Goal: Task Accomplishment & Management: Complete application form

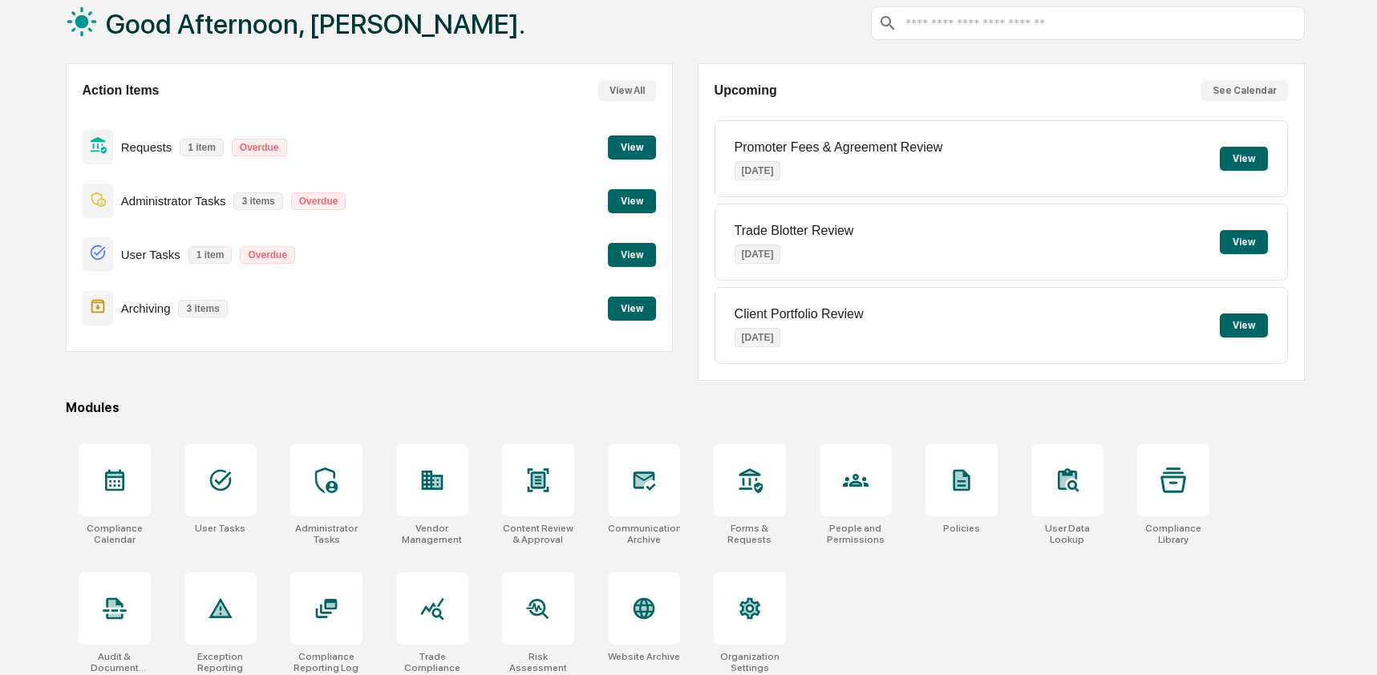
scroll to position [104, 0]
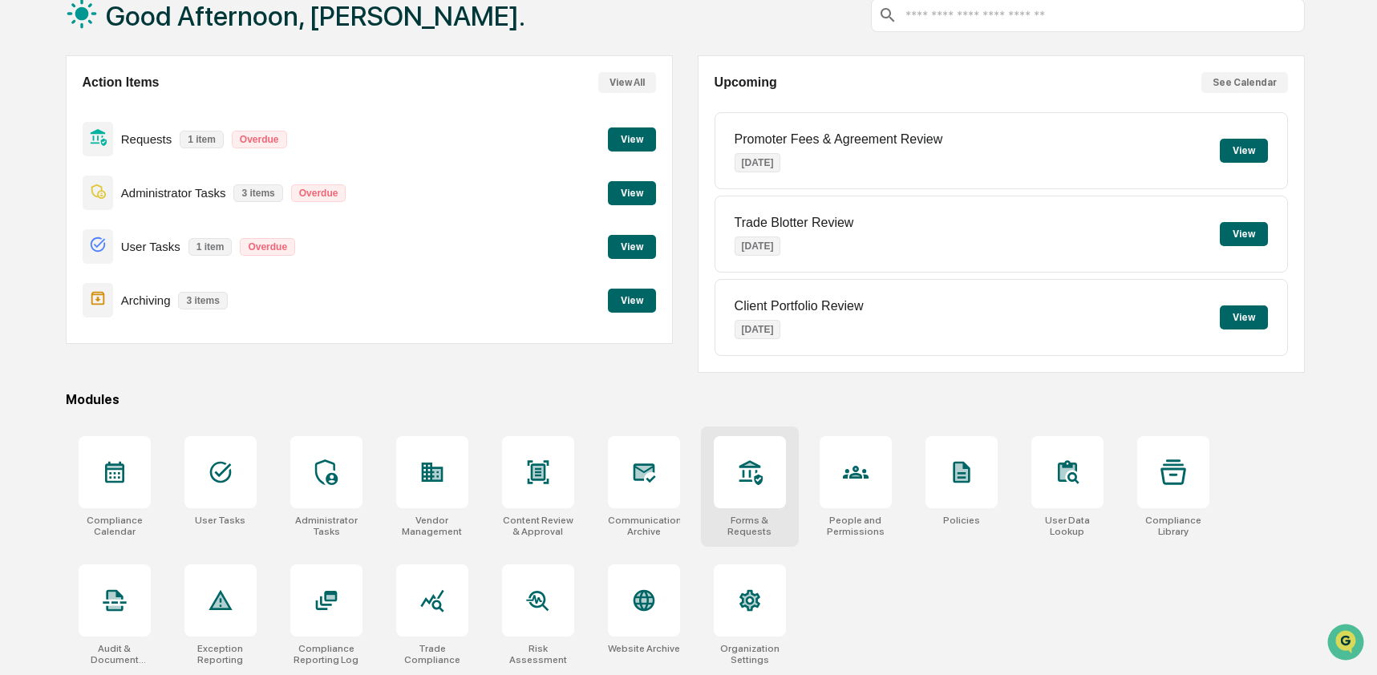
click at [756, 493] on div at bounding box center [750, 472] width 72 height 72
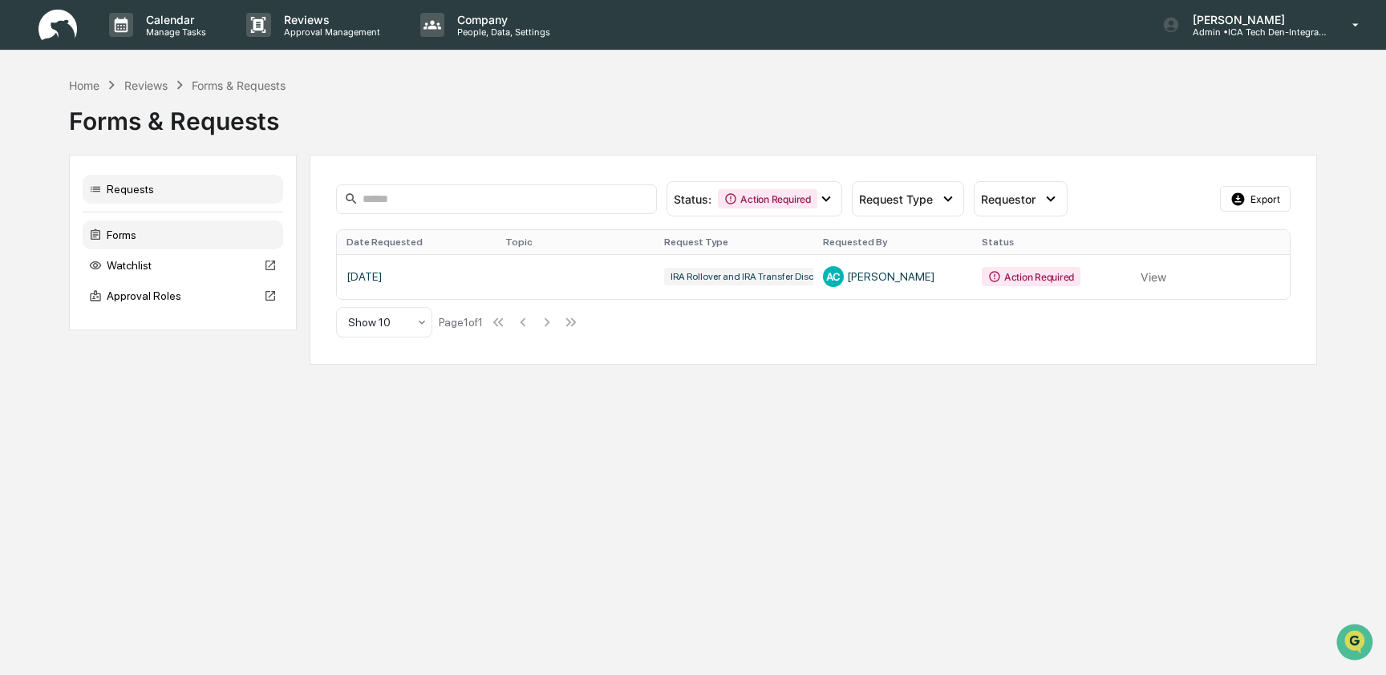
click at [190, 237] on div "Forms" at bounding box center [183, 235] width 201 height 29
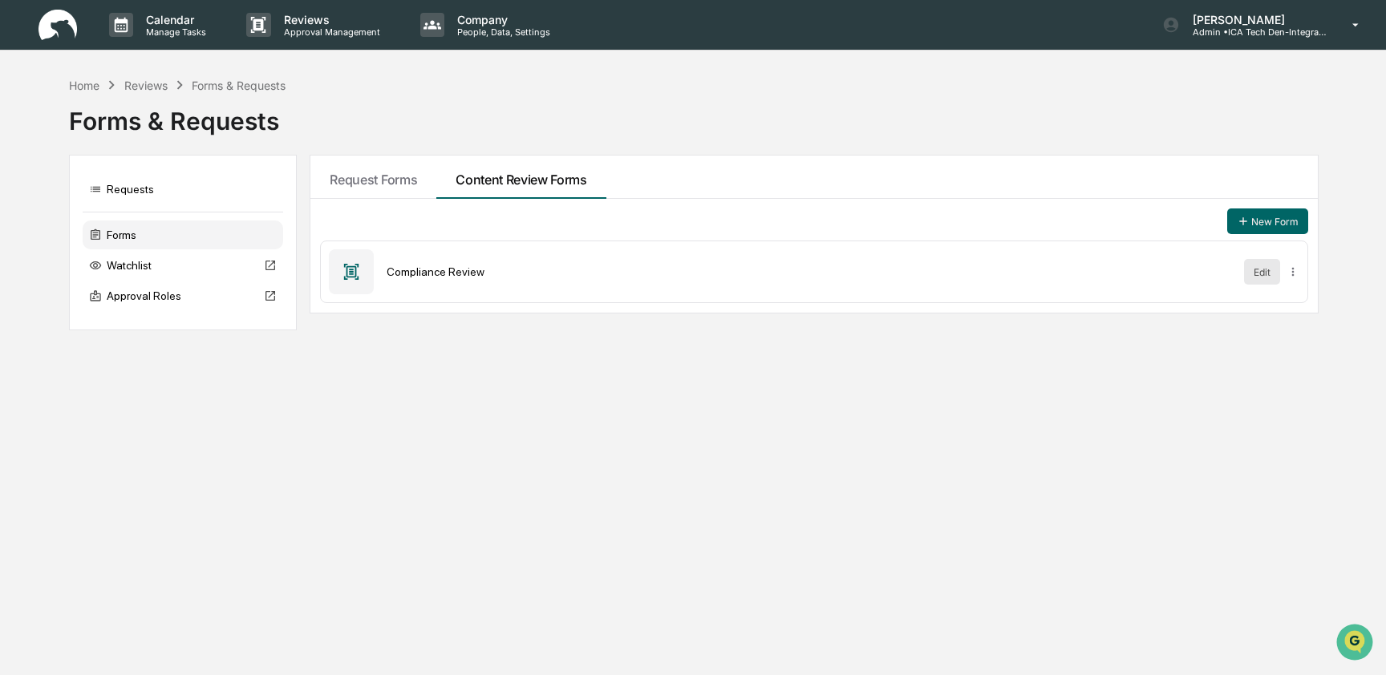
click at [1255, 272] on button "Edit" at bounding box center [1262, 272] width 36 height 26
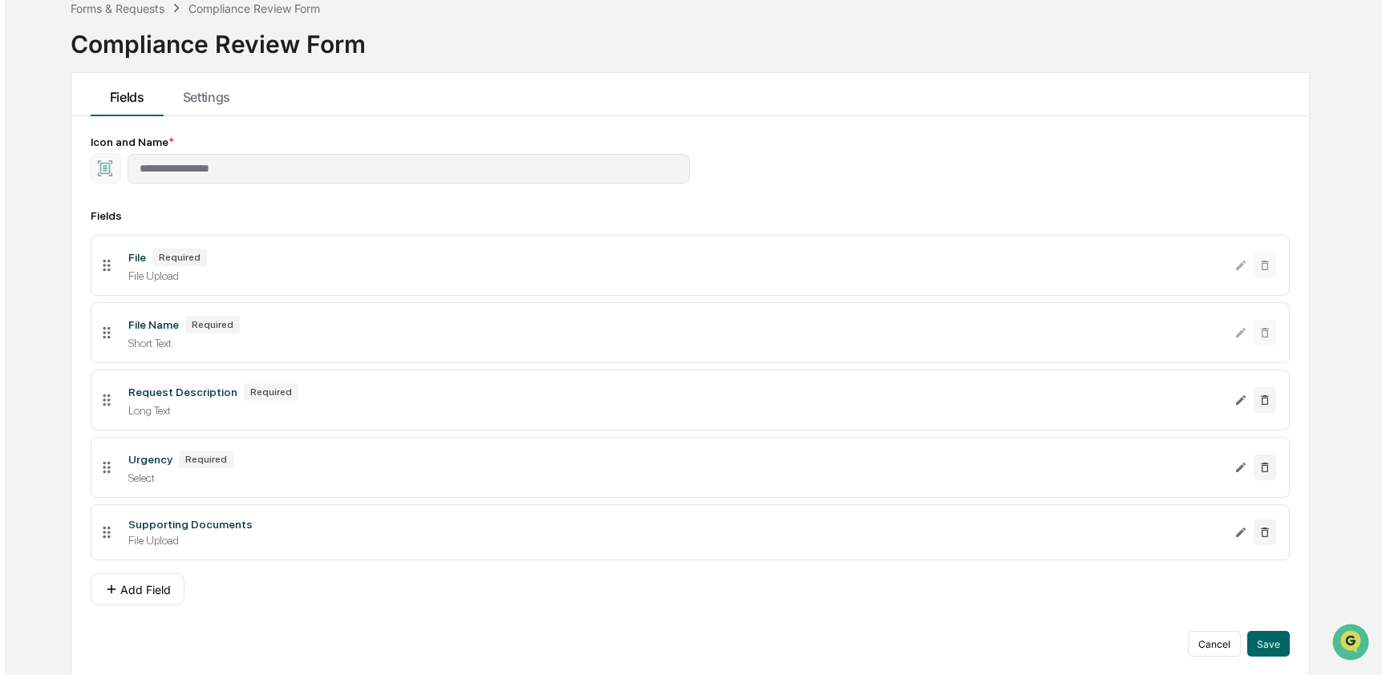
scroll to position [95, 0]
click at [139, 595] on button "Add Field" at bounding box center [133, 588] width 94 height 32
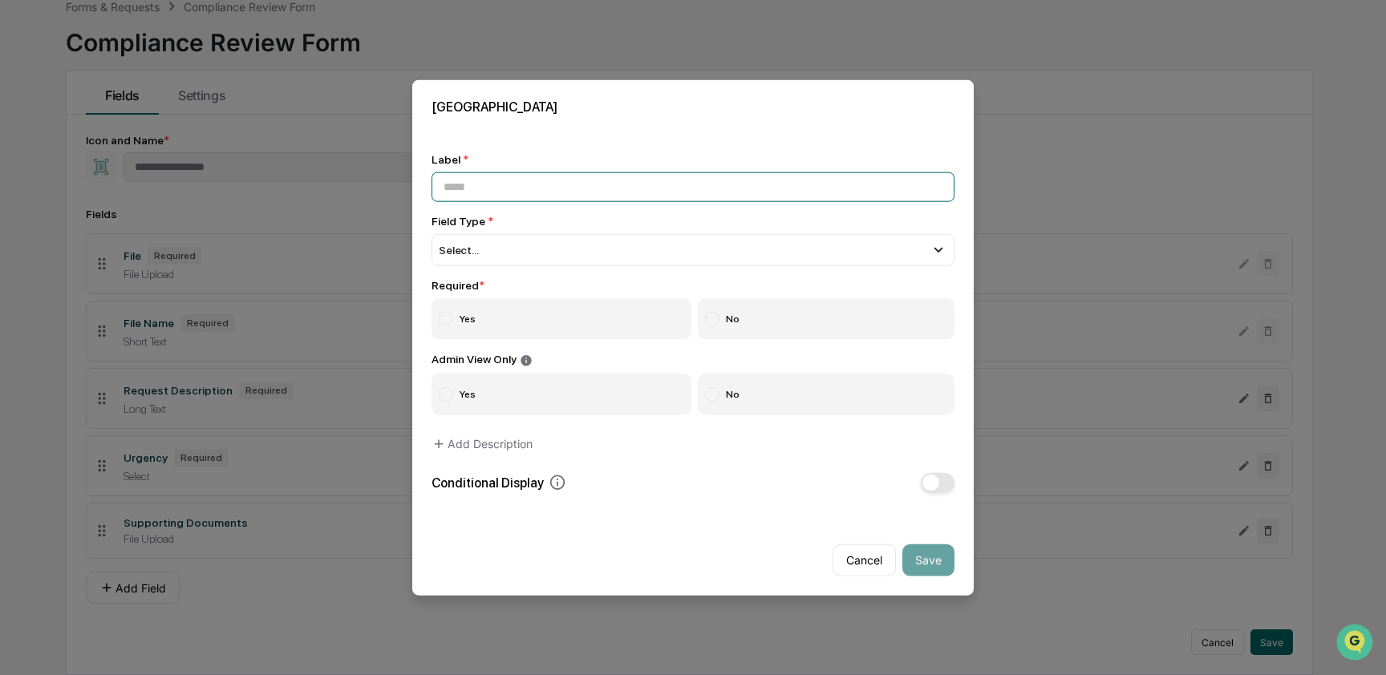
paste input "**********"
type input "**********"
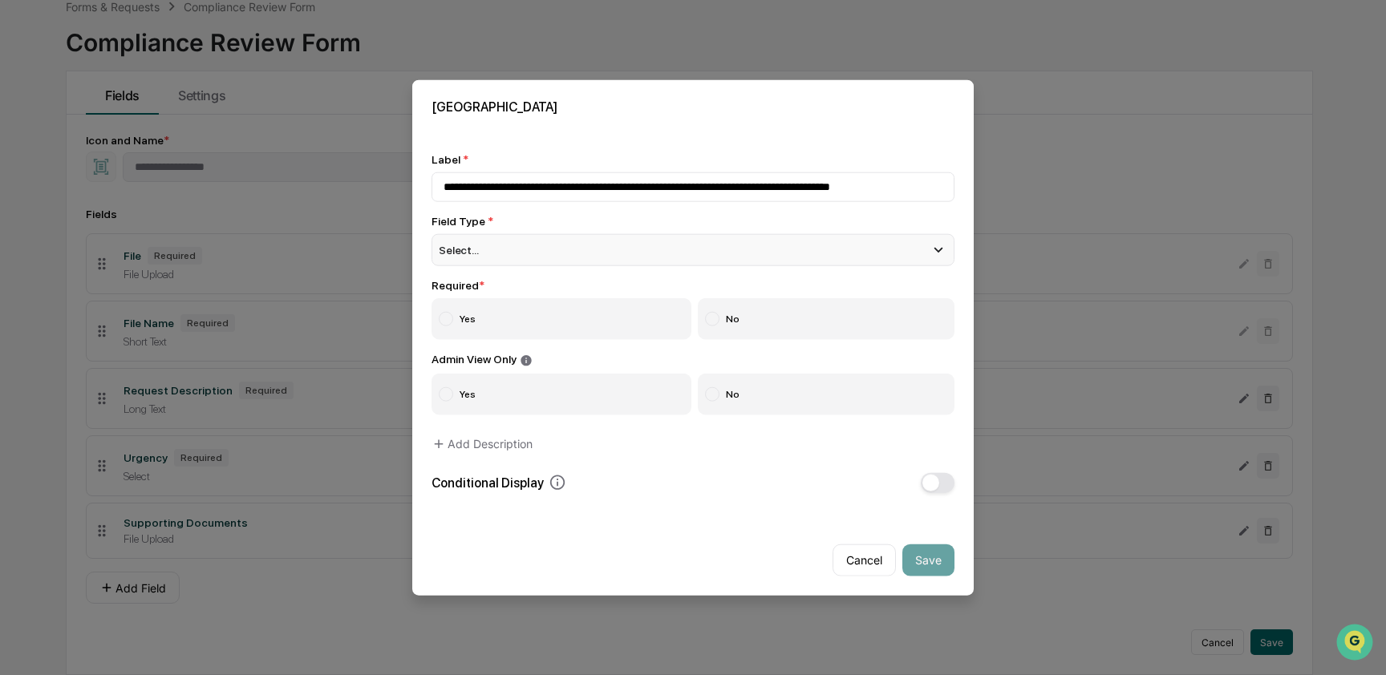
click at [549, 237] on div "Select..." at bounding box center [692, 250] width 523 height 32
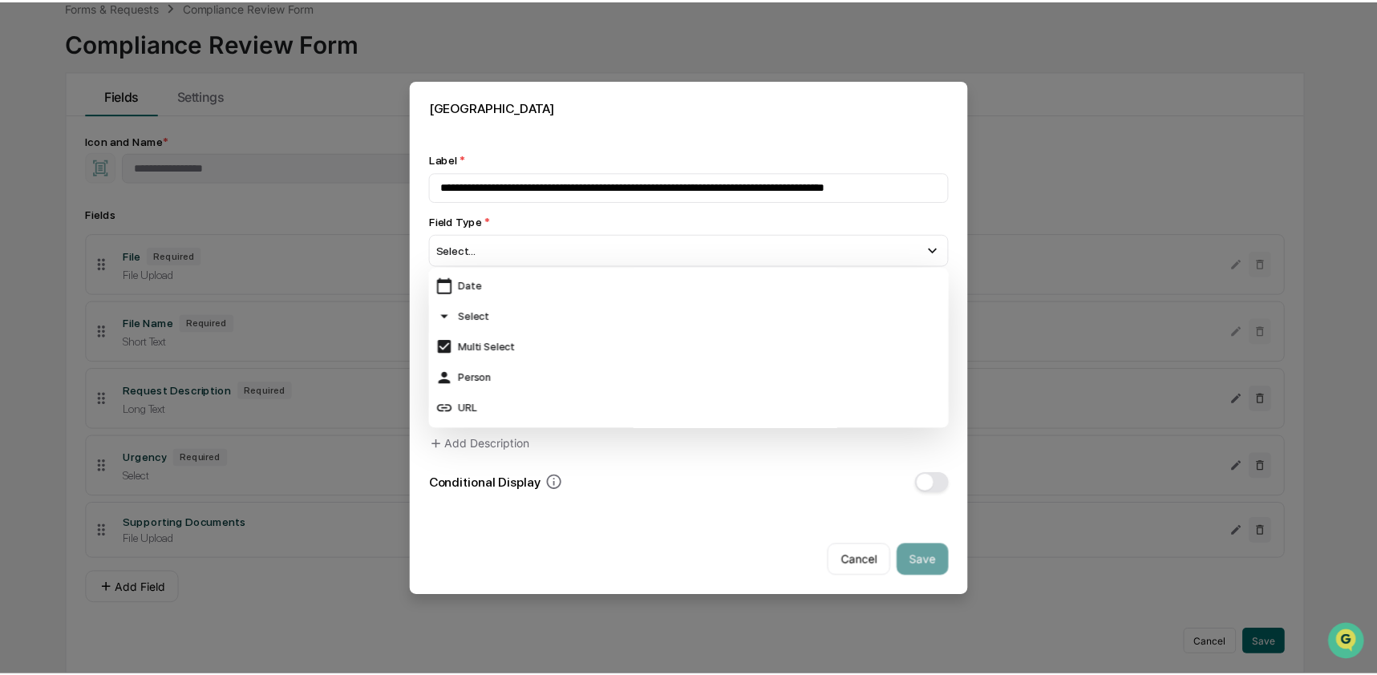
scroll to position [152, 0]
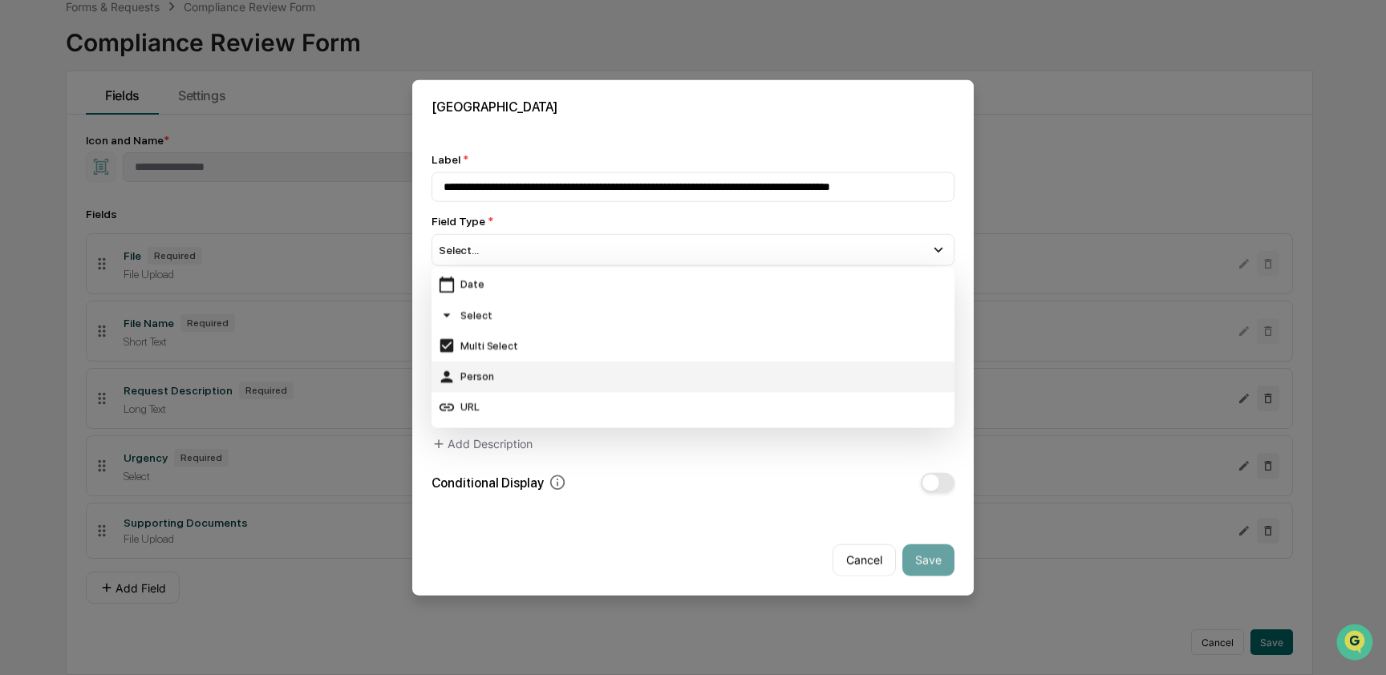
click at [508, 369] on div "Person" at bounding box center [693, 376] width 510 height 18
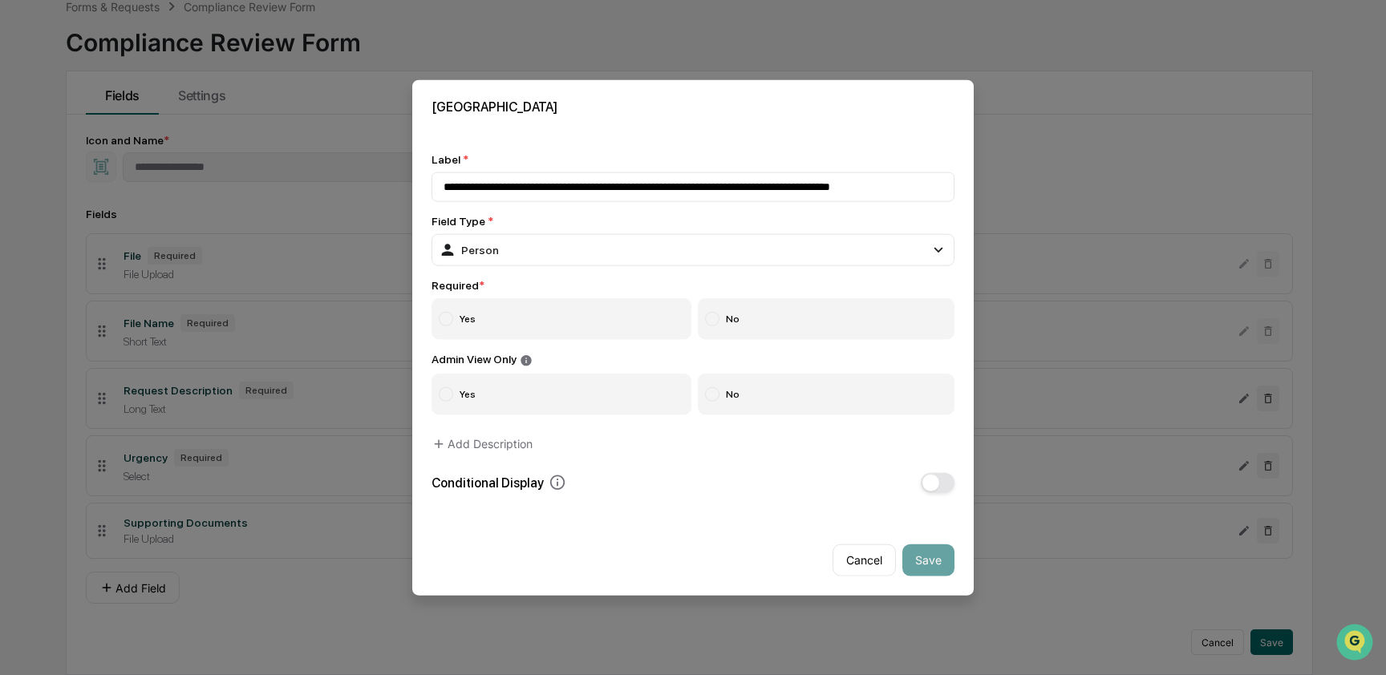
click at [733, 317] on label "No" at bounding box center [826, 319] width 257 height 42
click at [924, 565] on button "Save" at bounding box center [928, 560] width 52 height 32
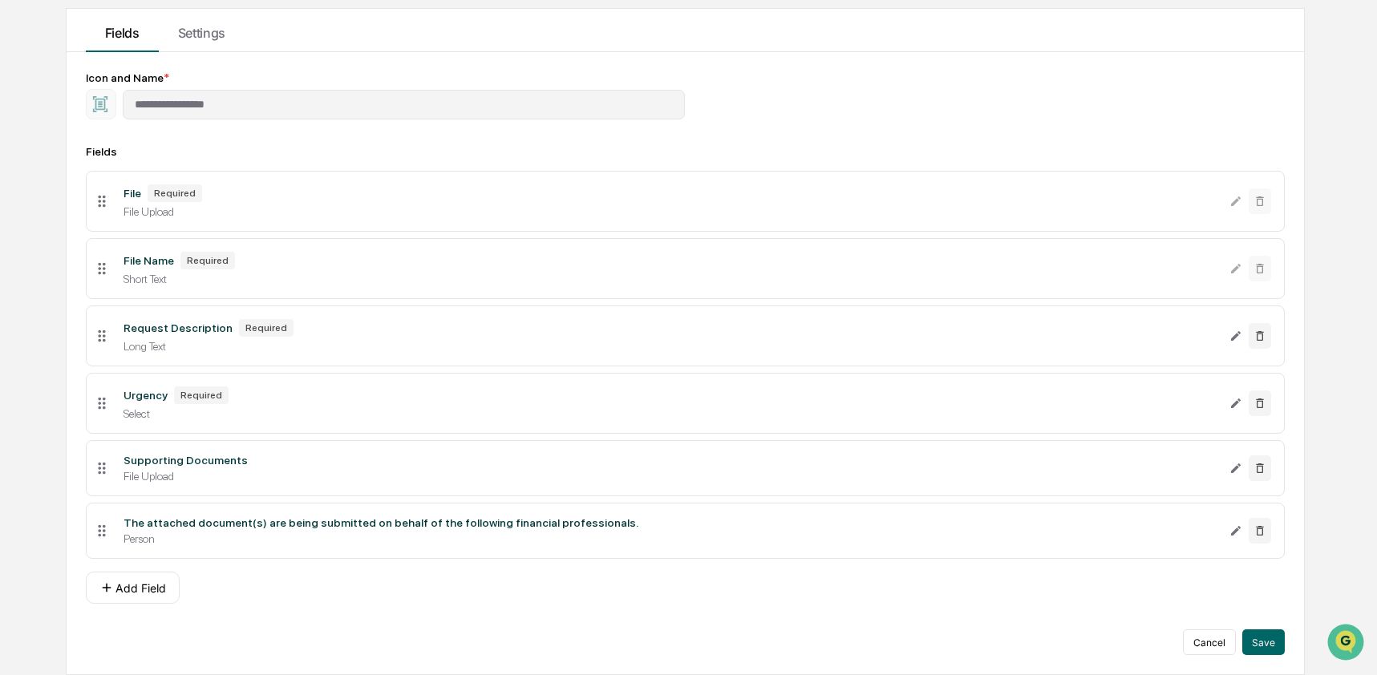
scroll to position [160, 0]
click at [1262, 636] on button "Save" at bounding box center [1263, 643] width 43 height 26
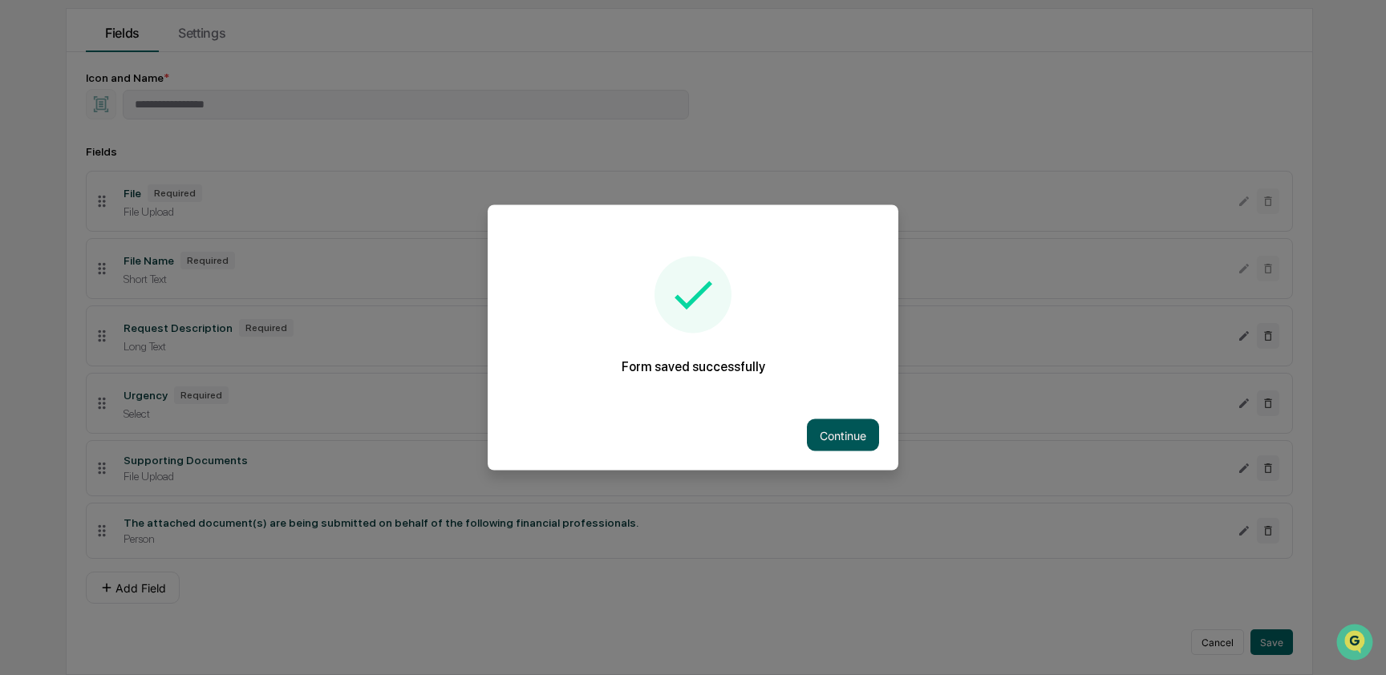
click at [867, 423] on button "Continue" at bounding box center [843, 435] width 72 height 32
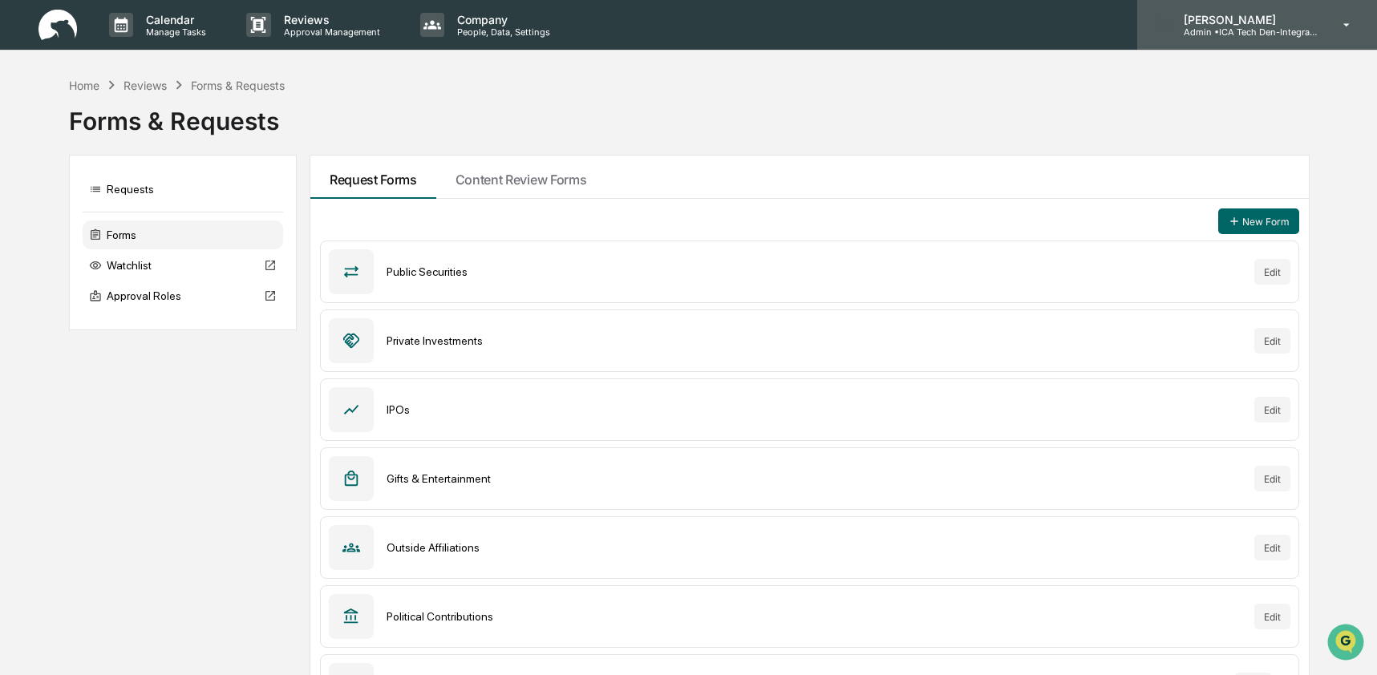
click at [1303, 24] on p "[PERSON_NAME]" at bounding box center [1245, 20] width 149 height 14
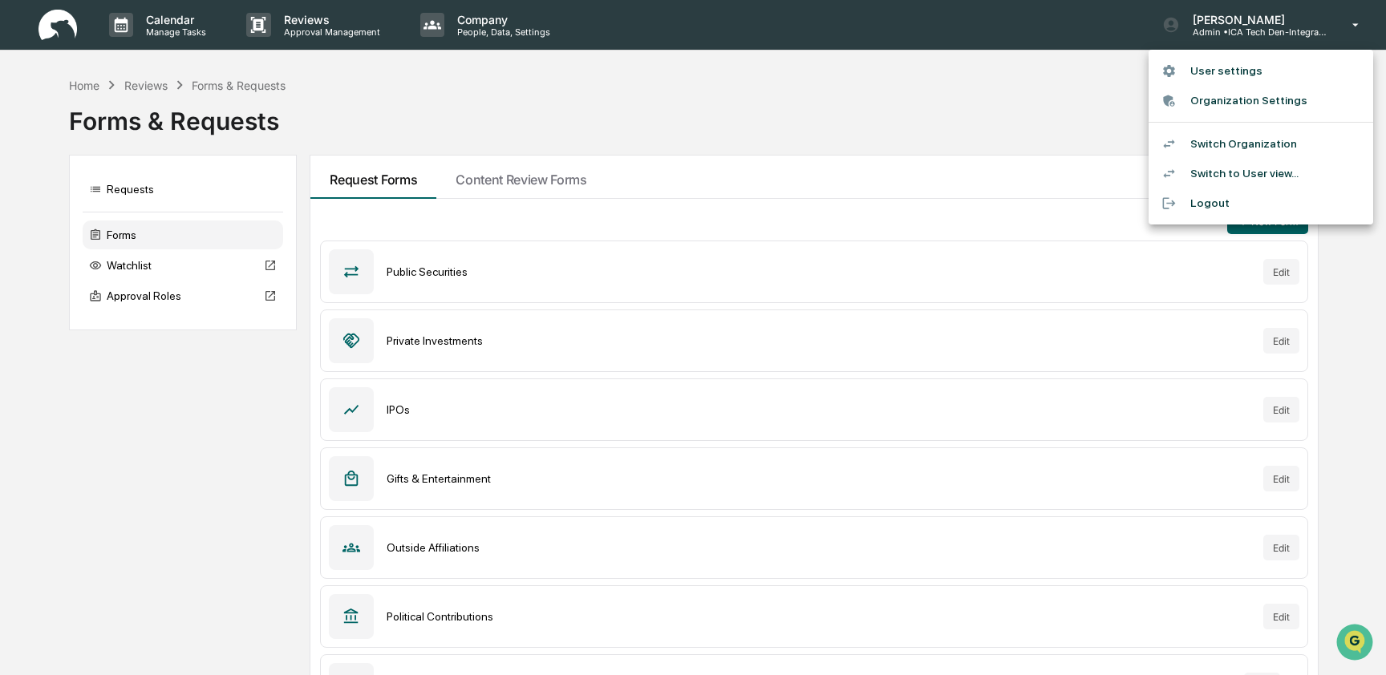
click at [1301, 177] on li "Switch to User view..." at bounding box center [1260, 174] width 225 height 30
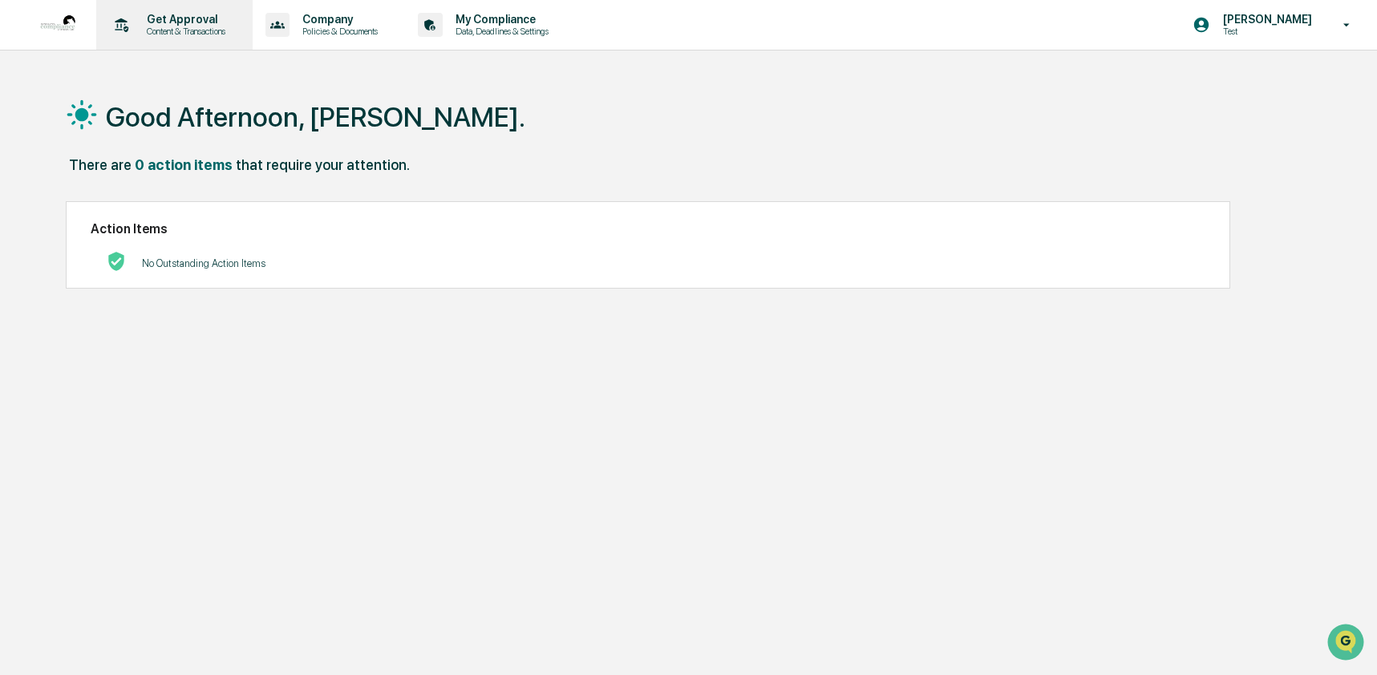
click at [167, 30] on p "Content & Transactions" at bounding box center [183, 31] width 99 height 11
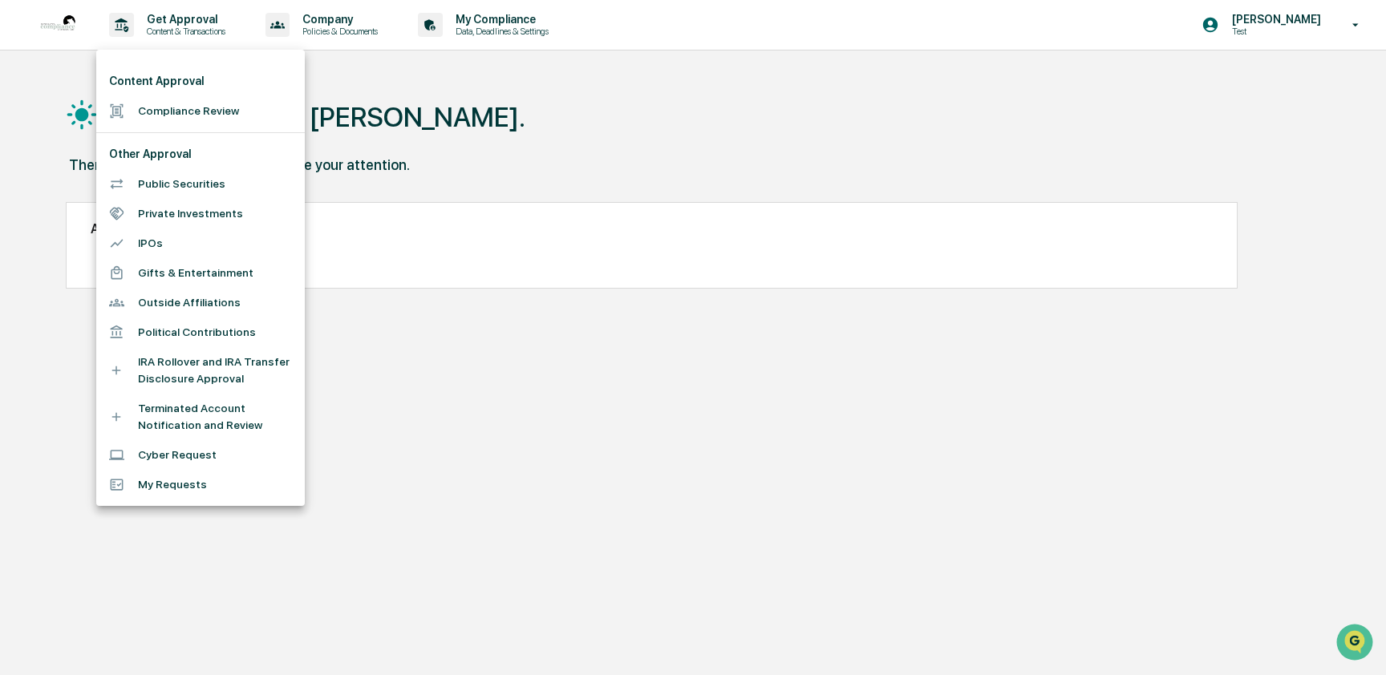
click at [170, 116] on li "Compliance Review" at bounding box center [200, 111] width 209 height 30
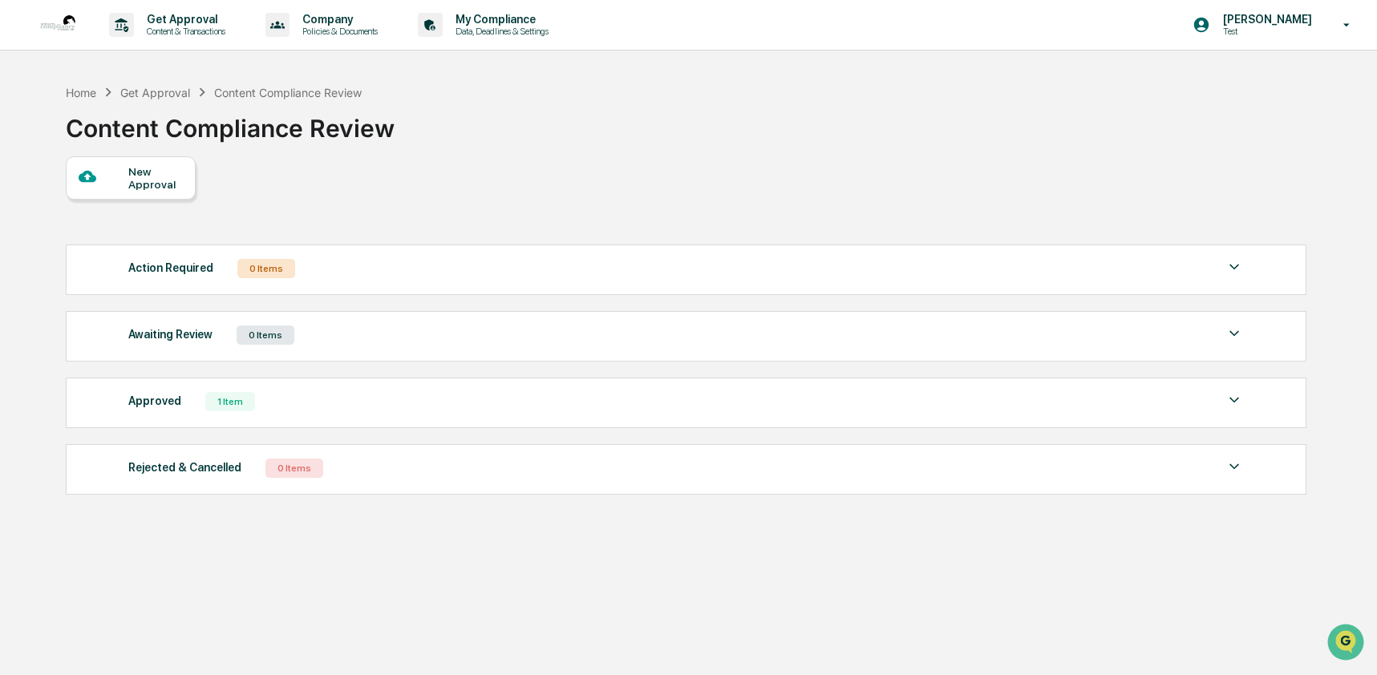
click at [139, 187] on div "New Approval" at bounding box center [155, 178] width 54 height 26
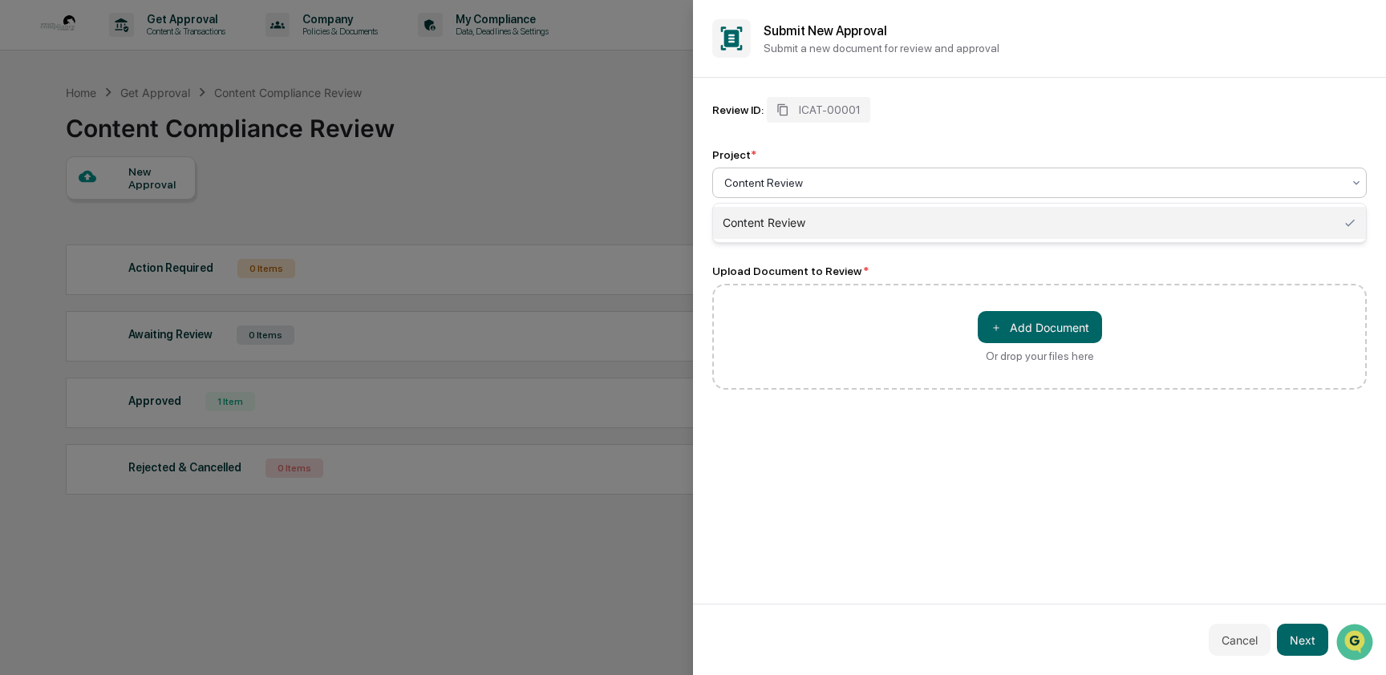
click at [843, 184] on div at bounding box center [1033, 183] width 618 height 16
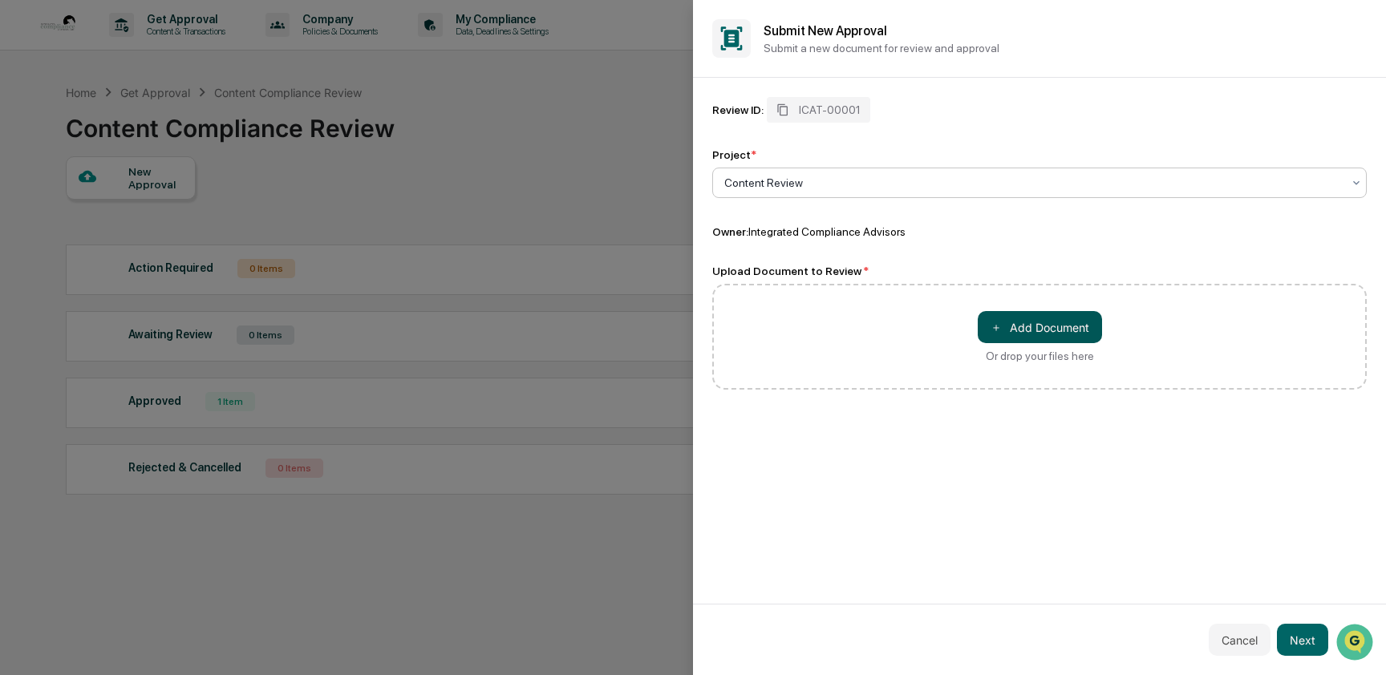
click at [1041, 318] on button "＋ Add Document" at bounding box center [1040, 327] width 124 height 32
click at [1286, 640] on button "Next" at bounding box center [1302, 640] width 51 height 32
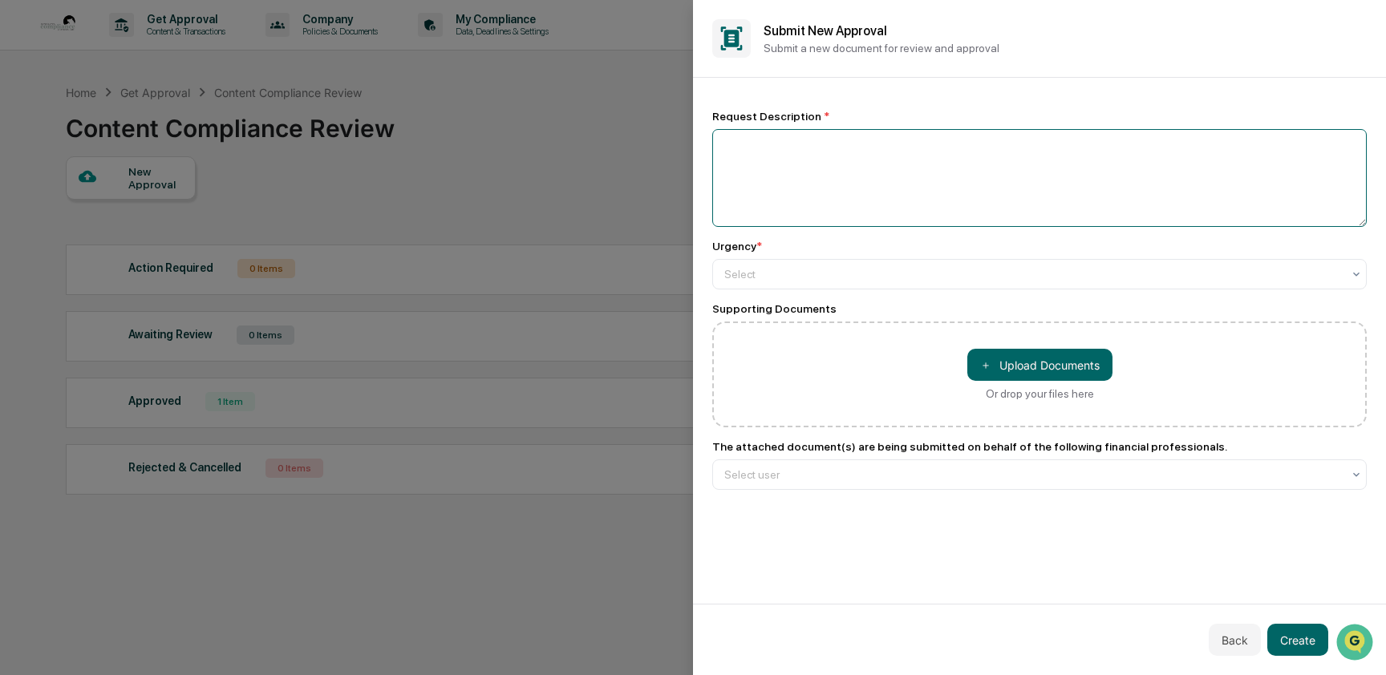
click at [800, 185] on textarea at bounding box center [1039, 178] width 654 height 98
type textarea "****"
click at [789, 268] on div at bounding box center [1033, 274] width 618 height 16
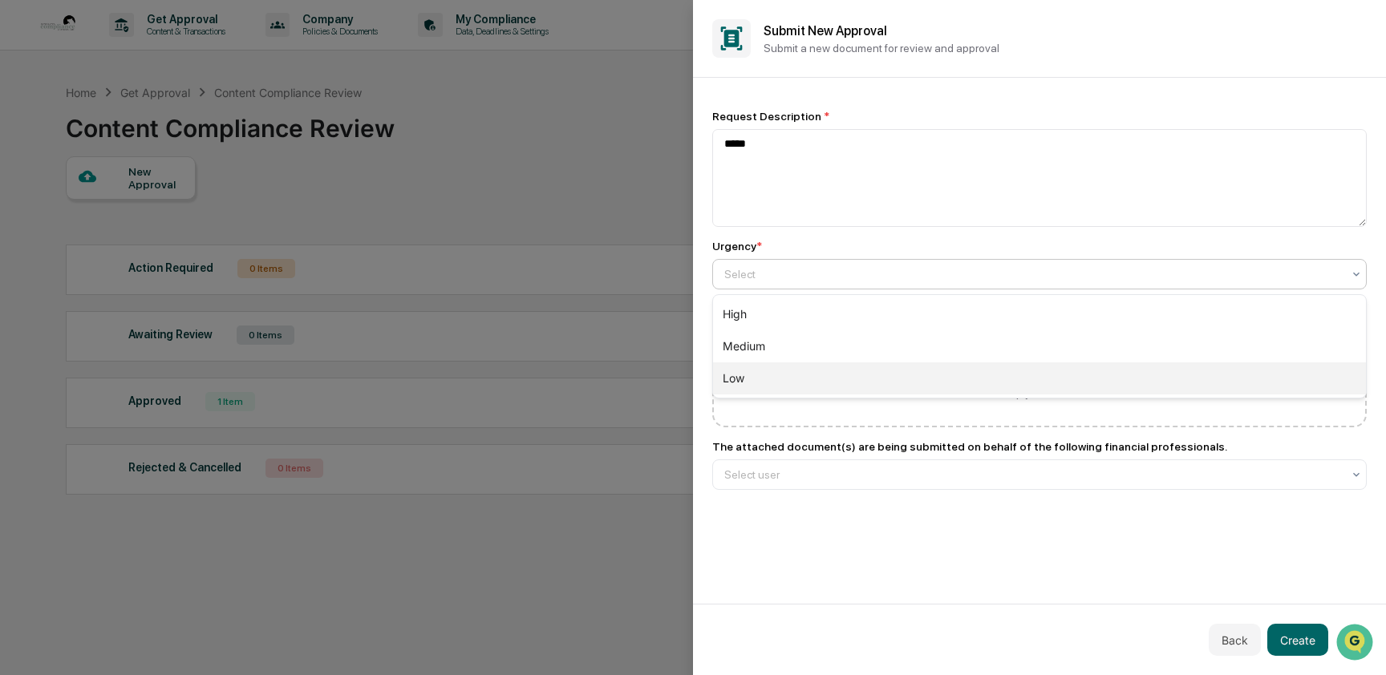
click at [778, 371] on div "Low" at bounding box center [1039, 379] width 653 height 32
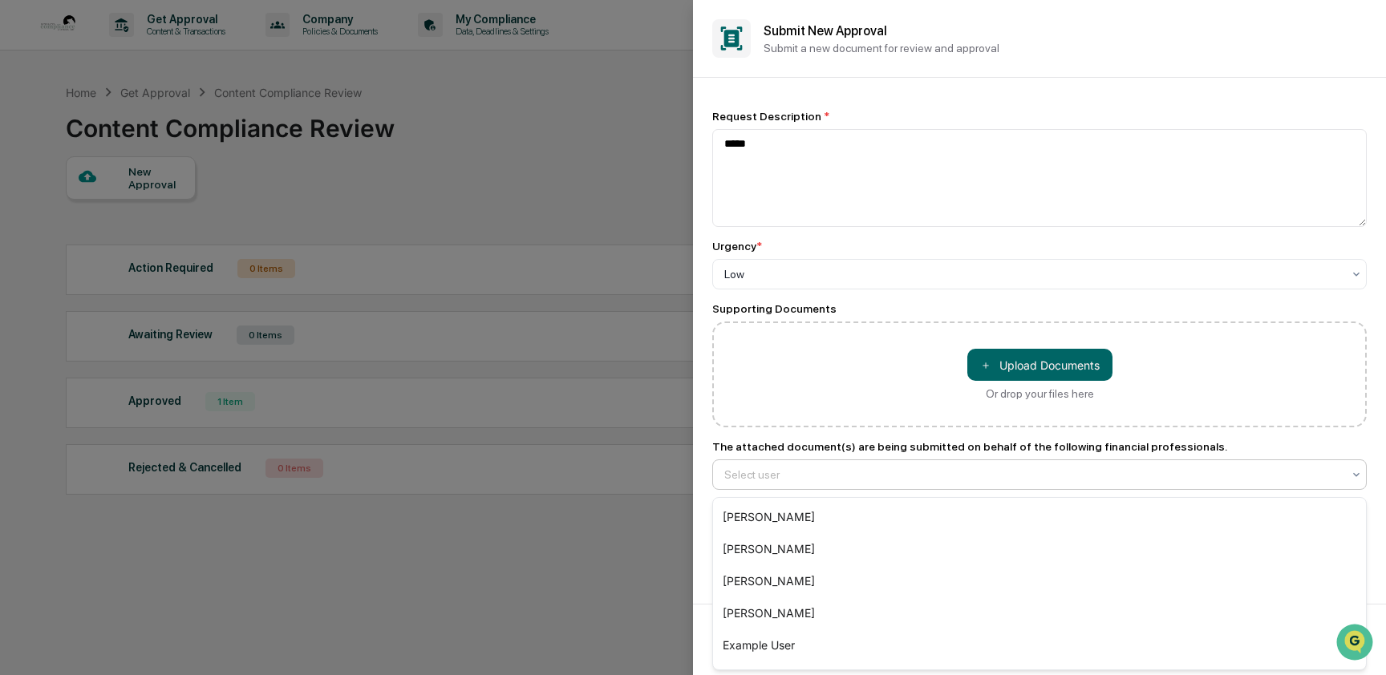
click at [979, 477] on div at bounding box center [1033, 475] width 618 height 16
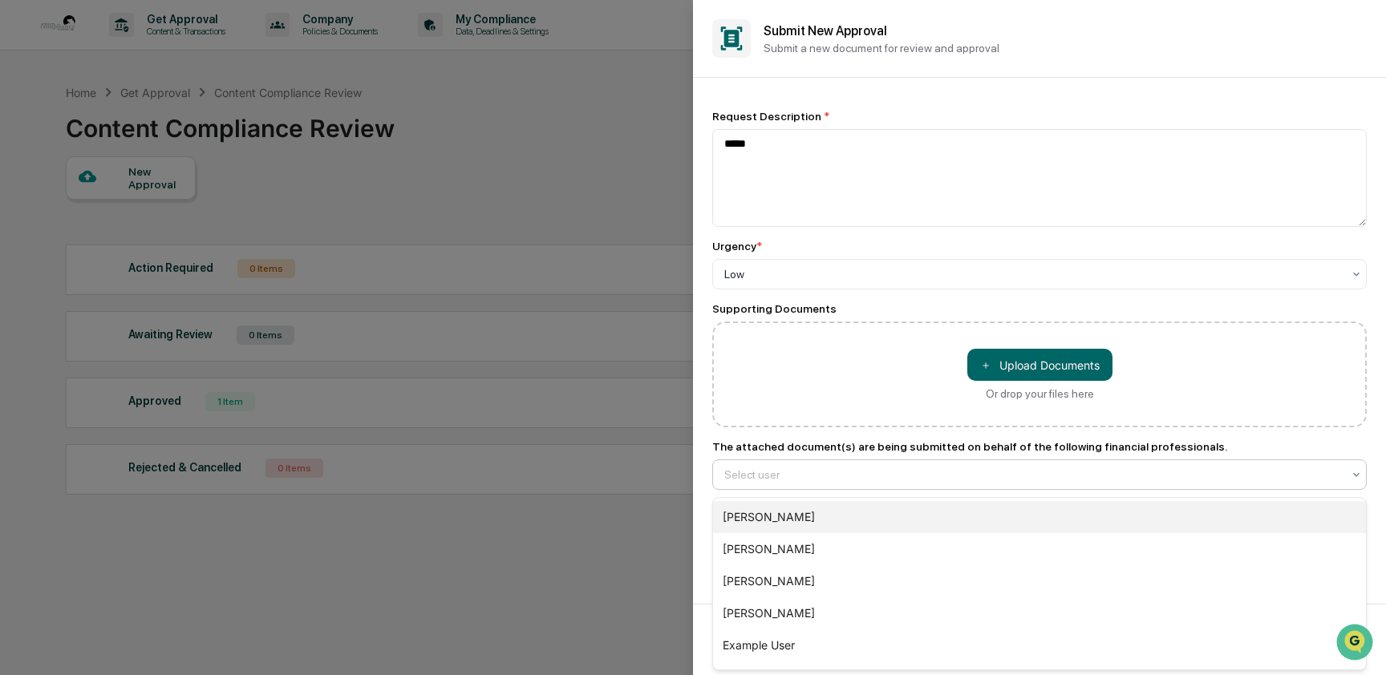
click at [961, 528] on div "[PERSON_NAME]" at bounding box center [1039, 517] width 653 height 32
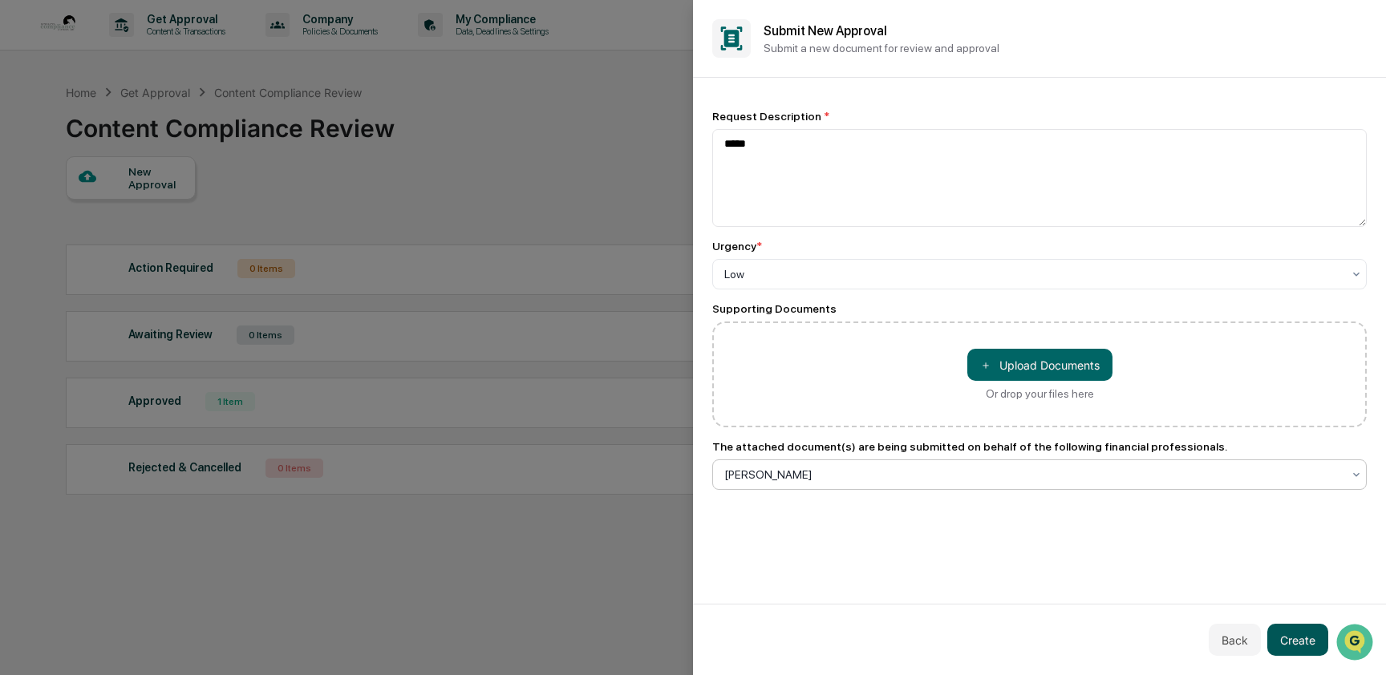
click at [1302, 646] on button "Create" at bounding box center [1297, 640] width 61 height 32
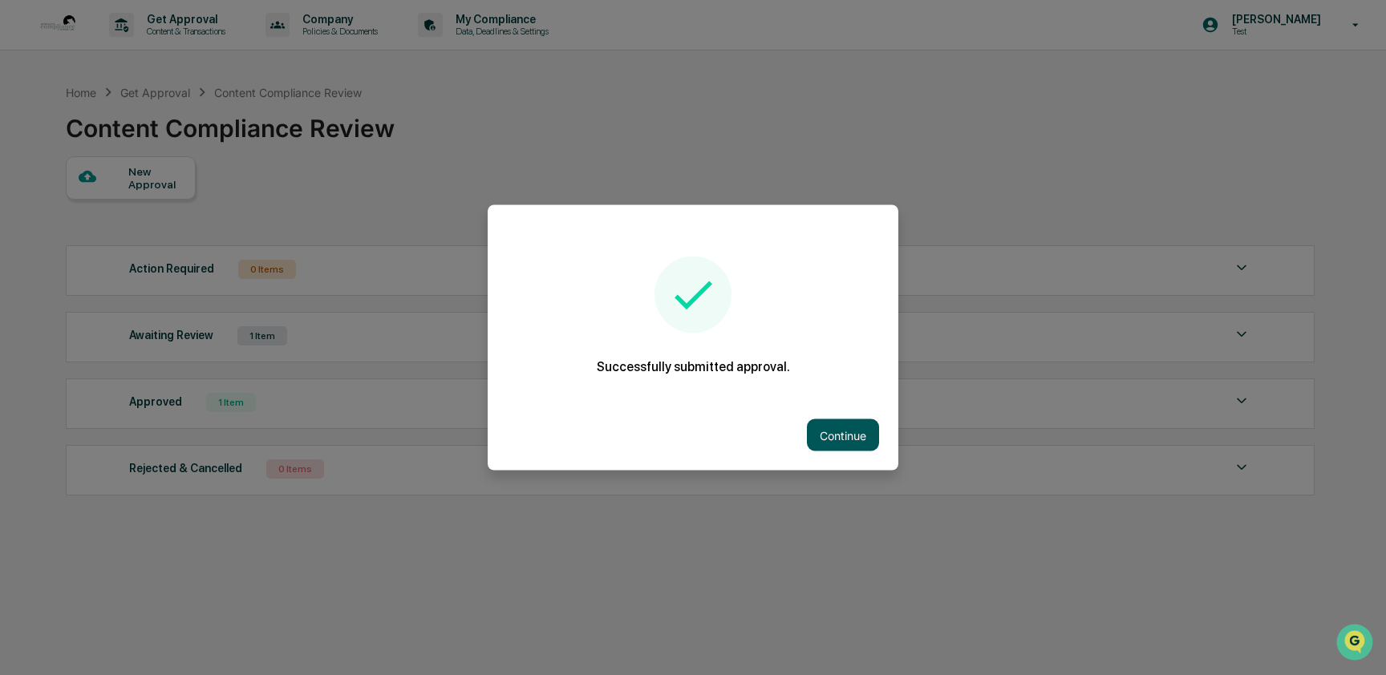
click at [861, 420] on button "Continue" at bounding box center [843, 435] width 72 height 32
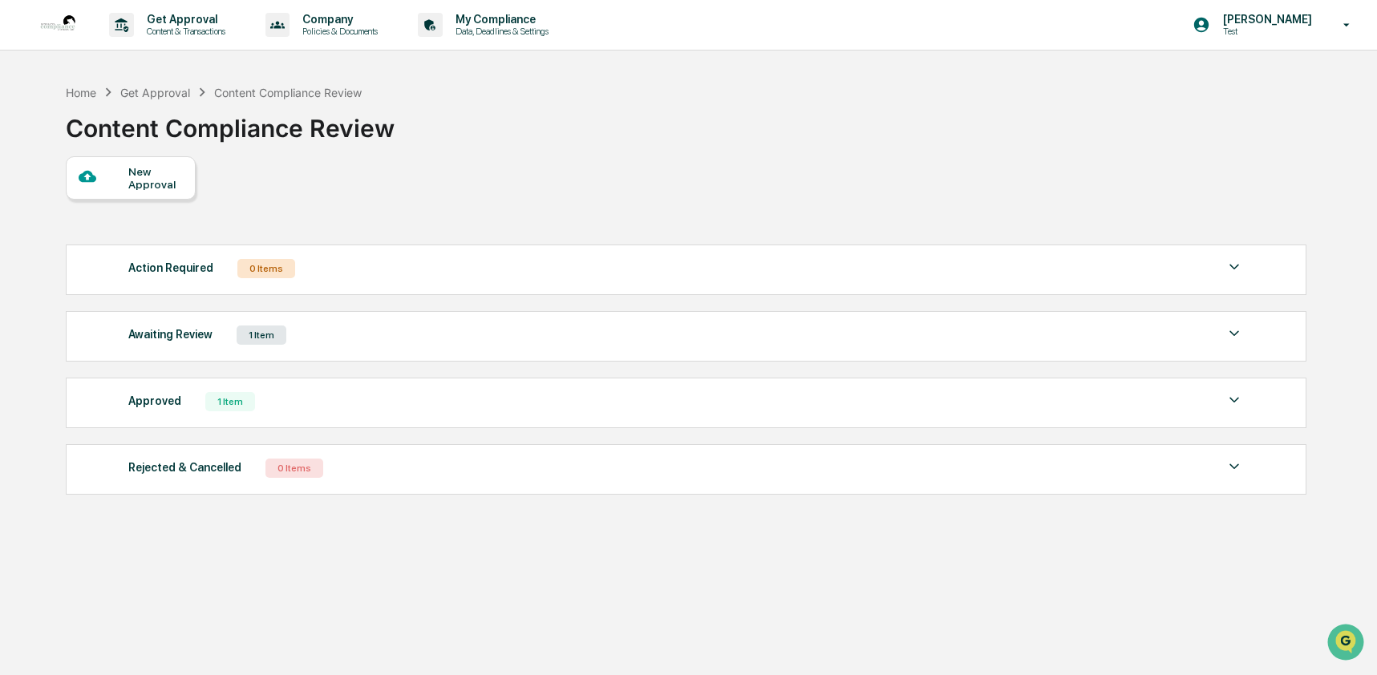
click at [460, 345] on div "Awaiting Review 1 Item" at bounding box center [686, 335] width 1116 height 22
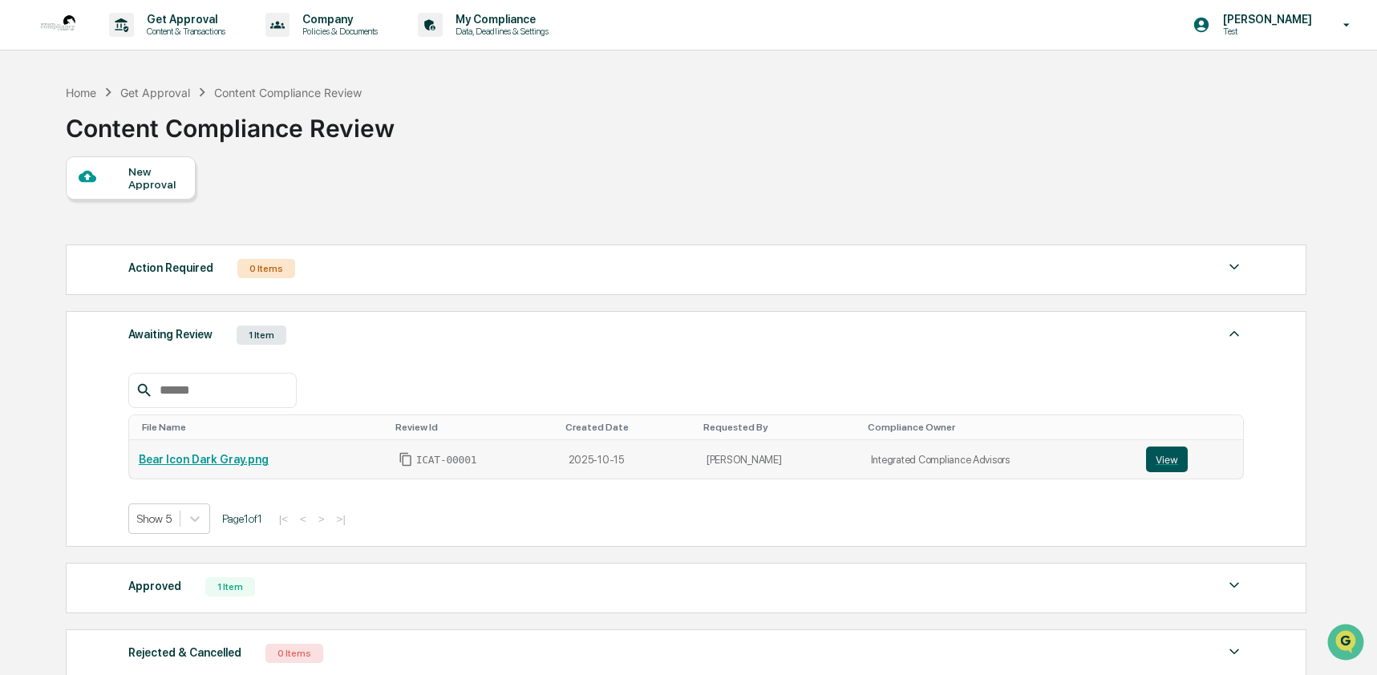
click at [1166, 460] on button "View" at bounding box center [1167, 460] width 42 height 26
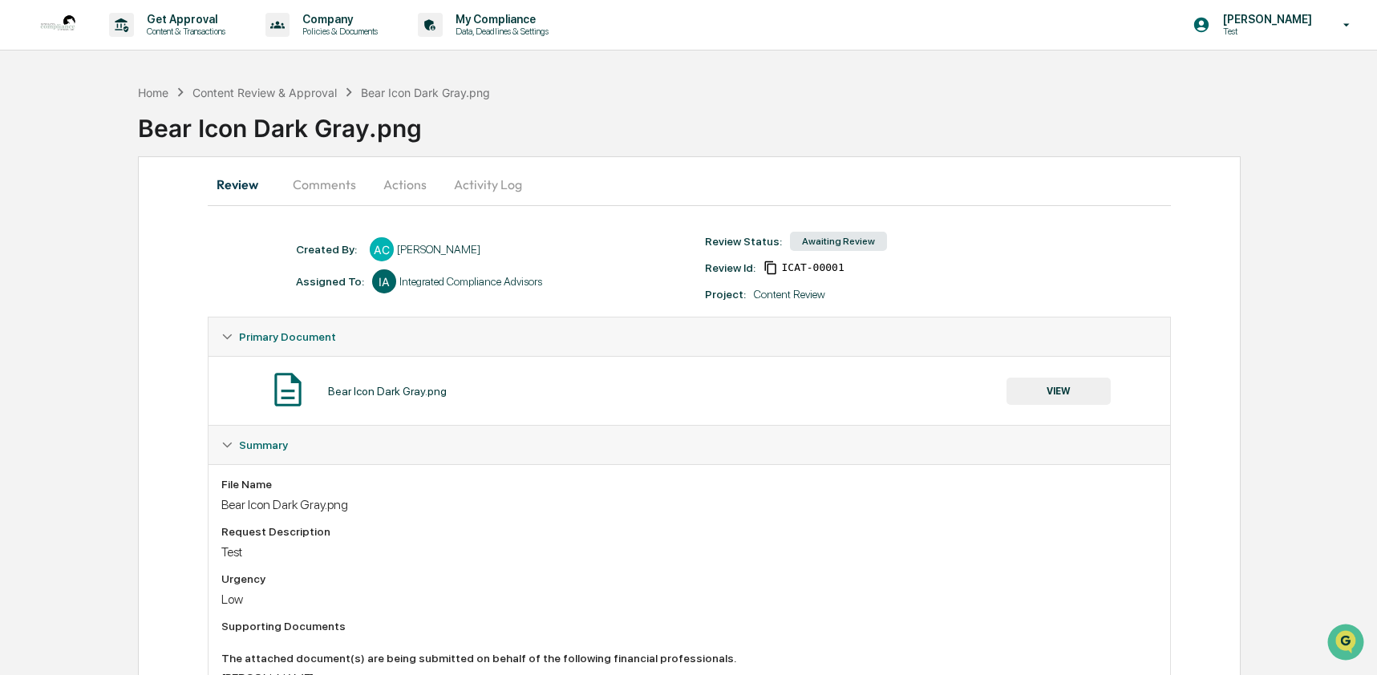
click at [338, 192] on button "Comments" at bounding box center [324, 184] width 89 height 38
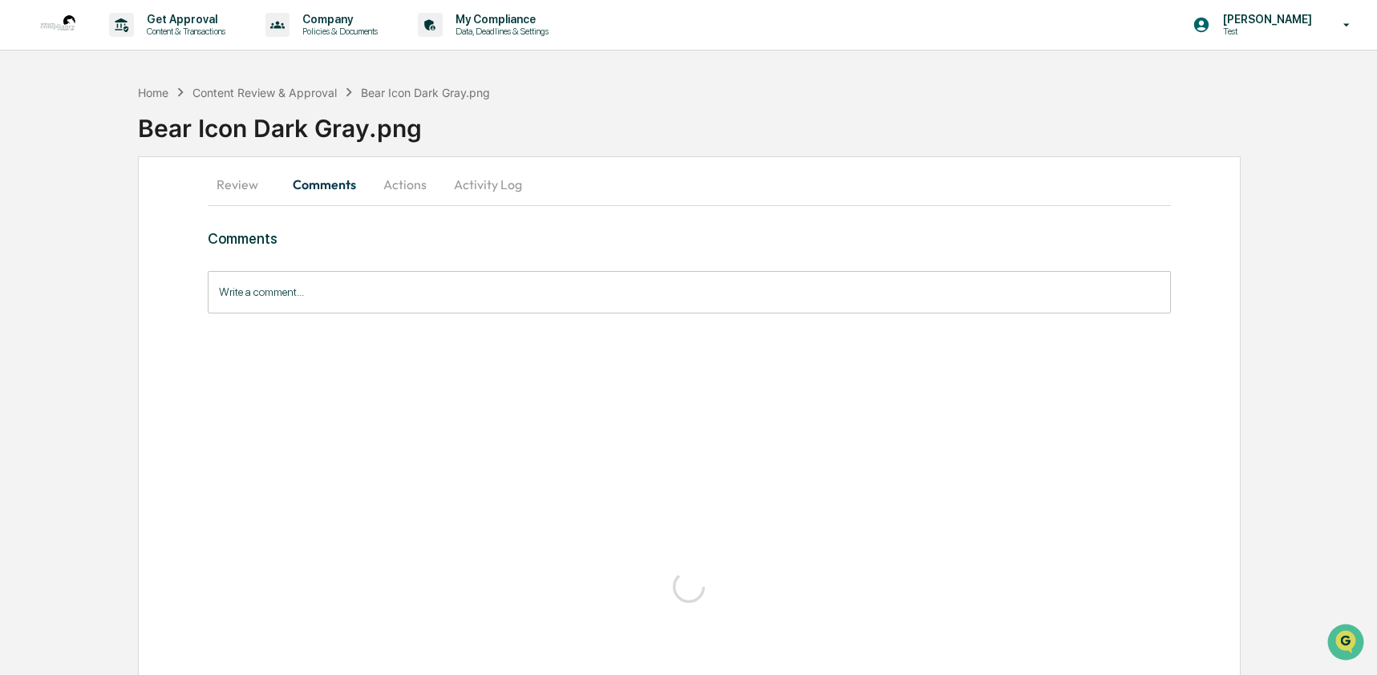
click at [391, 295] on input "Write a comment..." at bounding box center [690, 292] width 964 height 43
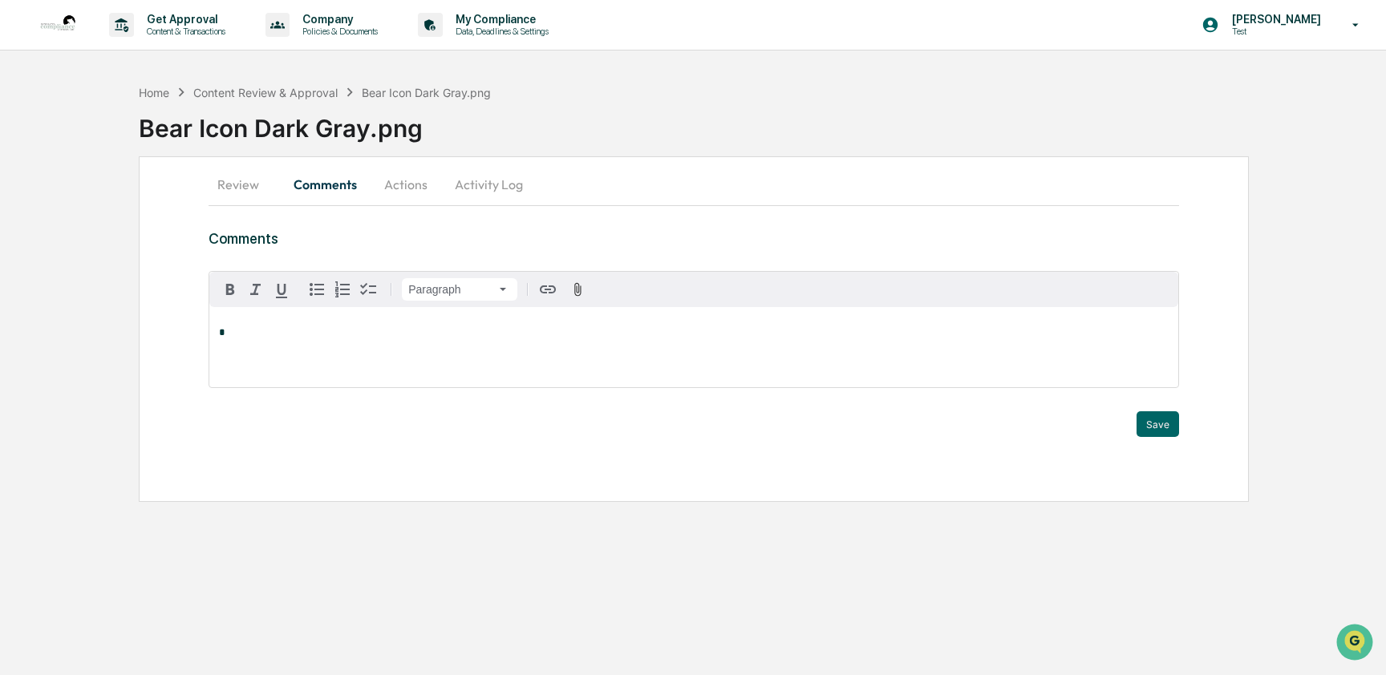
click at [356, 346] on div "*" at bounding box center [693, 347] width 969 height 80
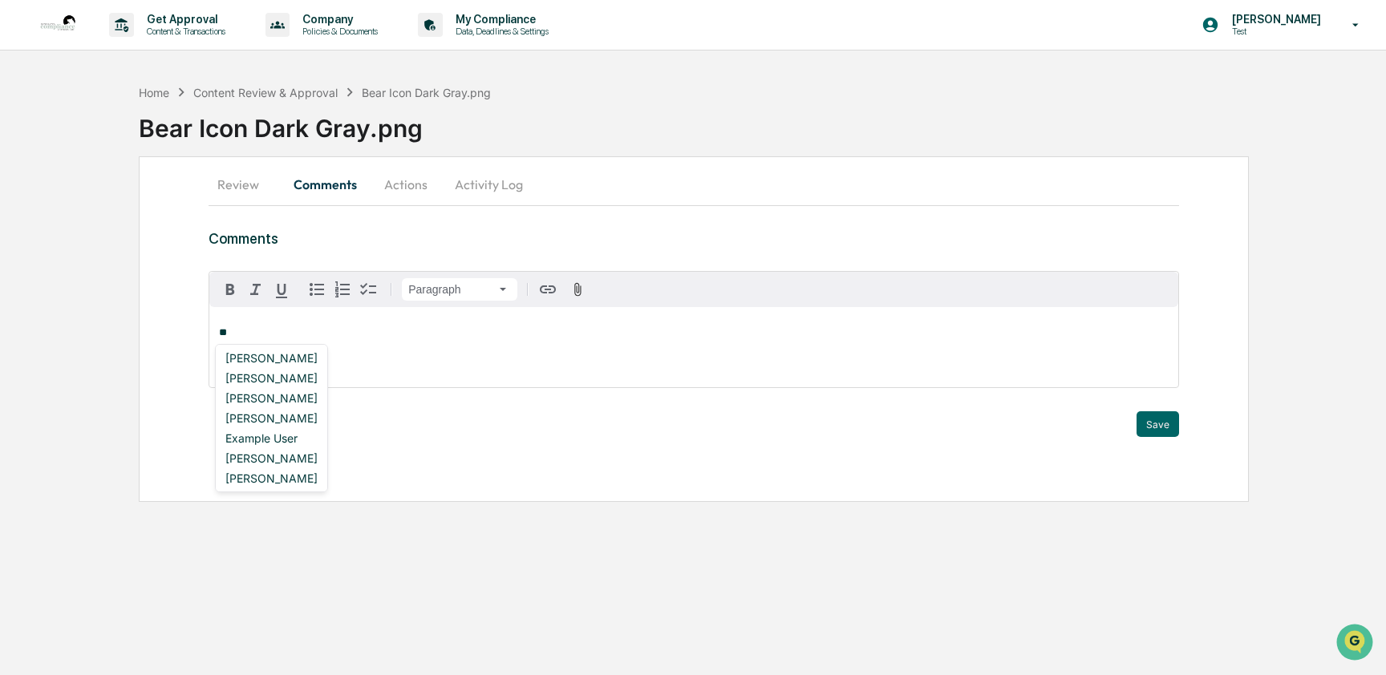
click at [298, 346] on div "Stacie Craddock Ashley Craddock Lindsay Rider Adam Ostermiller Example User Tam…" at bounding box center [271, 418] width 113 height 148
click at [294, 356] on div "[PERSON_NAME]" at bounding box center [271, 358] width 105 height 20
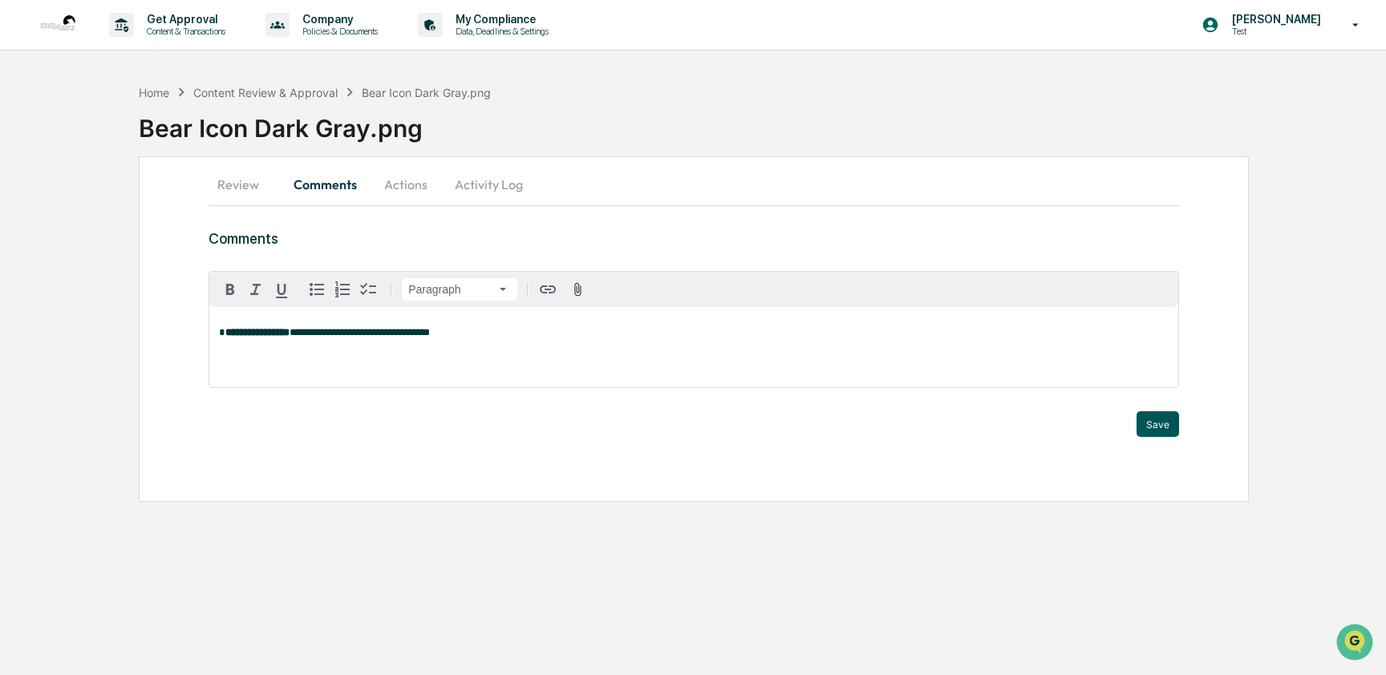
click at [1168, 417] on button "Save" at bounding box center [1157, 424] width 43 height 26
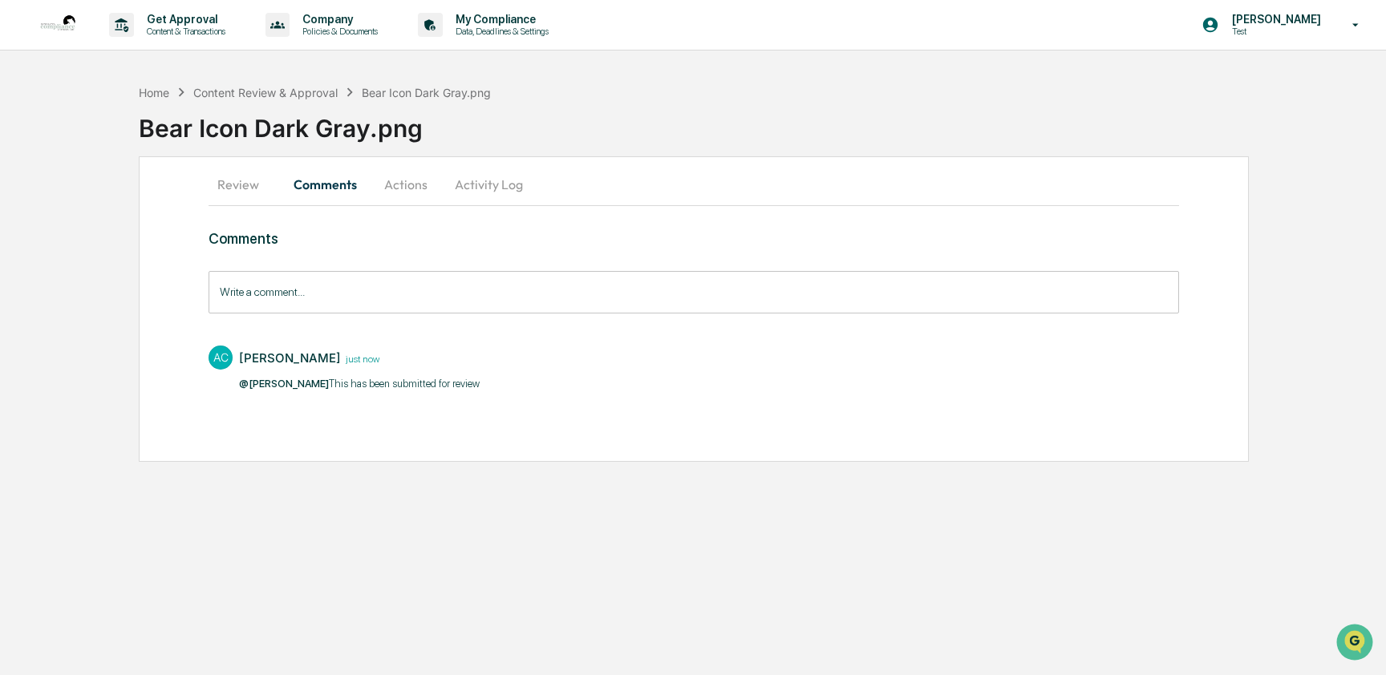
click at [418, 179] on button "Actions" at bounding box center [406, 184] width 72 height 38
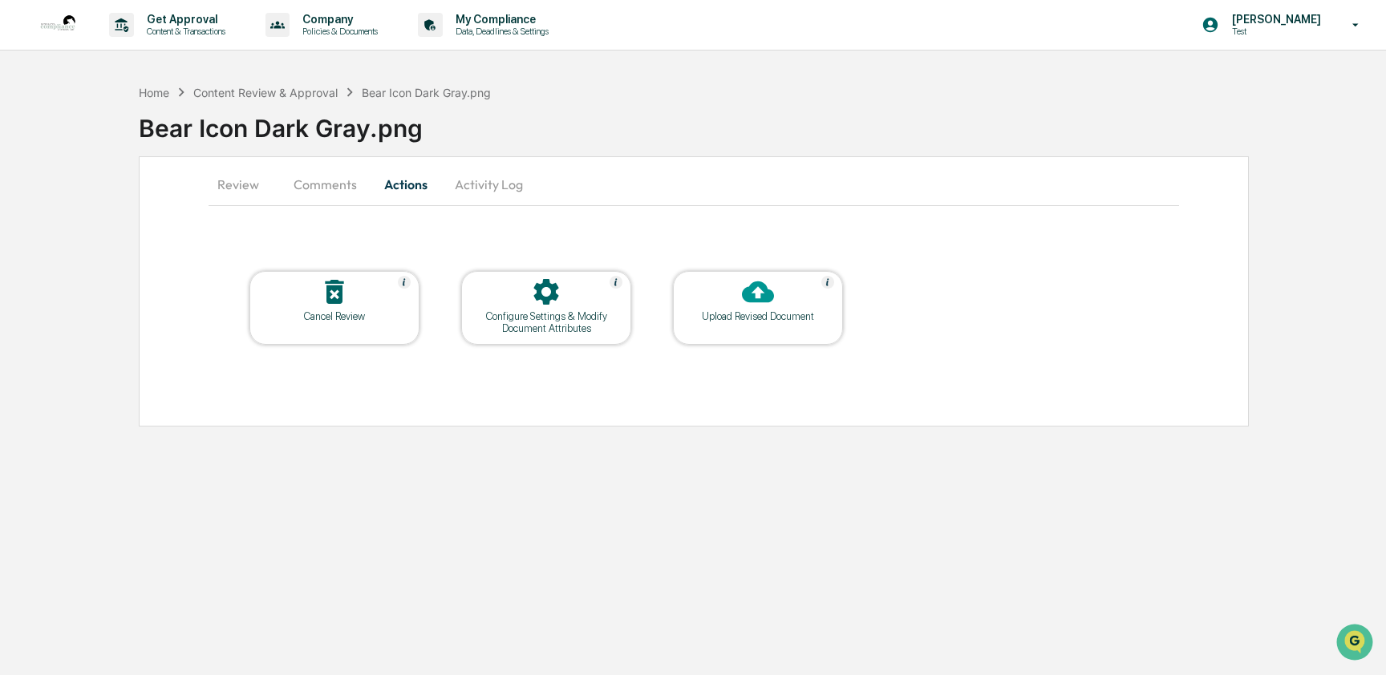
click at [476, 183] on button "Activity Log" at bounding box center [489, 184] width 94 height 38
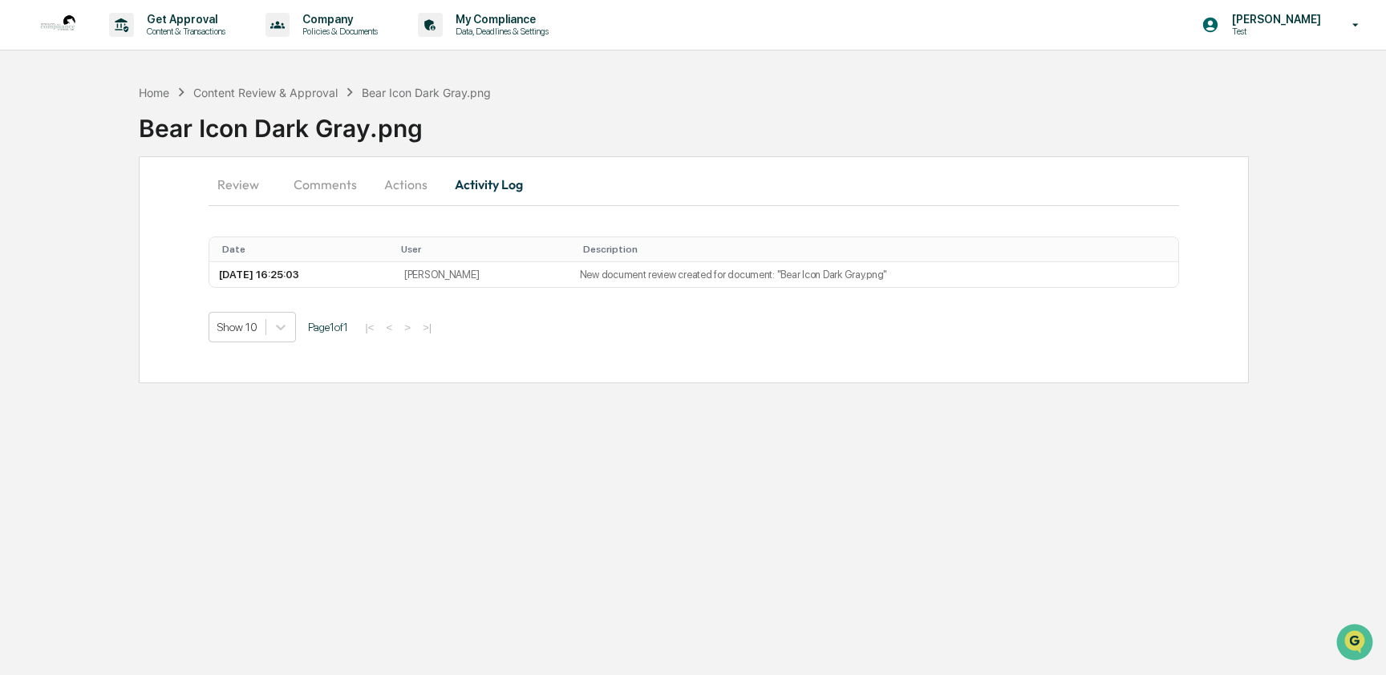
click at [268, 189] on button "Review" at bounding box center [245, 184] width 72 height 38
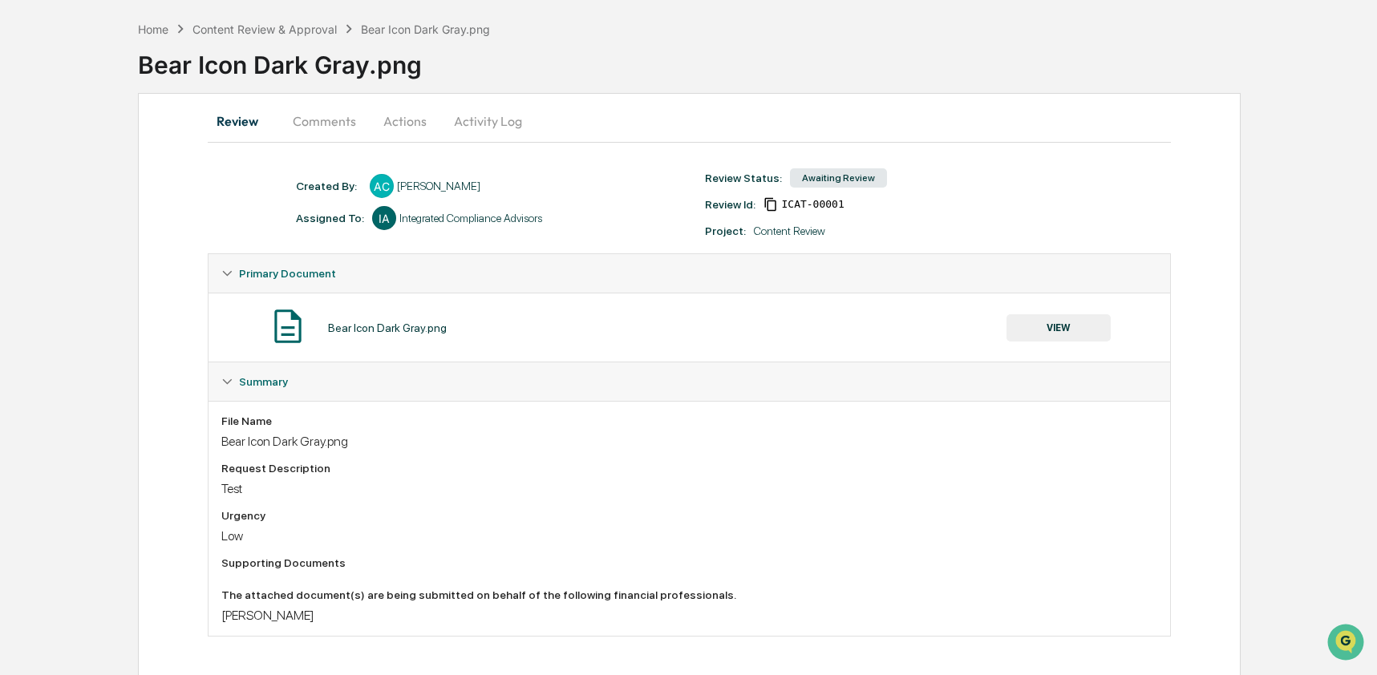
scroll to position [68, 0]
click at [1353, 640] on img "Open customer support" at bounding box center [1346, 642] width 40 height 32
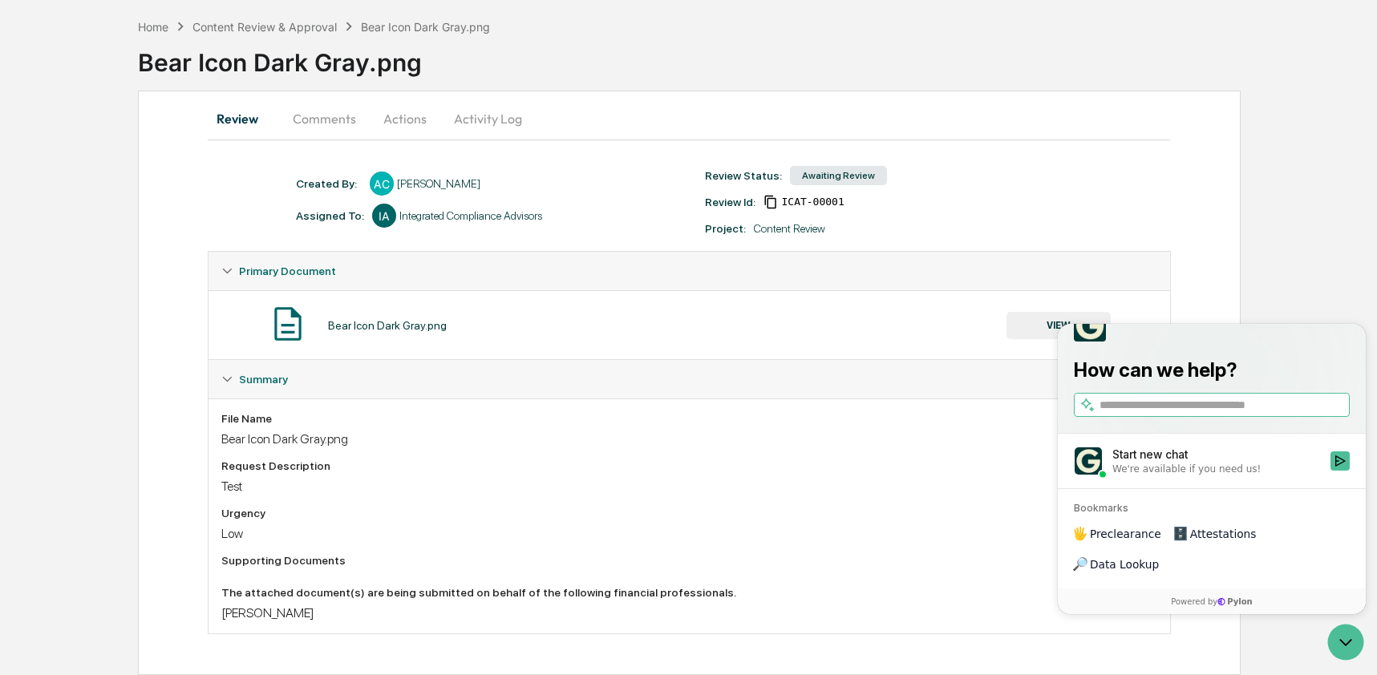
click at [1134, 542] on span "Preclearance" at bounding box center [1125, 534] width 71 height 16
click at [938, 64] on div "Bear Icon Dark Gray.png" at bounding box center [757, 56] width 1239 height 42
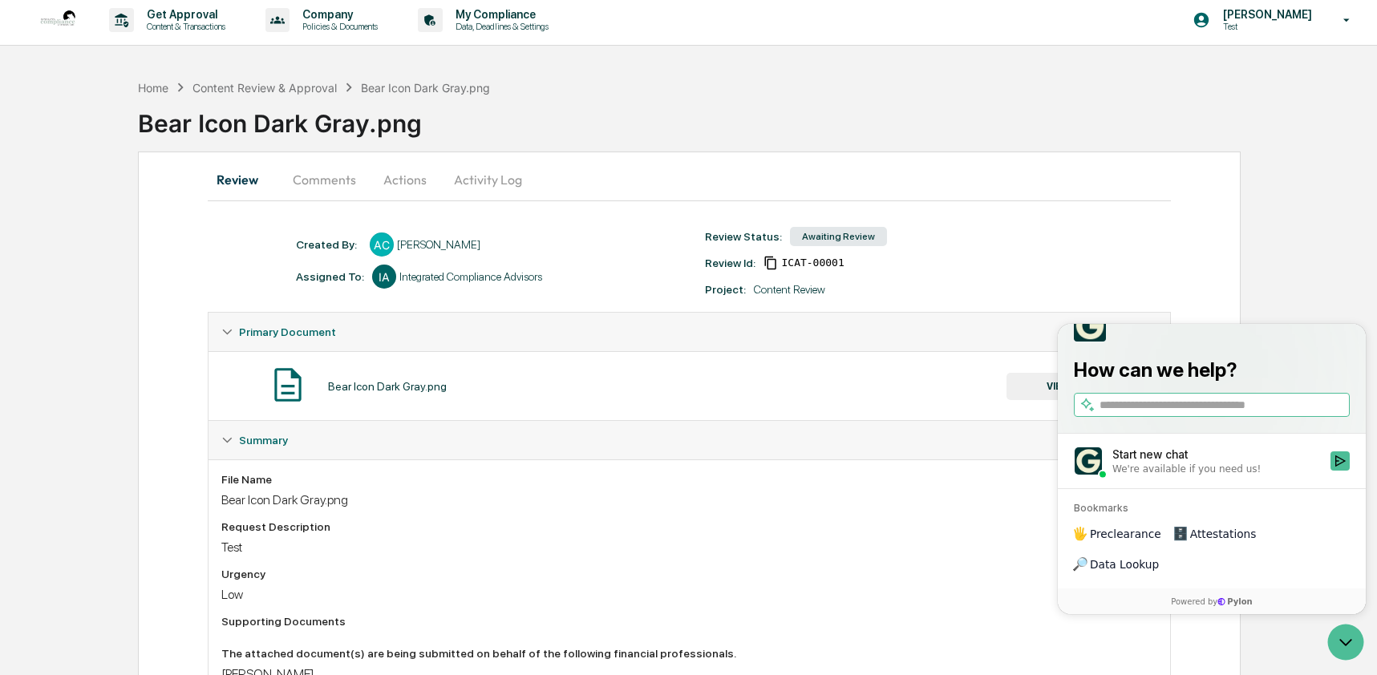
scroll to position [0, 0]
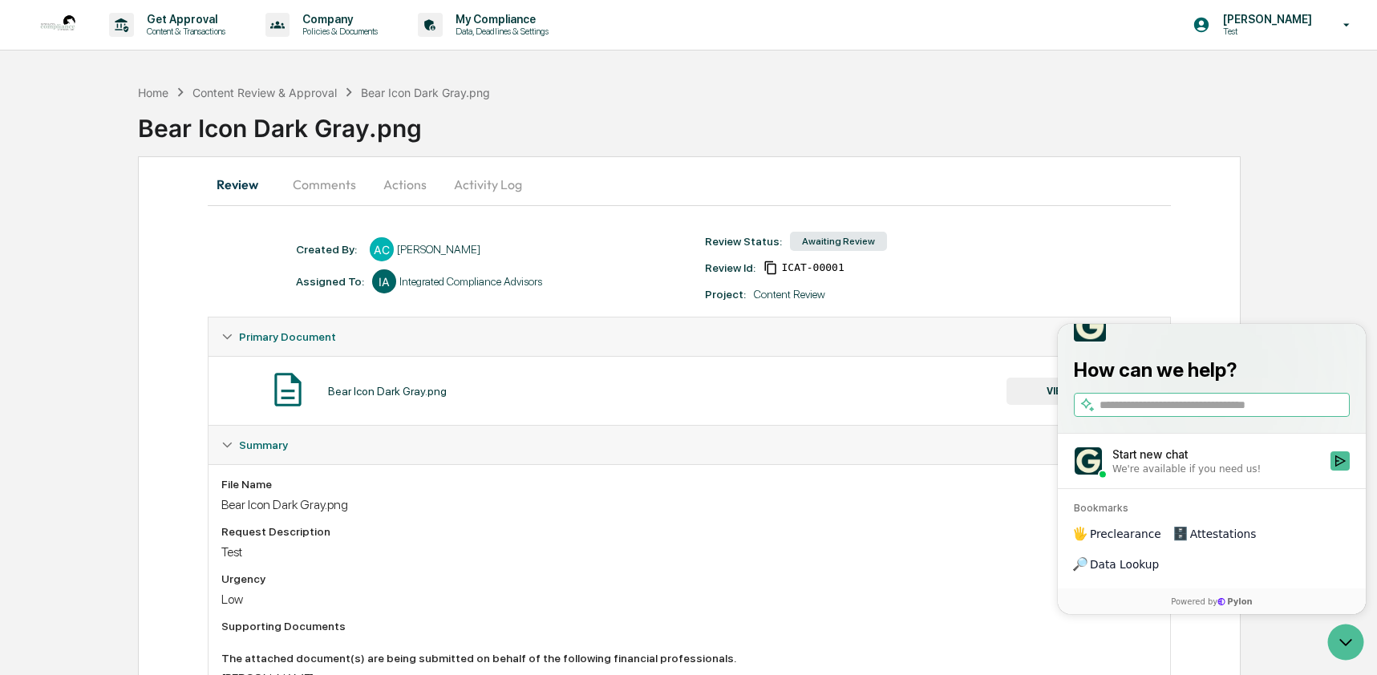
click at [319, 182] on button "Comments" at bounding box center [324, 184] width 89 height 38
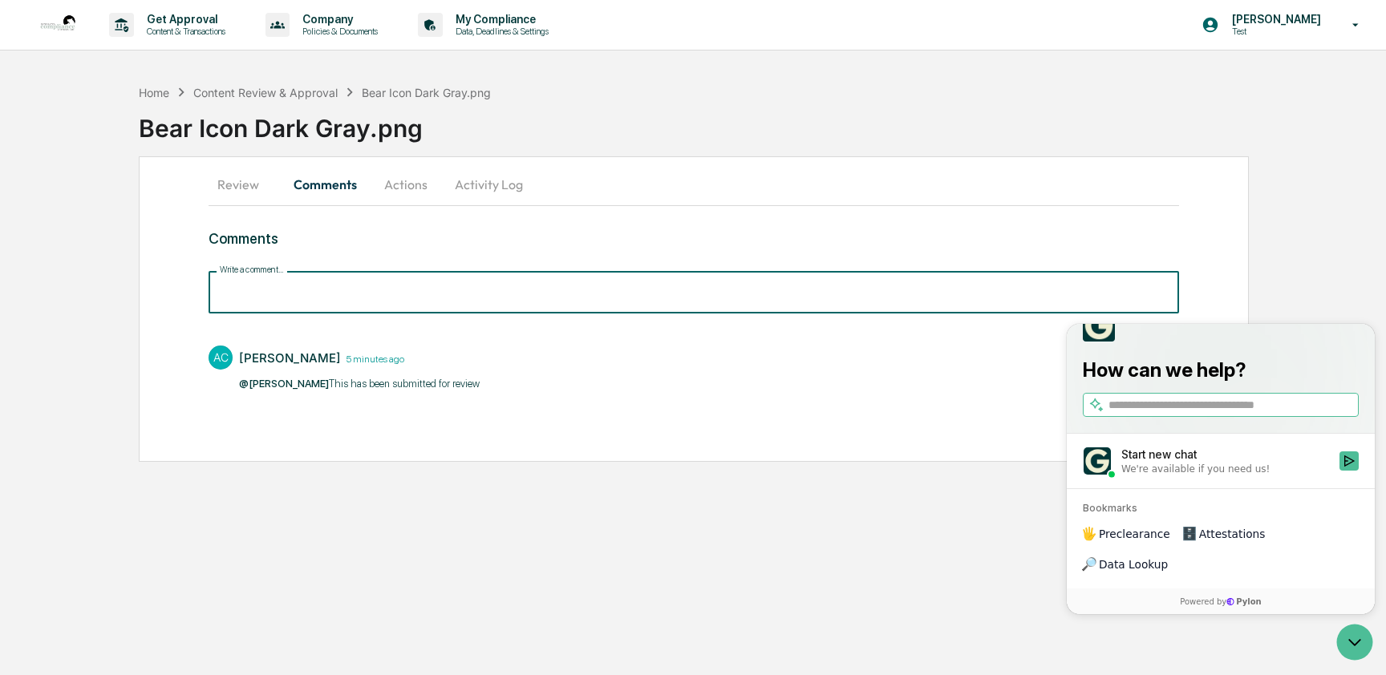
click at [290, 307] on input "Write a comment..." at bounding box center [694, 292] width 970 height 43
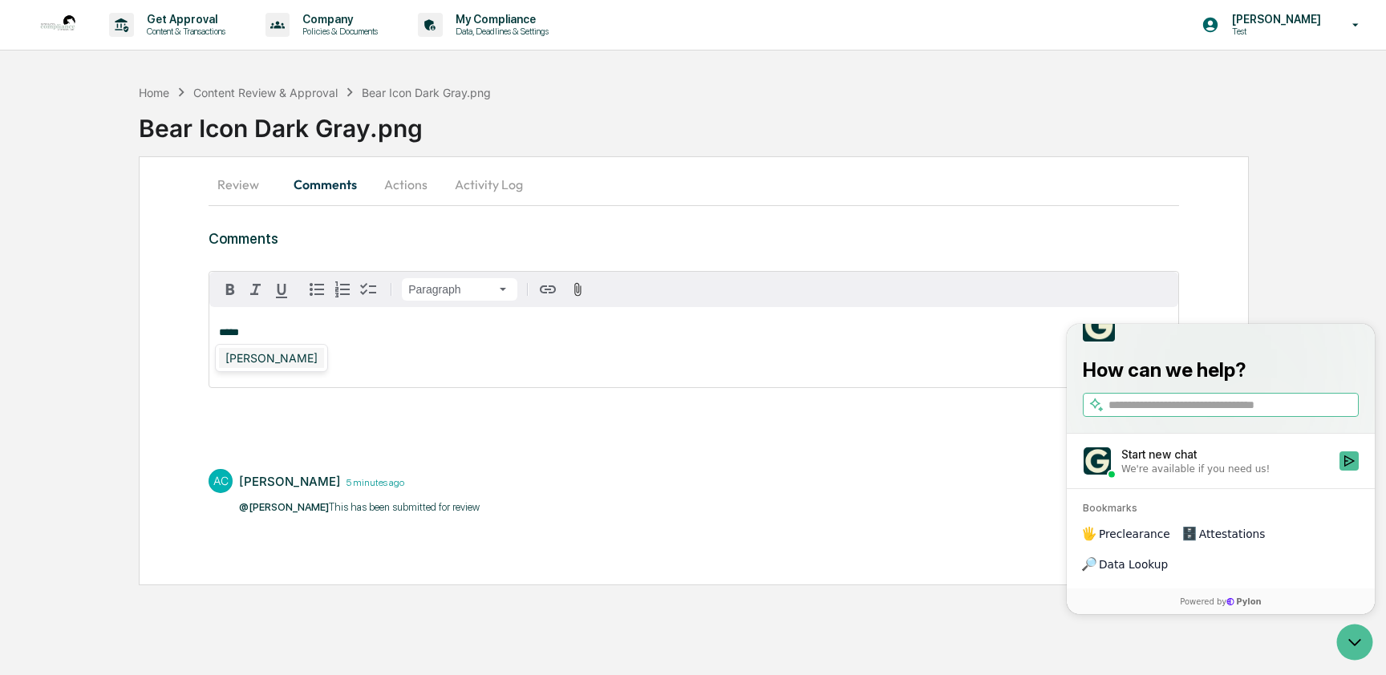
click at [287, 354] on div "[PERSON_NAME]" at bounding box center [271, 358] width 105 height 20
click at [1351, 650] on icon "Open customer support" at bounding box center [1355, 642] width 40 height 40
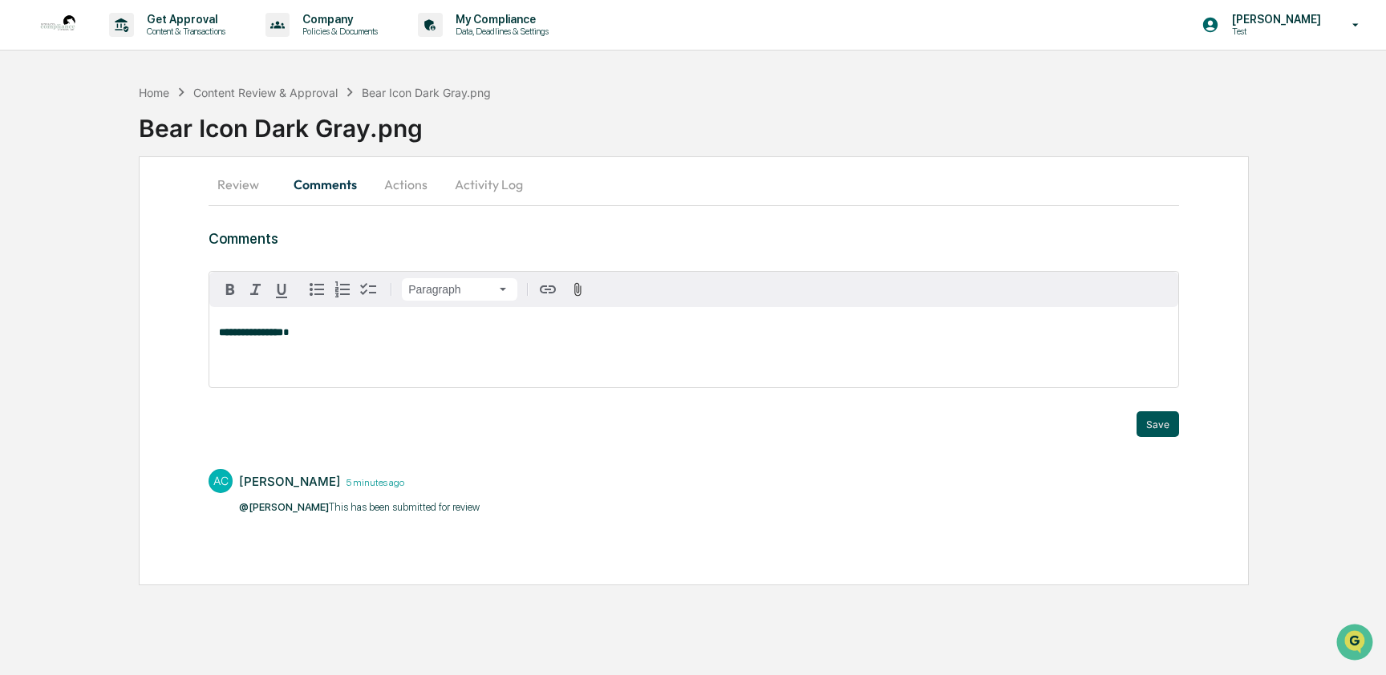
click at [1156, 423] on button "Save" at bounding box center [1157, 424] width 43 height 26
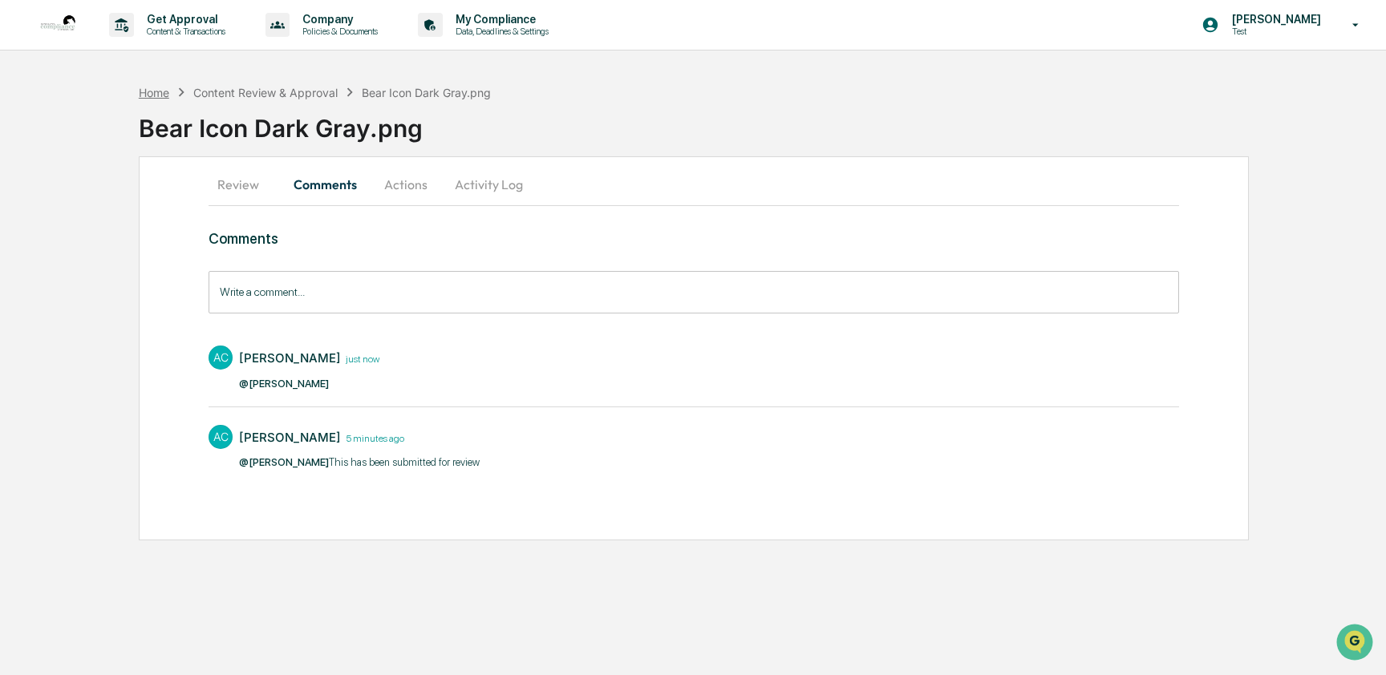
click at [158, 96] on div "Home" at bounding box center [154, 93] width 30 height 14
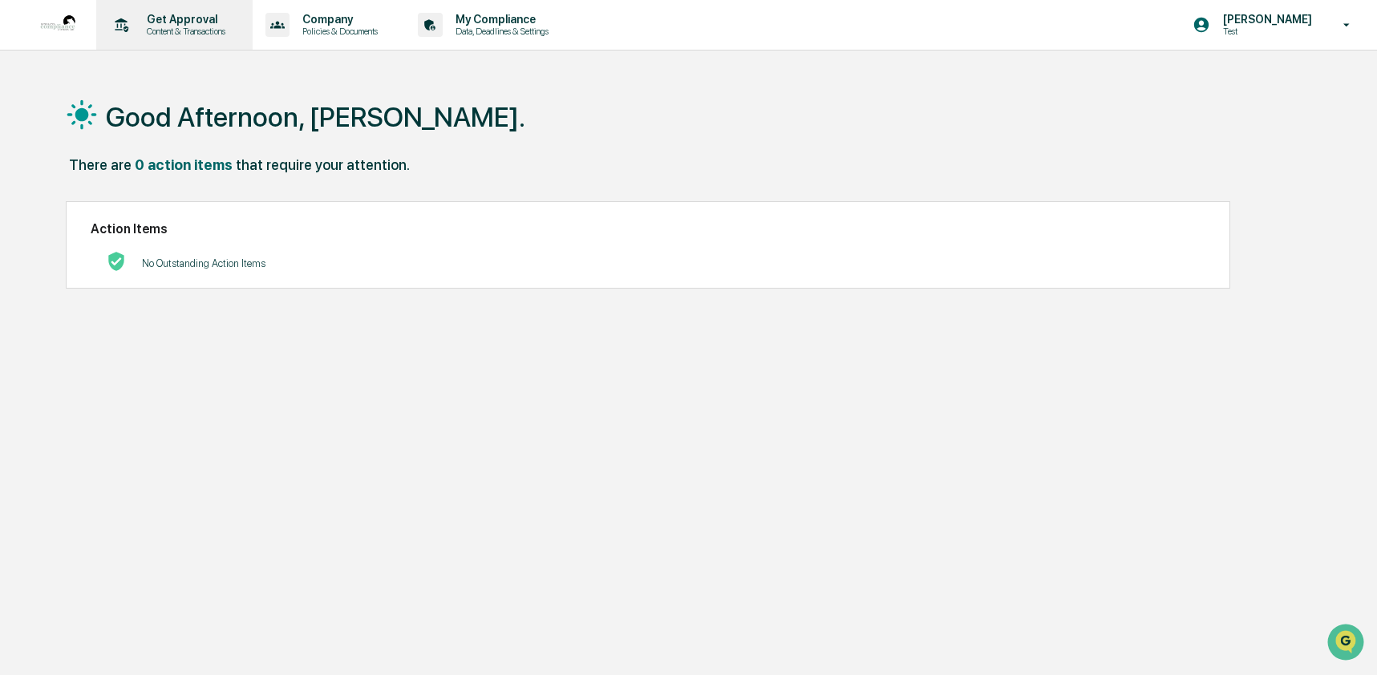
click at [180, 40] on div "Get Approval Content & Transactions" at bounding box center [173, 25] width 140 height 50
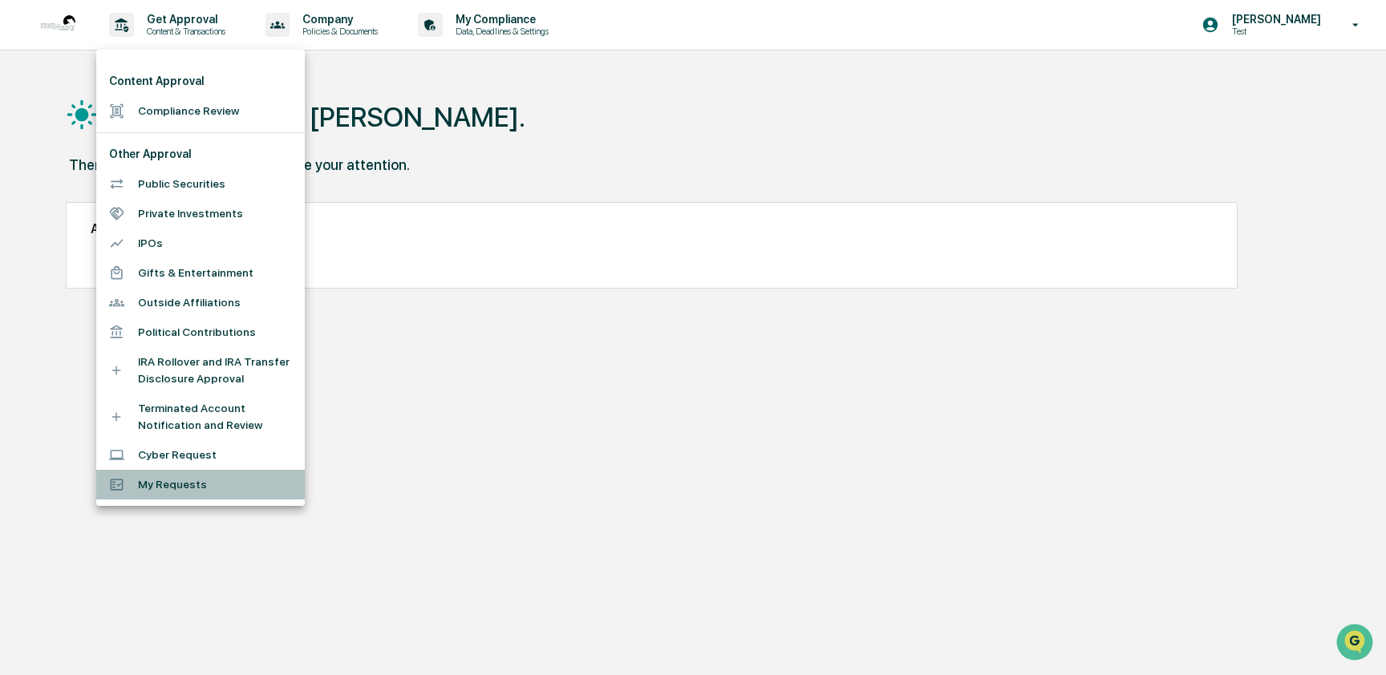
click at [173, 475] on li "My Requests" at bounding box center [200, 485] width 209 height 30
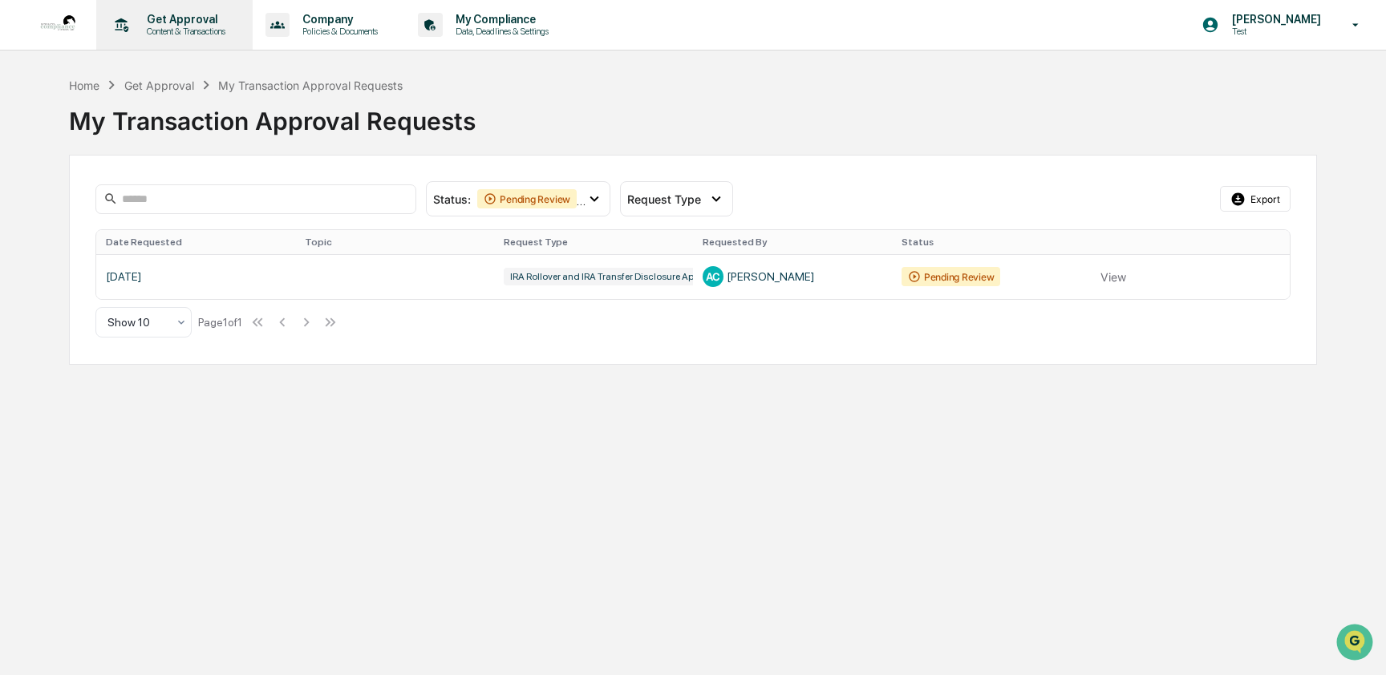
click at [150, 41] on div "Get Approval Content & Transactions" at bounding box center [173, 25] width 140 height 50
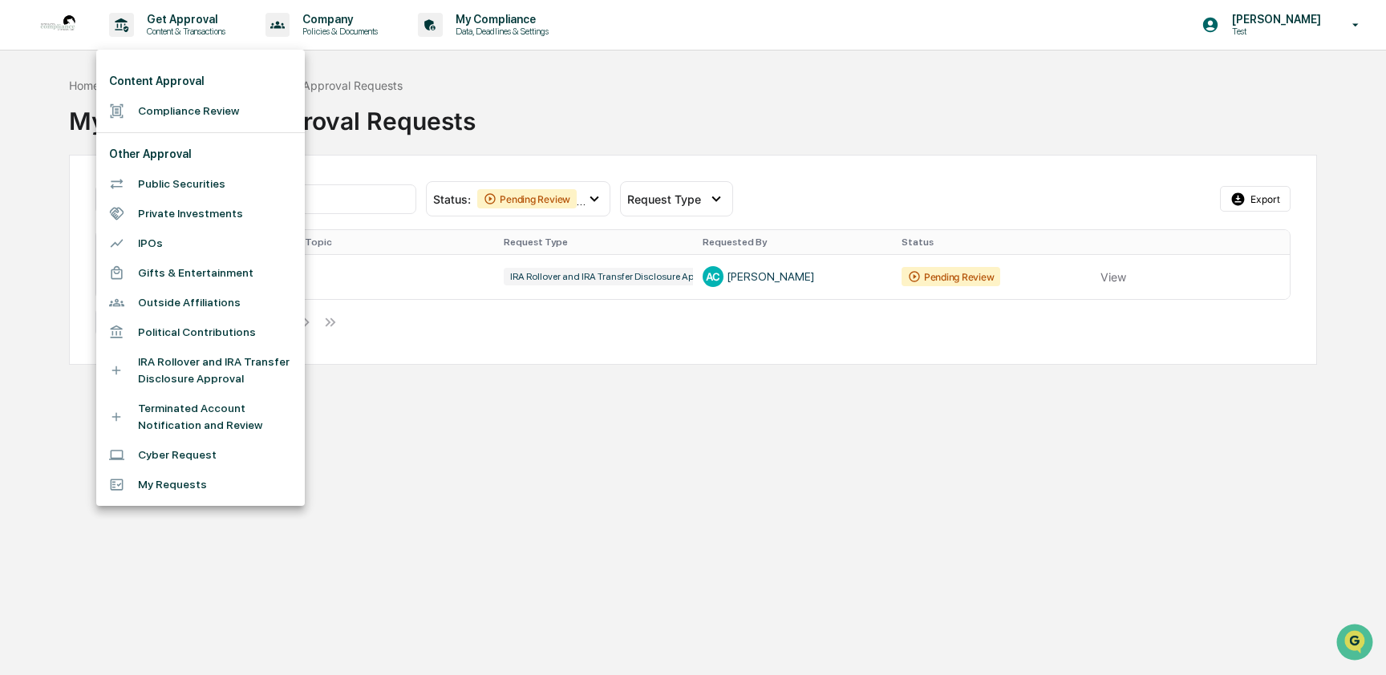
click at [149, 112] on li "Compliance Review" at bounding box center [200, 111] width 209 height 30
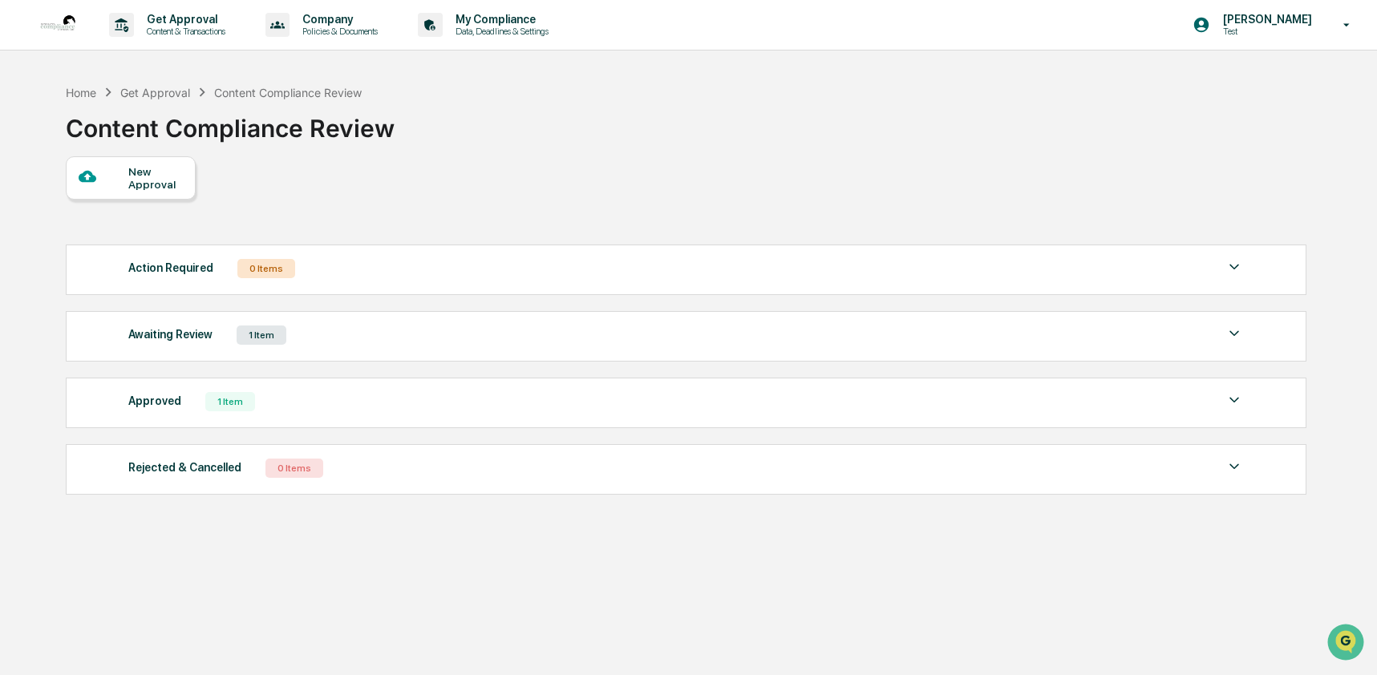
click at [309, 406] on div "Approved 1 Item" at bounding box center [686, 402] width 1116 height 22
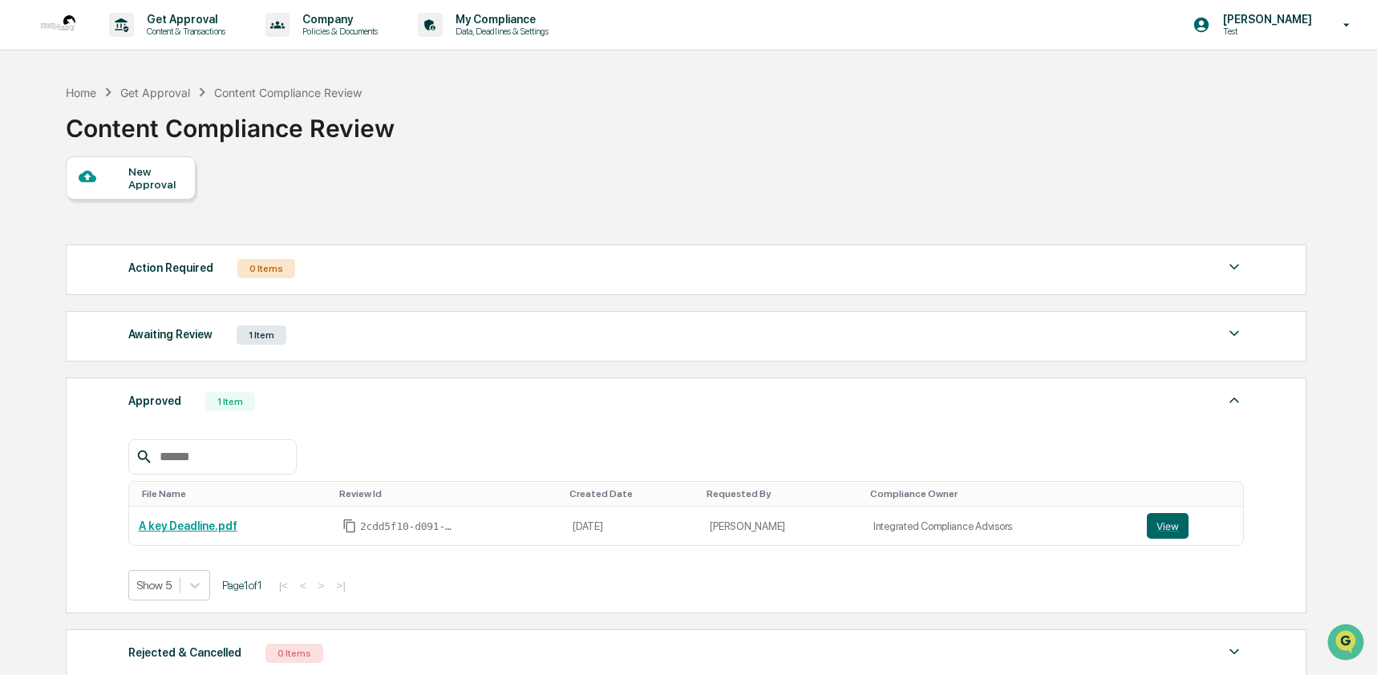
click at [309, 406] on div "Approved 1 Item" at bounding box center [686, 402] width 1116 height 22
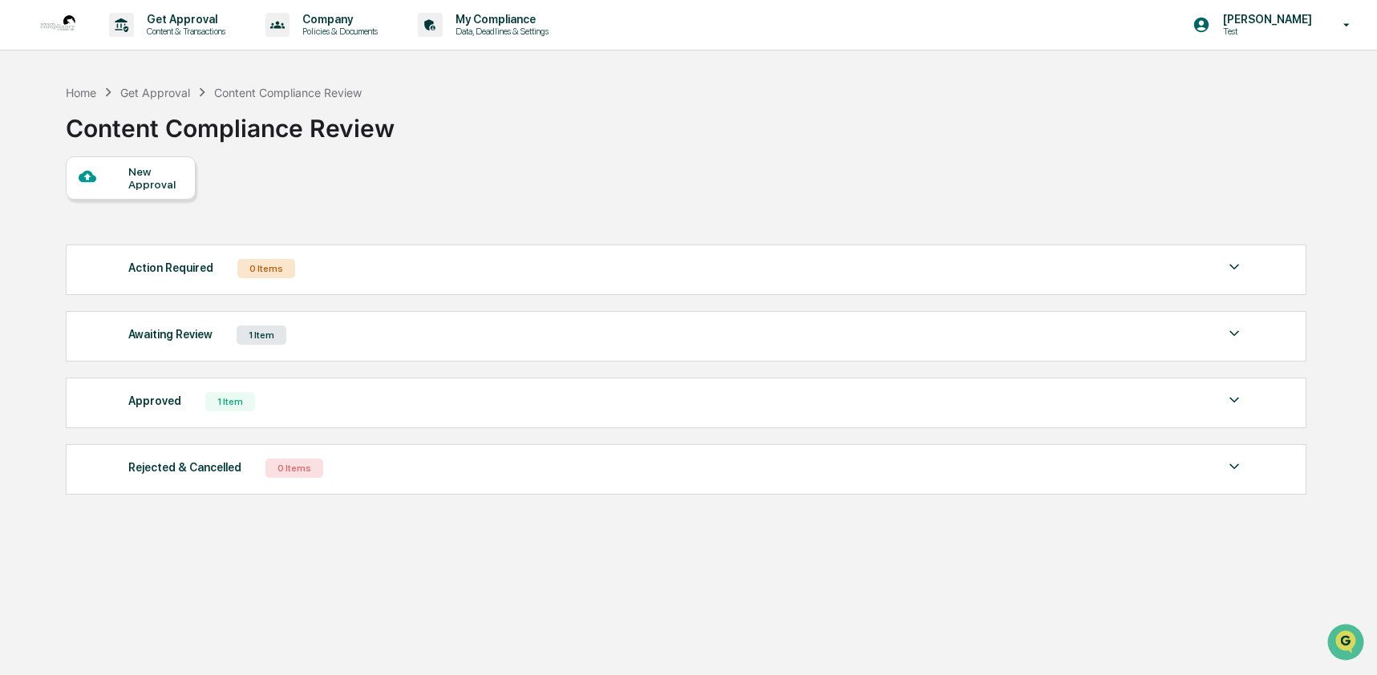
click at [318, 345] on div "Awaiting Review 1 Item" at bounding box center [686, 335] width 1116 height 22
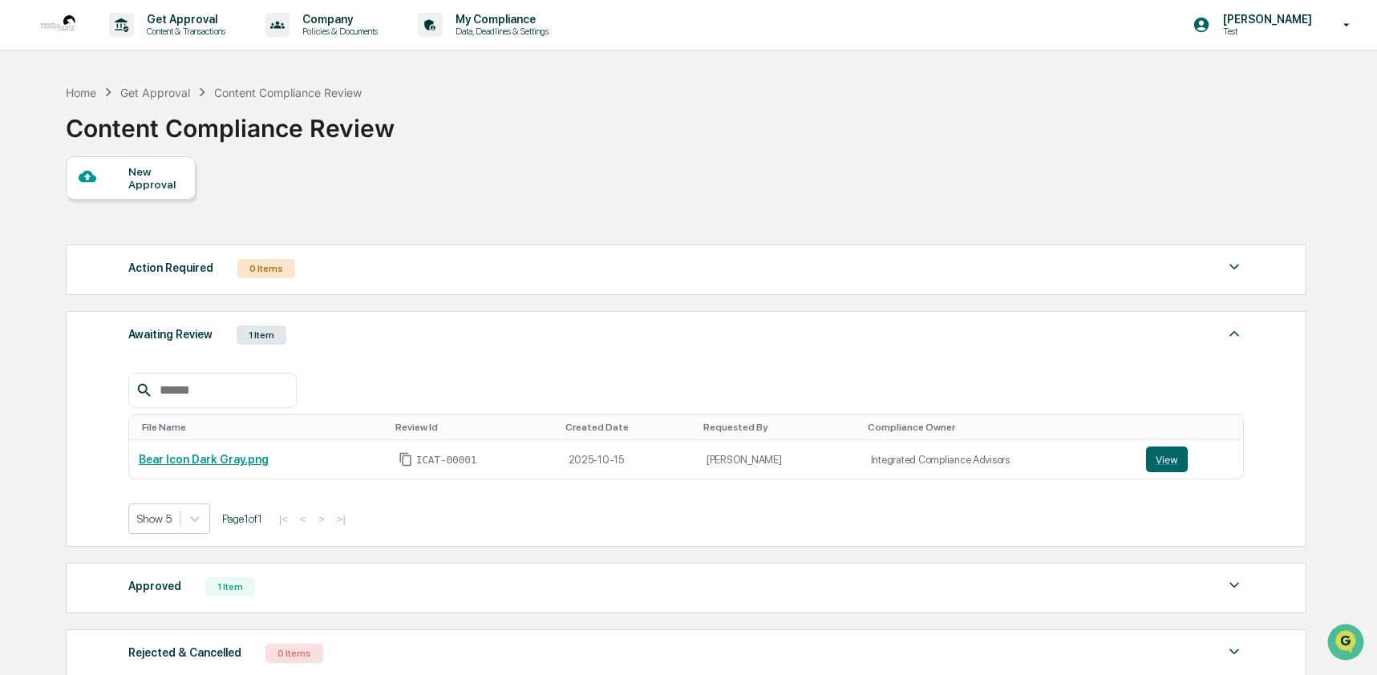
click at [318, 345] on div "Awaiting Review 1 Item" at bounding box center [686, 335] width 1116 height 22
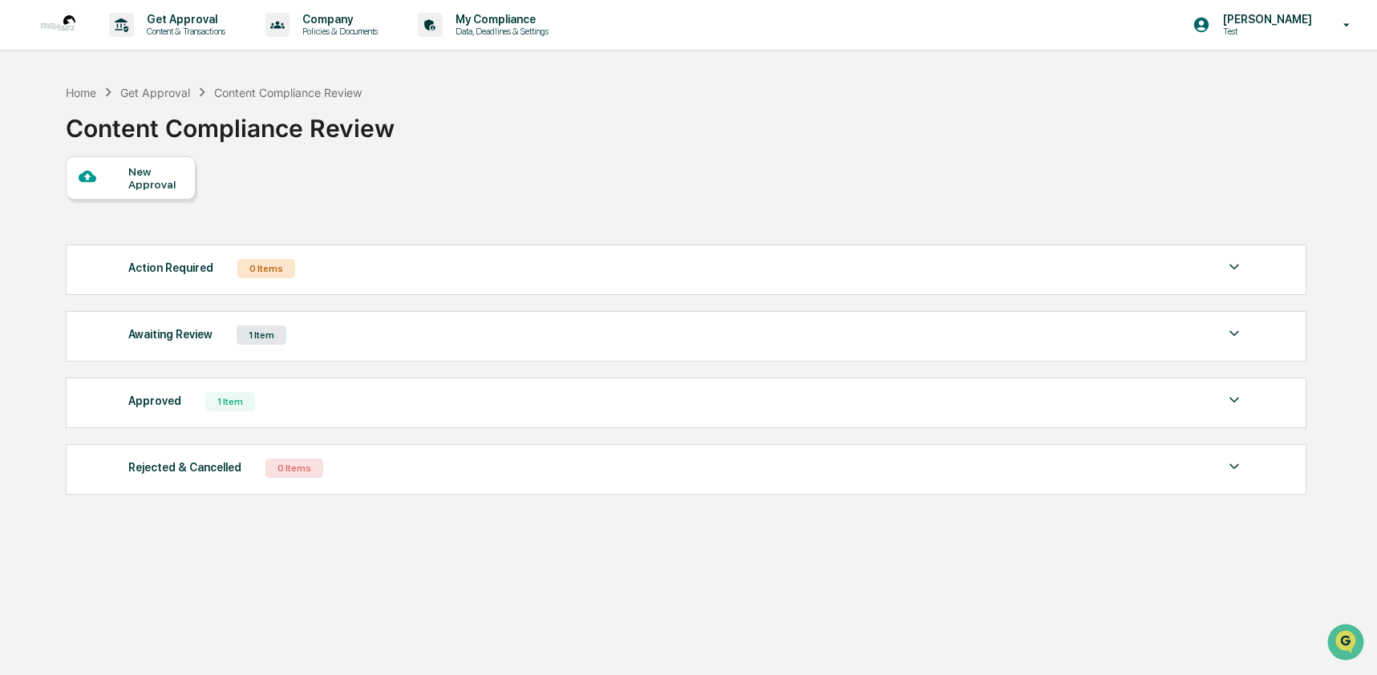
click at [318, 345] on div "Awaiting Review 1 Item" at bounding box center [686, 335] width 1116 height 22
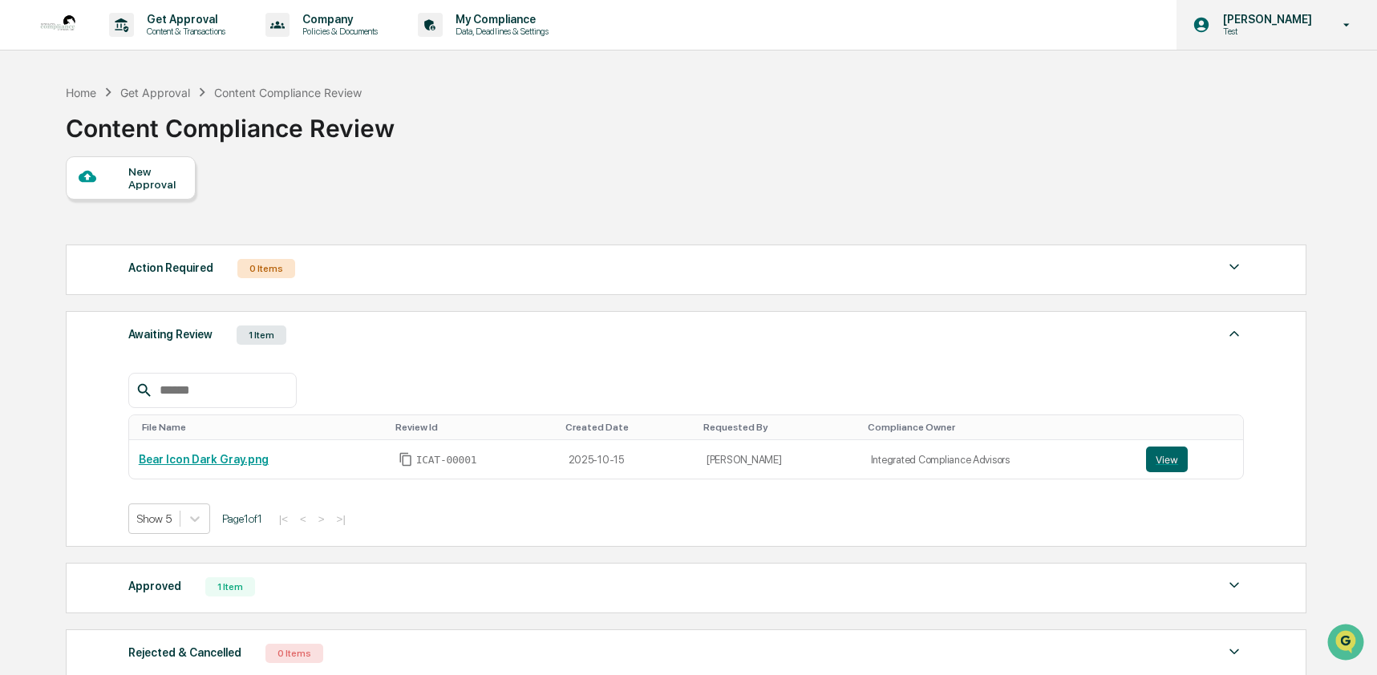
click at [1309, 42] on div "Ashley Craddock Test" at bounding box center [1277, 25] width 201 height 50
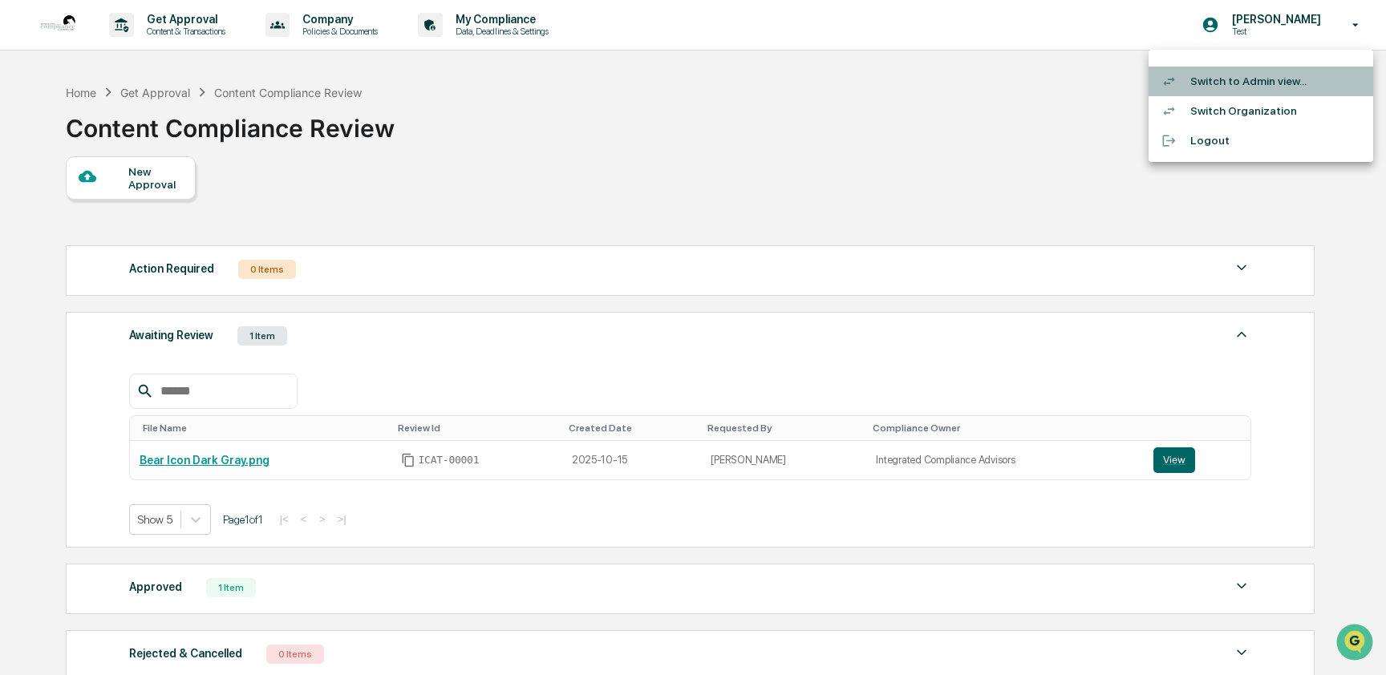
click at [1298, 91] on li "Switch to Admin view..." at bounding box center [1260, 82] width 225 height 30
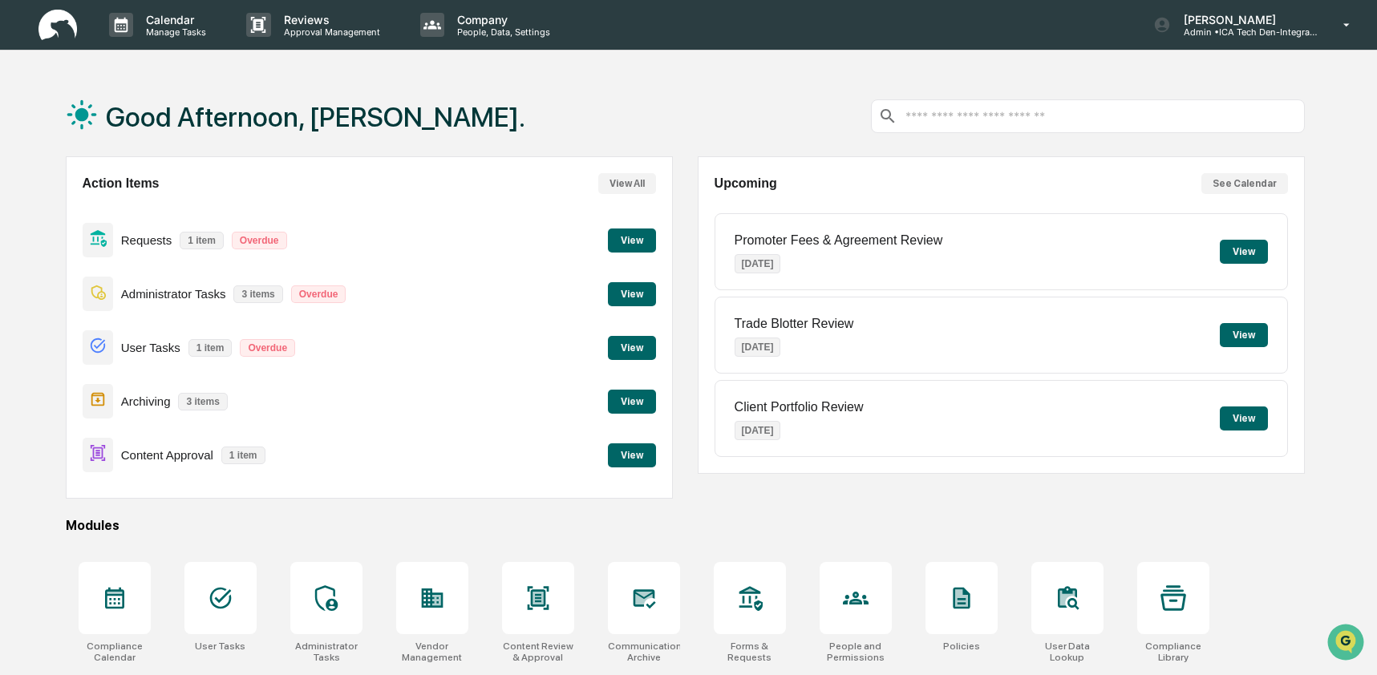
click at [660, 454] on div "Action Items View All Requests 1 item Overdue View Administrator Tasks 3 items …" at bounding box center [369, 327] width 607 height 342
click at [634, 458] on button "View" at bounding box center [632, 456] width 48 height 24
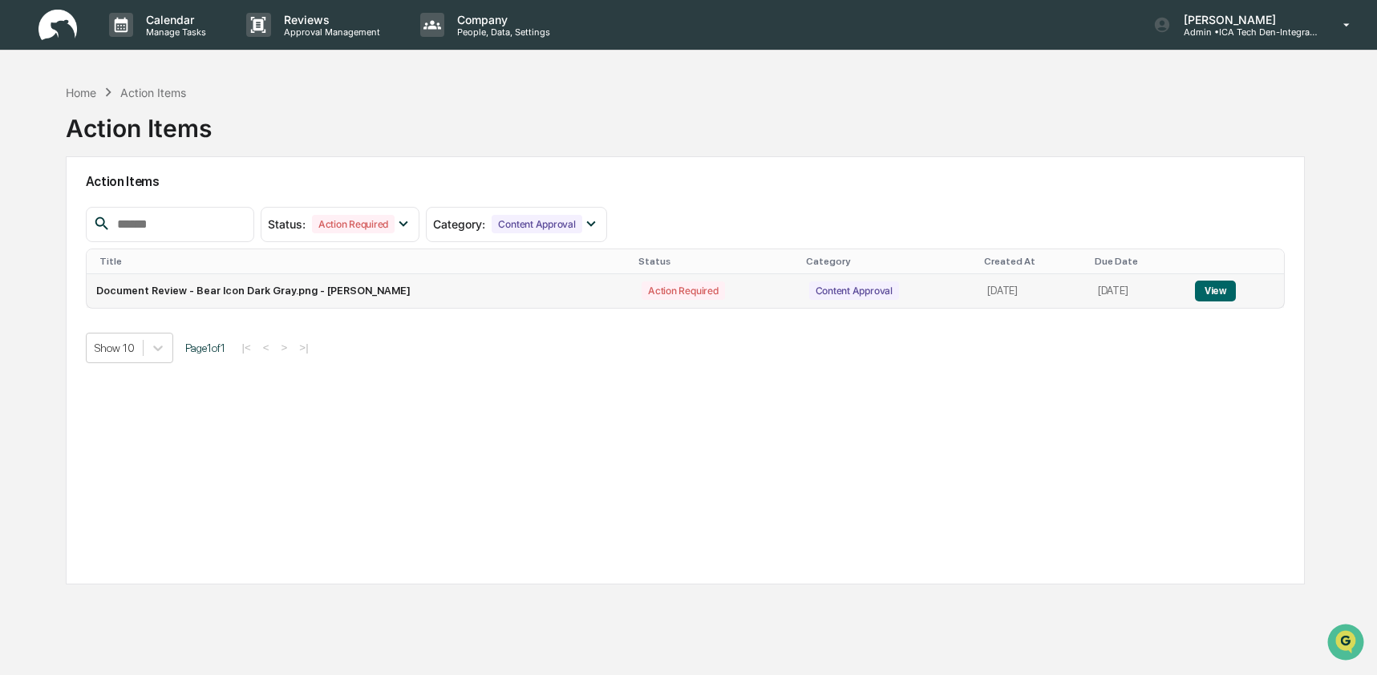
click at [1194, 287] on td "View" at bounding box center [1234, 291] width 99 height 34
click at [1206, 290] on button "View" at bounding box center [1215, 291] width 41 height 21
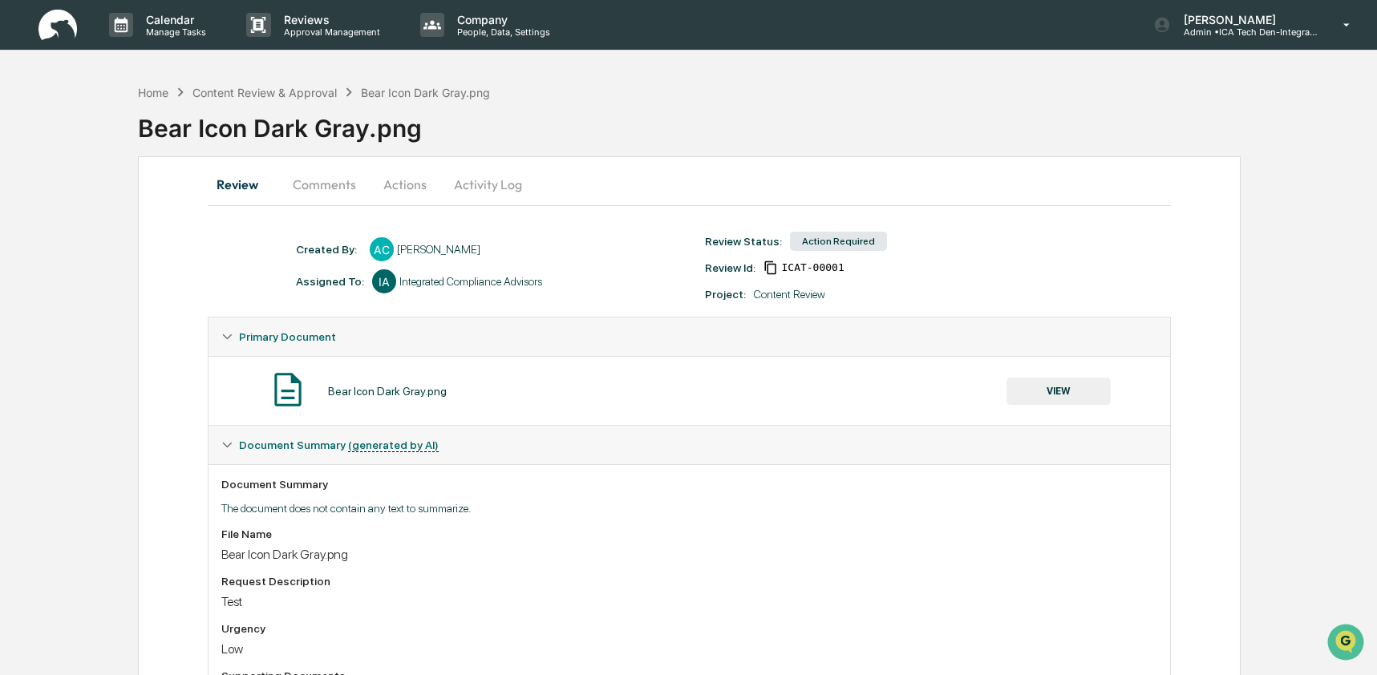
click at [340, 185] on button "Comments" at bounding box center [324, 184] width 89 height 38
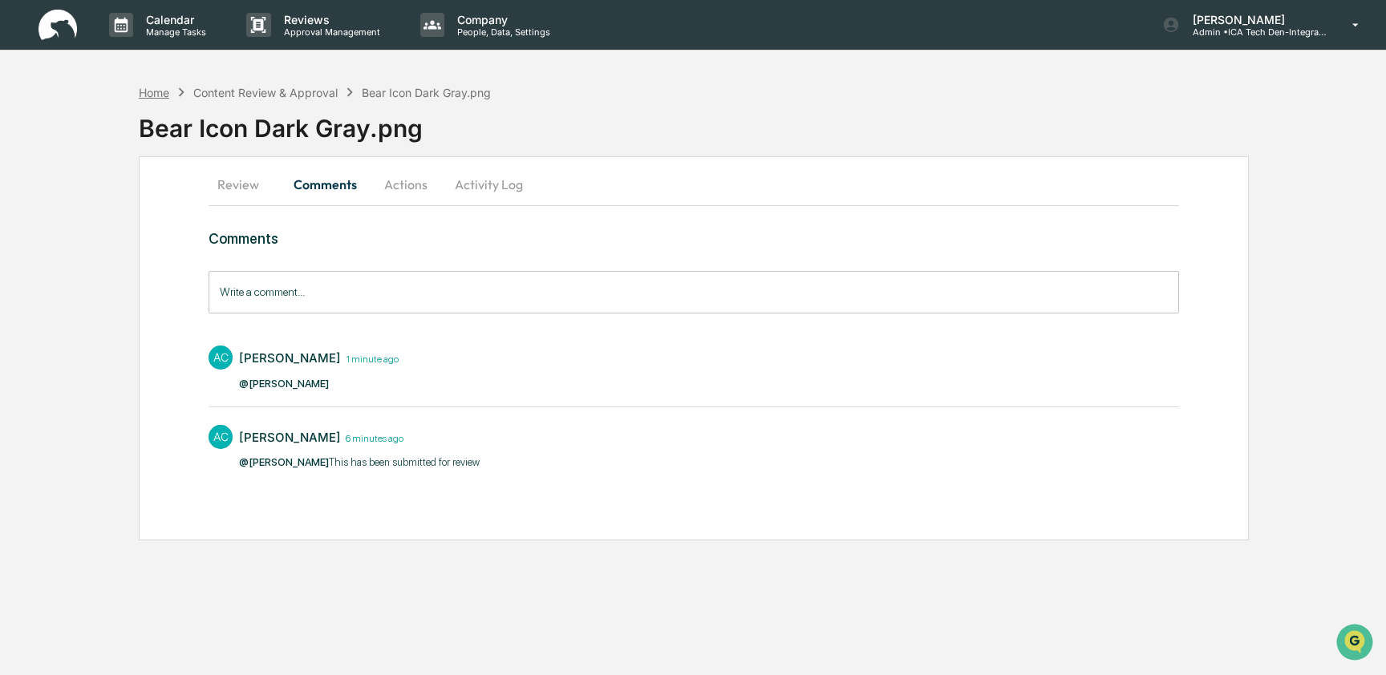
click at [160, 93] on div "Home" at bounding box center [154, 93] width 30 height 14
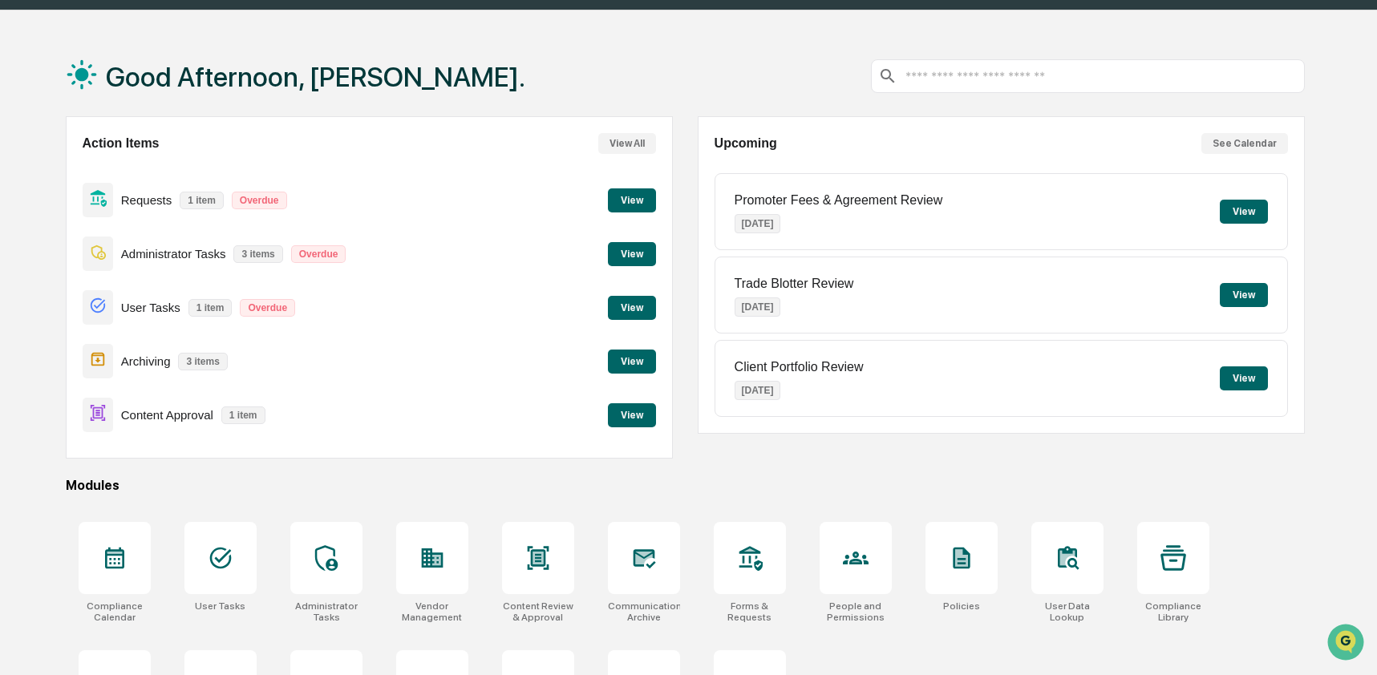
scroll to position [129, 0]
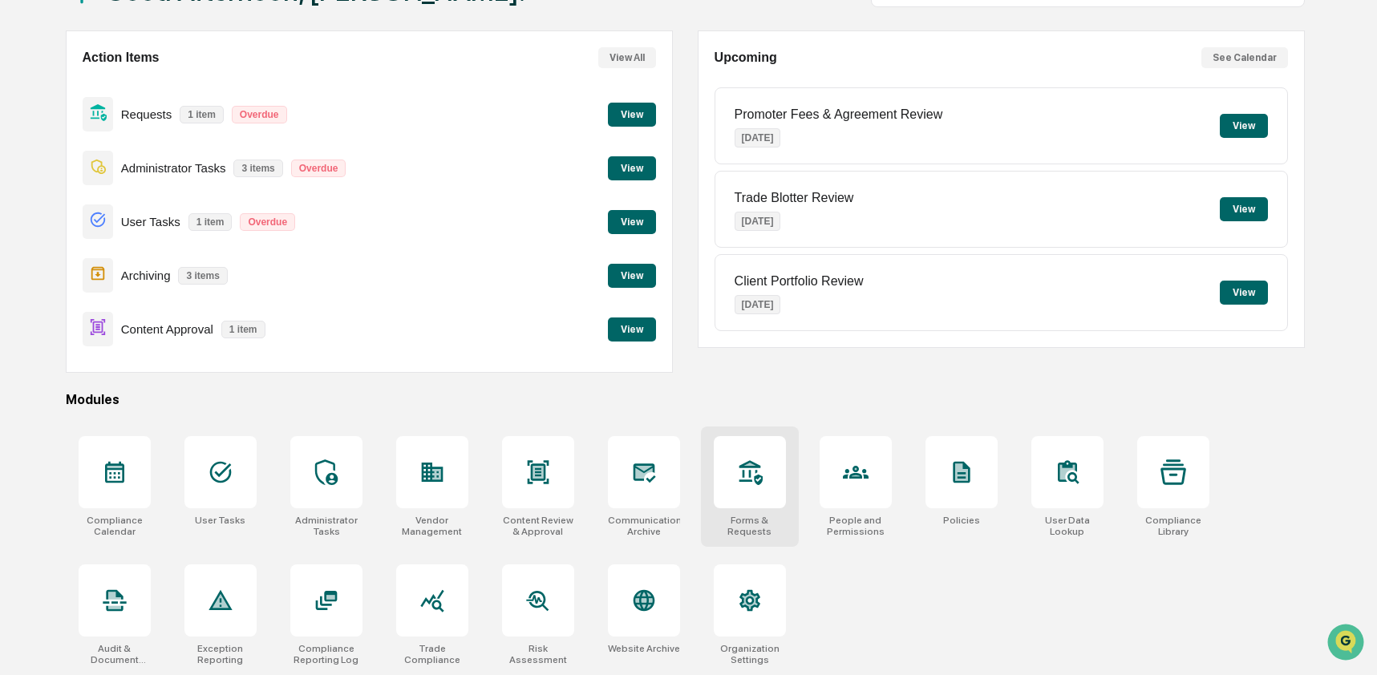
click at [775, 480] on div at bounding box center [750, 472] width 72 height 72
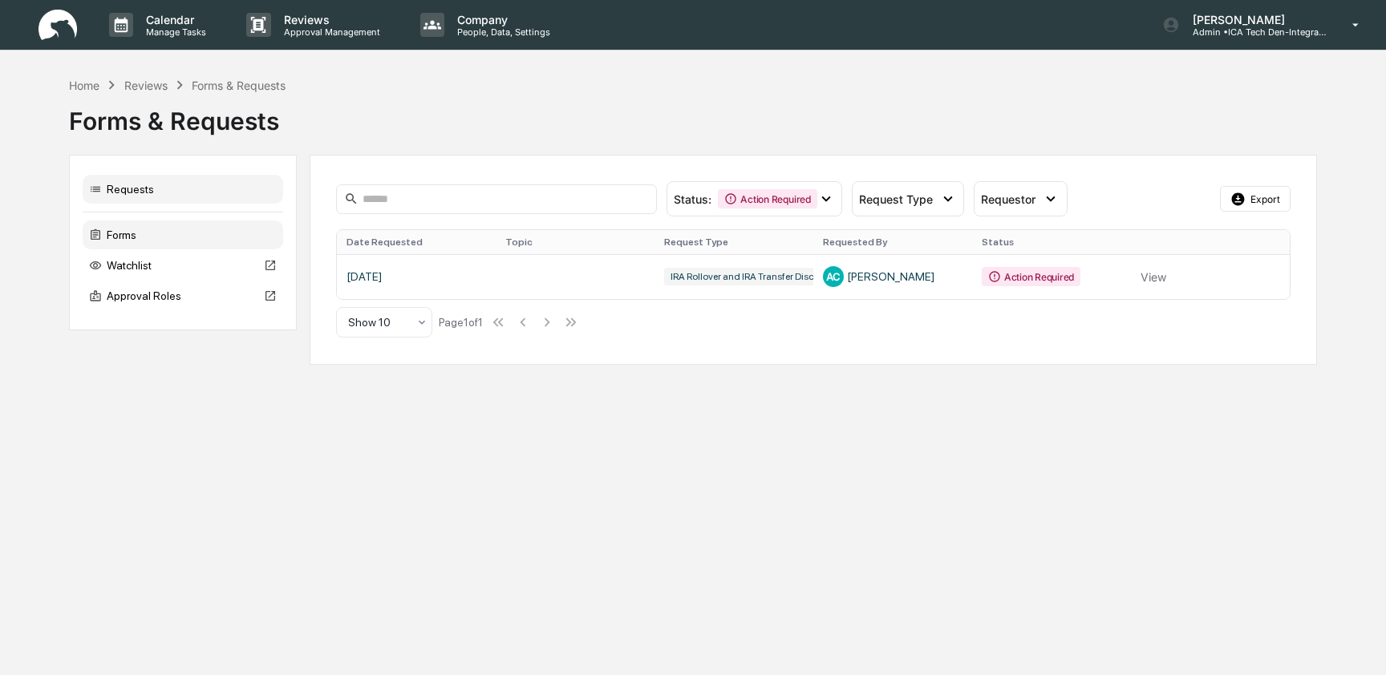
click at [114, 241] on div "Forms" at bounding box center [183, 235] width 201 height 29
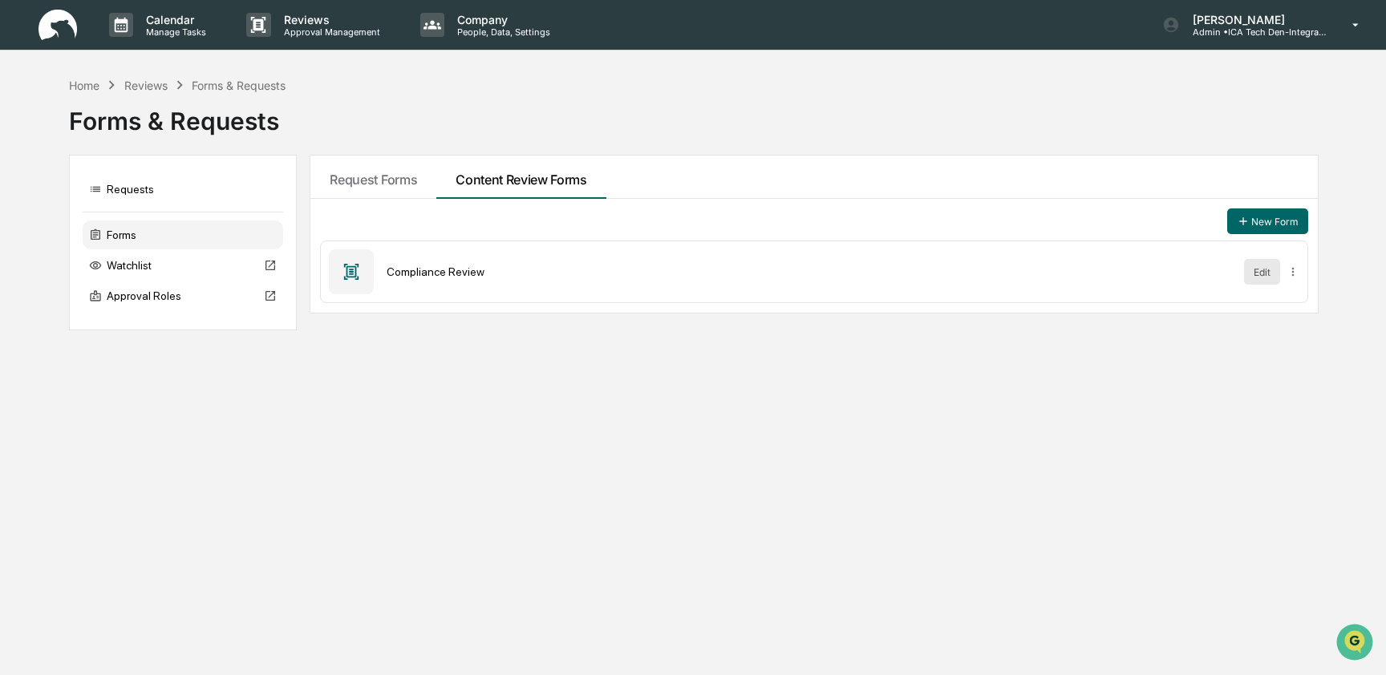
click at [1263, 276] on button "Edit" at bounding box center [1262, 272] width 36 height 26
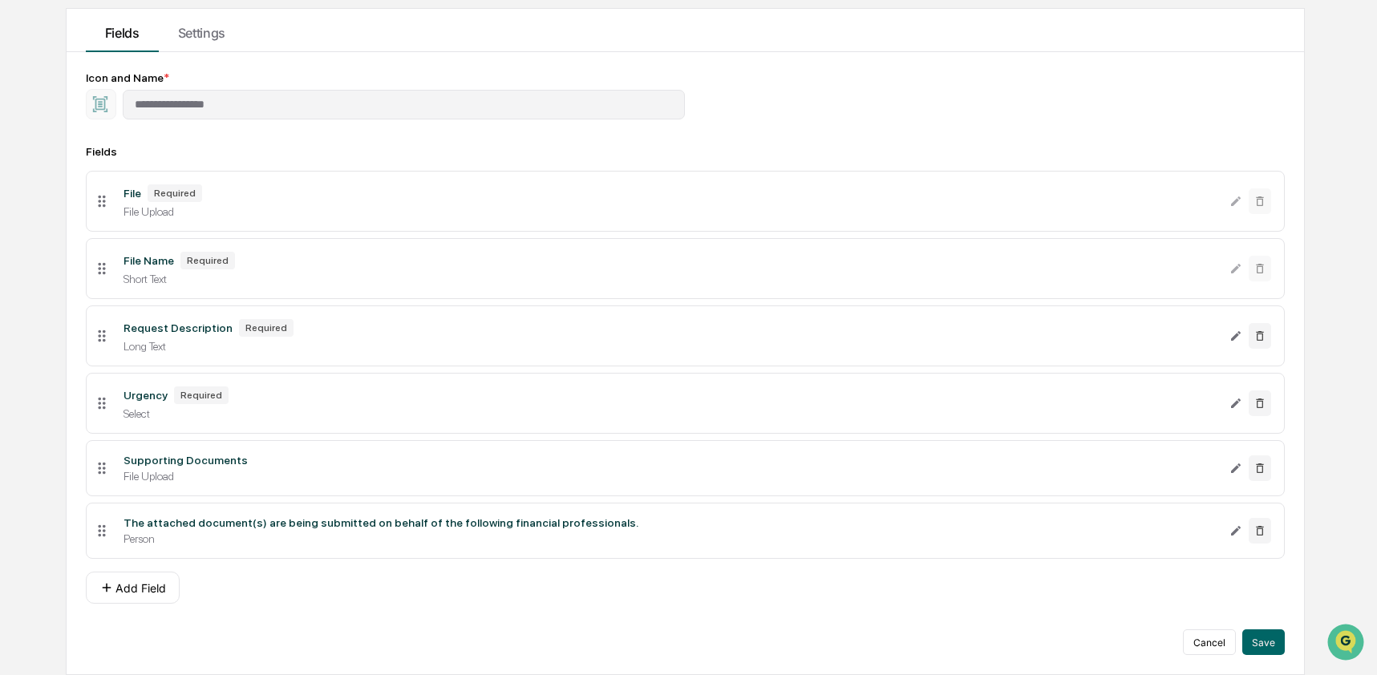
scroll to position [160, 0]
click at [148, 601] on button "Add Field" at bounding box center [133, 588] width 94 height 32
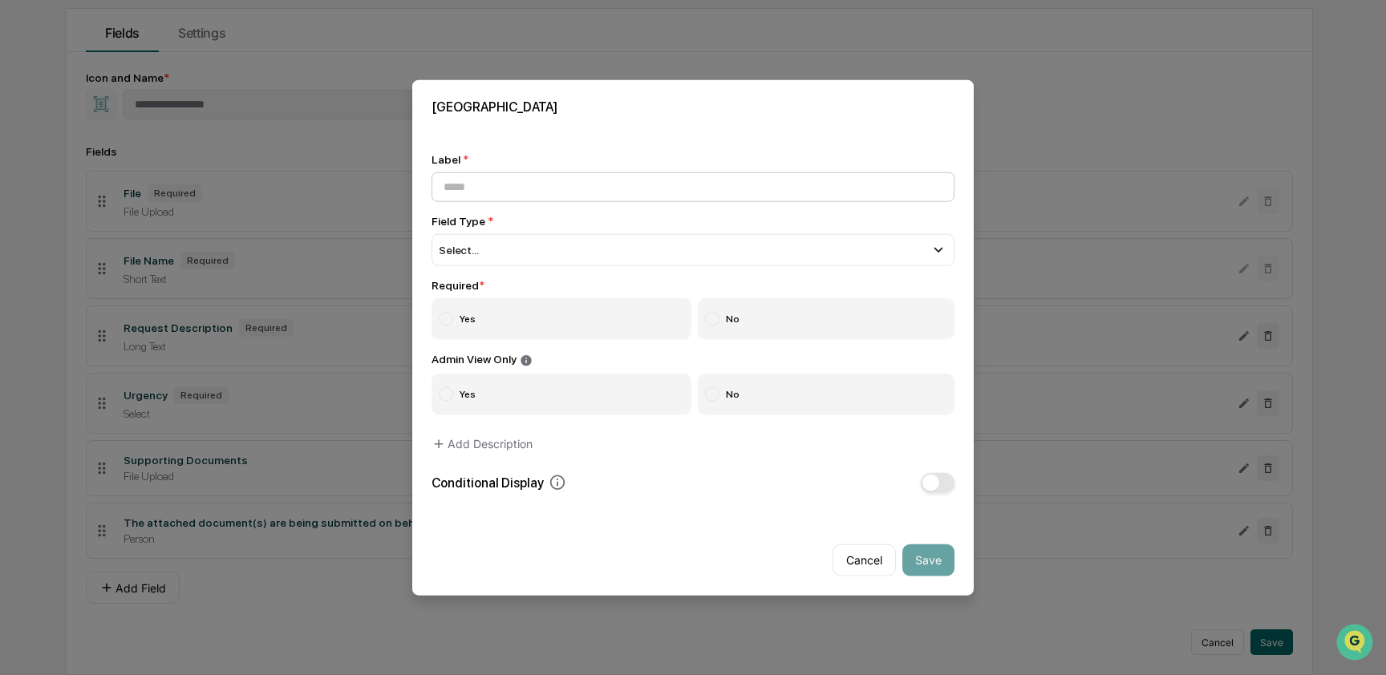
click at [540, 176] on input at bounding box center [692, 187] width 523 height 30
type input "**********"
click at [482, 238] on div "Select..." at bounding box center [692, 250] width 523 height 32
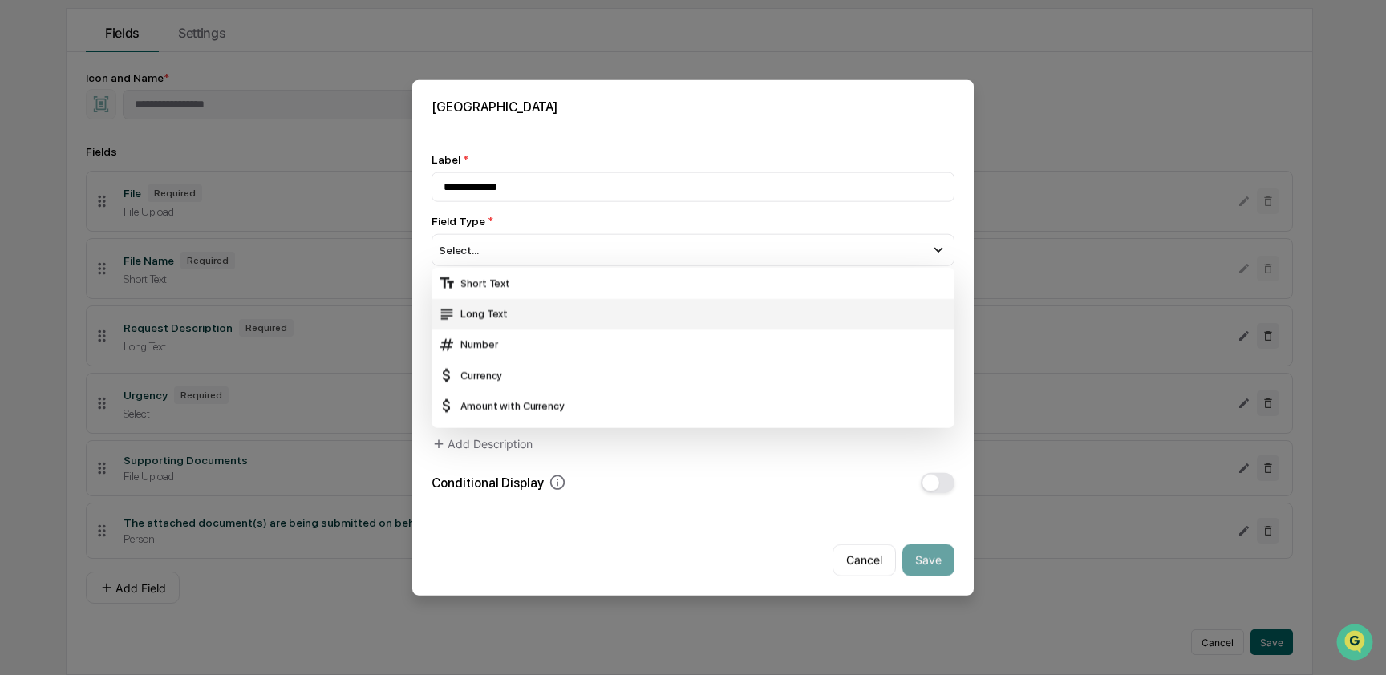
click at [483, 305] on div "Long Text" at bounding box center [693, 314] width 510 height 18
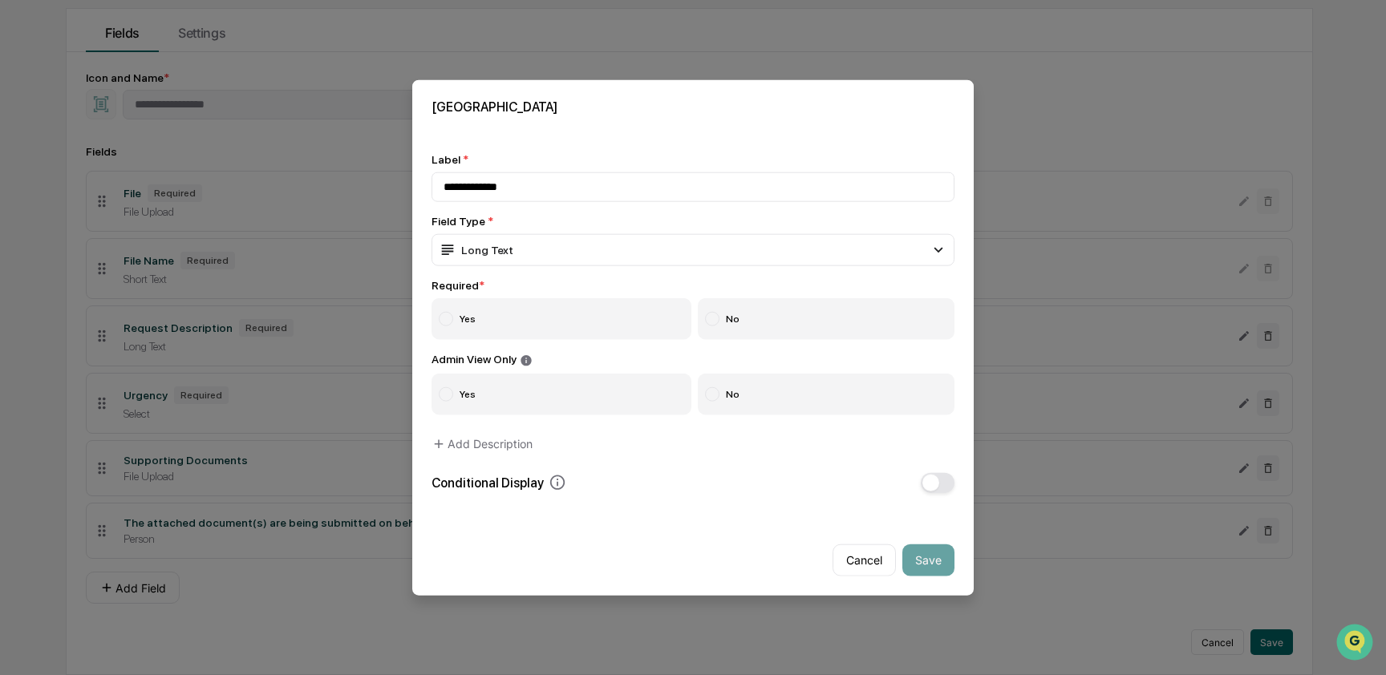
click at [703, 322] on label "No" at bounding box center [826, 319] width 257 height 42
click at [932, 558] on button "Save" at bounding box center [928, 560] width 52 height 32
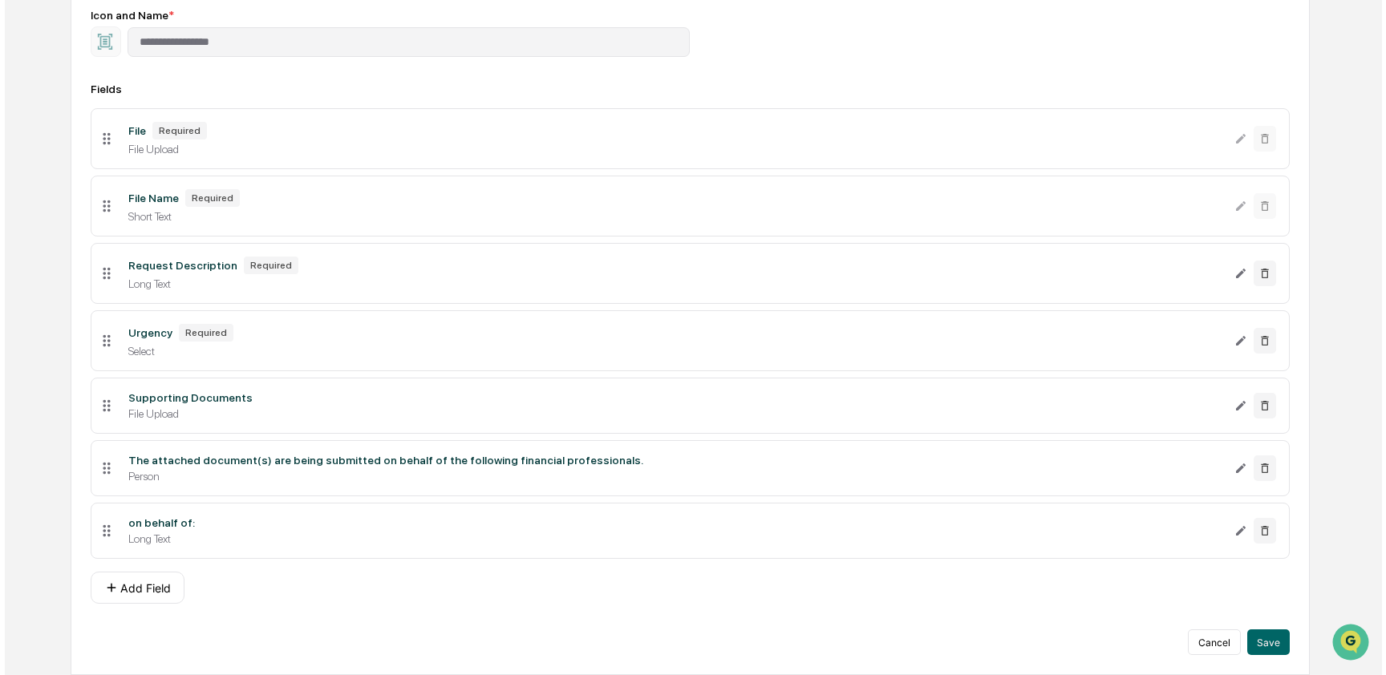
scroll to position [224, 0]
click at [1256, 638] on button "Save" at bounding box center [1263, 643] width 43 height 26
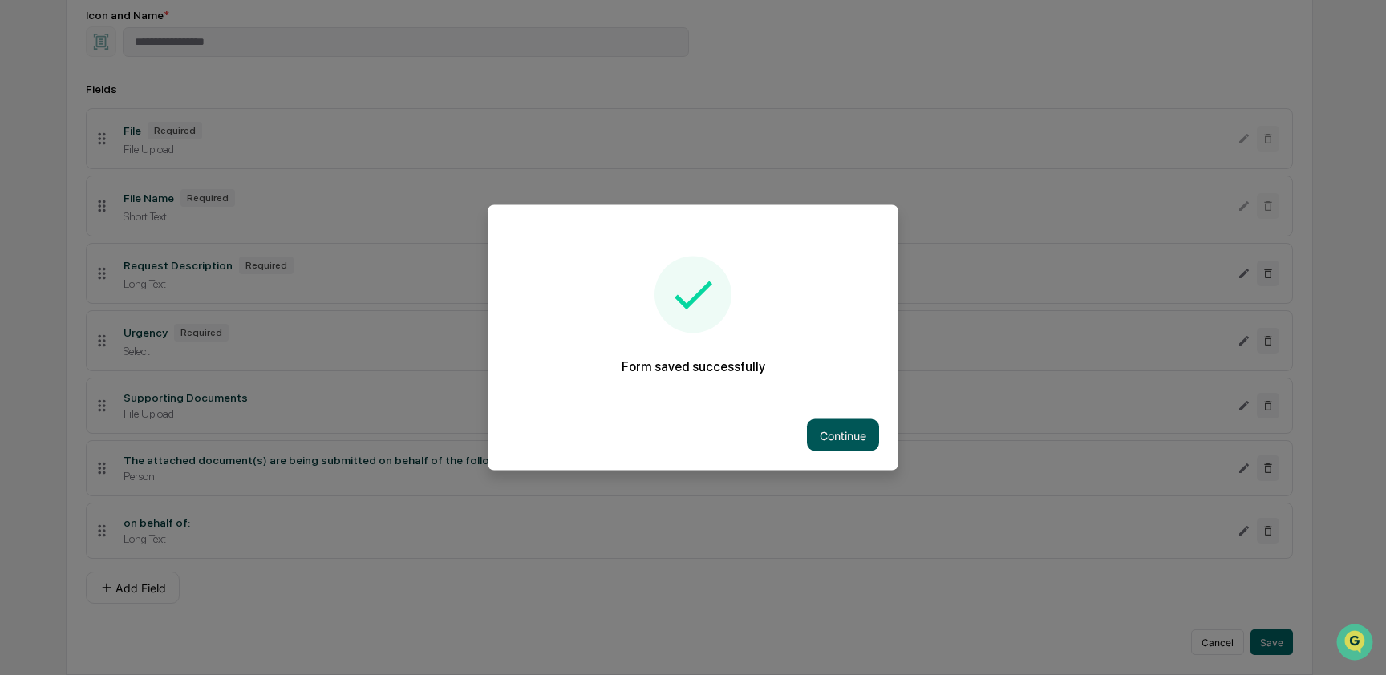
click at [822, 440] on button "Continue" at bounding box center [843, 435] width 72 height 32
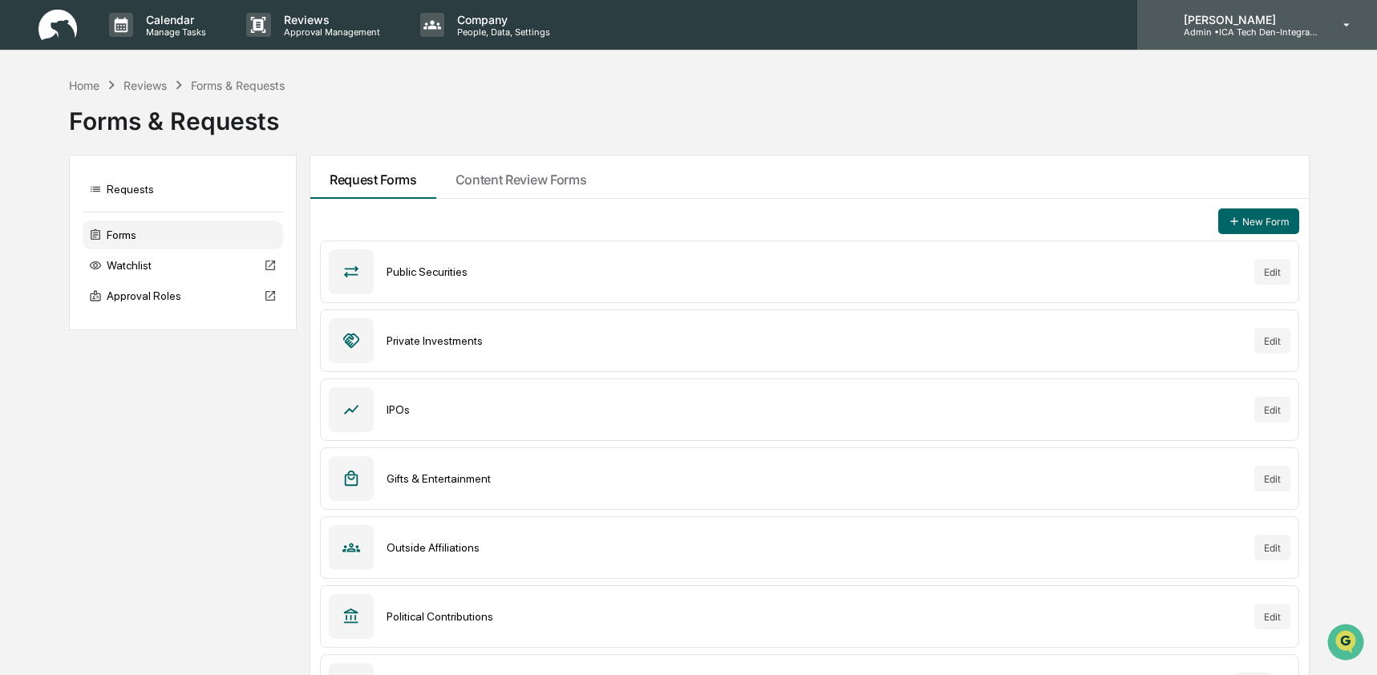
click at [1282, 13] on p "[PERSON_NAME]" at bounding box center [1245, 20] width 149 height 14
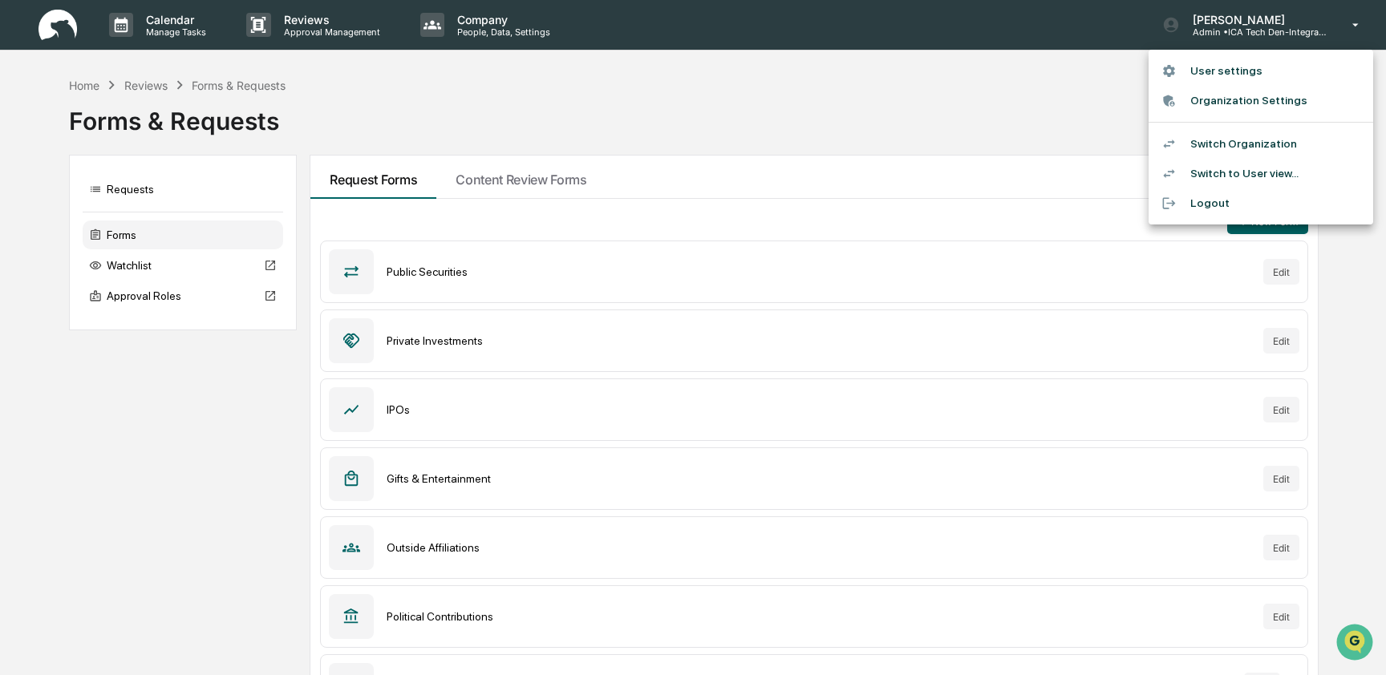
click at [1270, 177] on li "Switch to User view..." at bounding box center [1260, 174] width 225 height 30
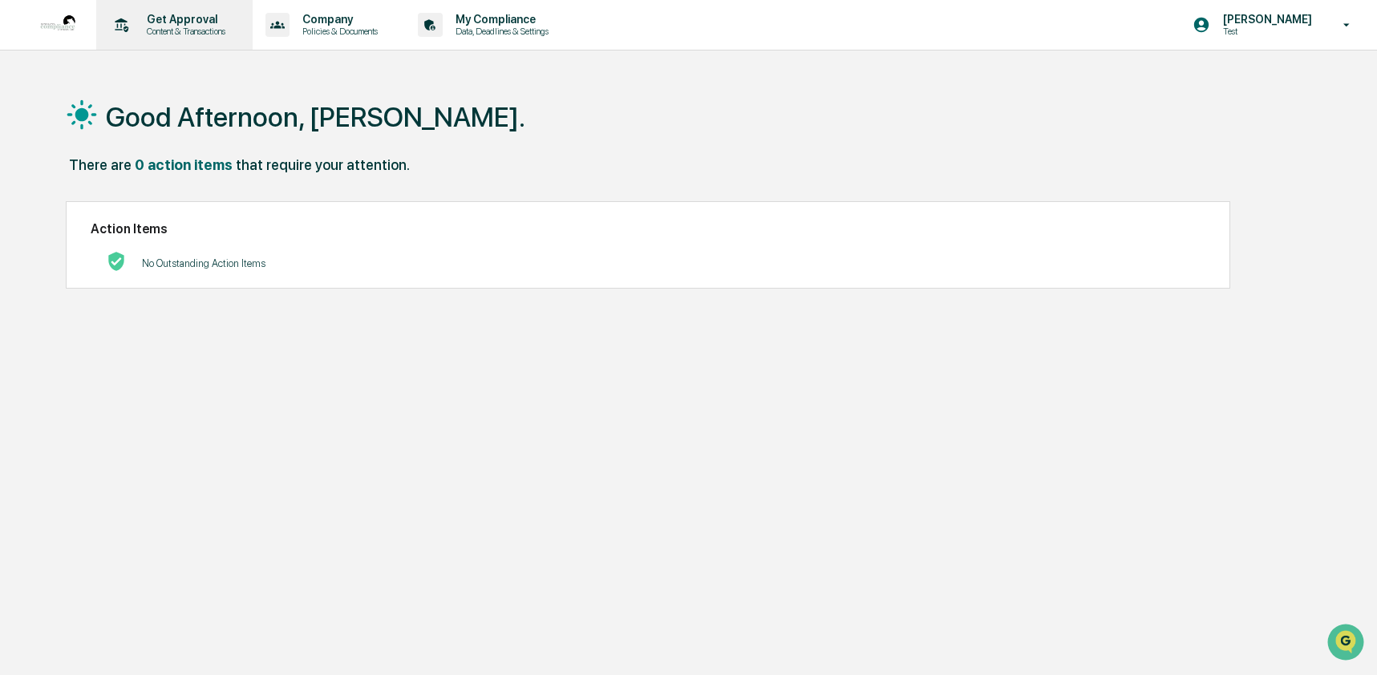
click at [174, 39] on div "Get Approval Content & Transactions" at bounding box center [173, 25] width 140 height 50
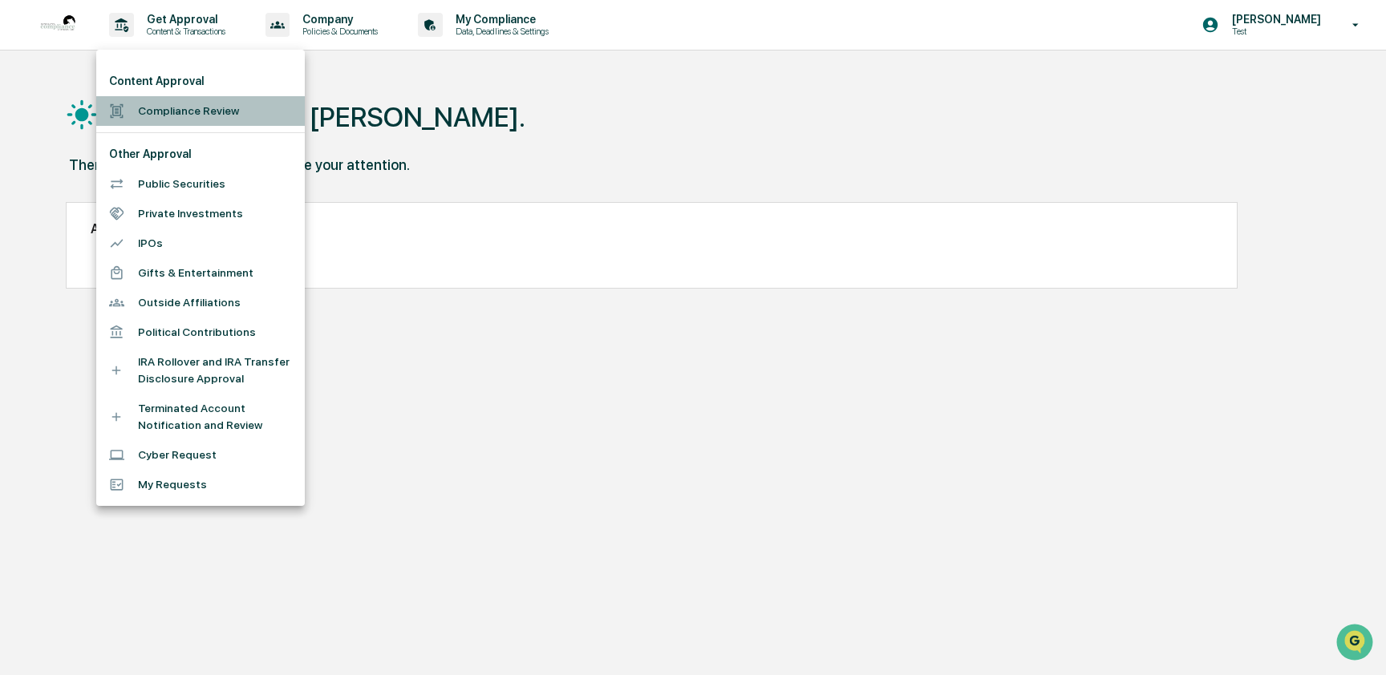
click at [177, 115] on li "Compliance Review" at bounding box center [200, 111] width 209 height 30
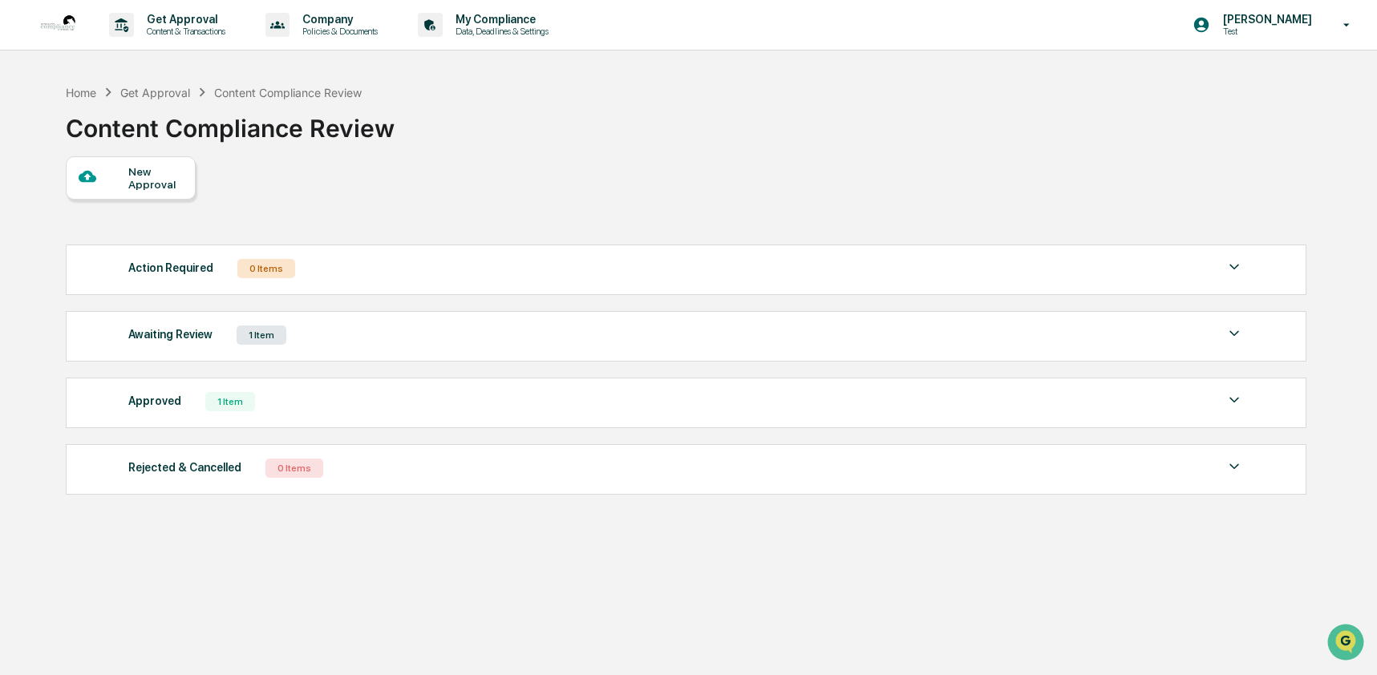
click at [444, 337] on div "Awaiting Review 1 Item" at bounding box center [686, 335] width 1116 height 22
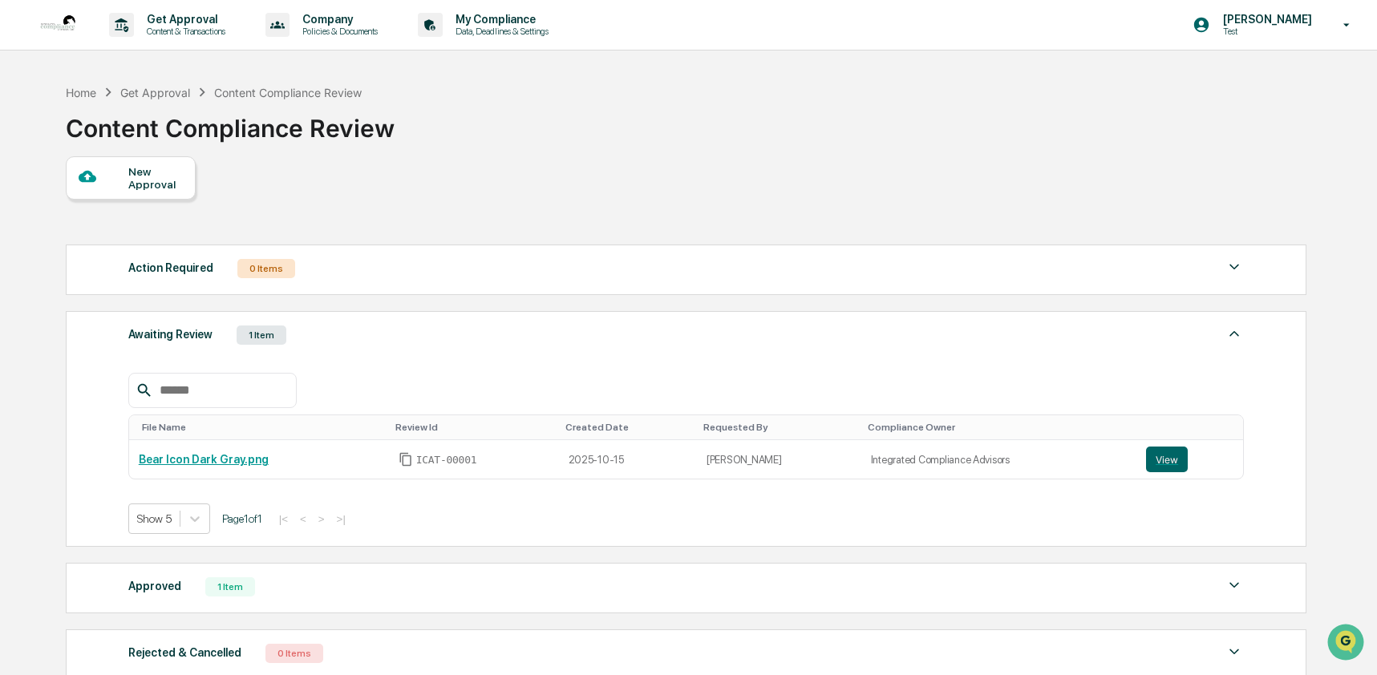
click at [137, 184] on div "New Approval" at bounding box center [155, 178] width 54 height 26
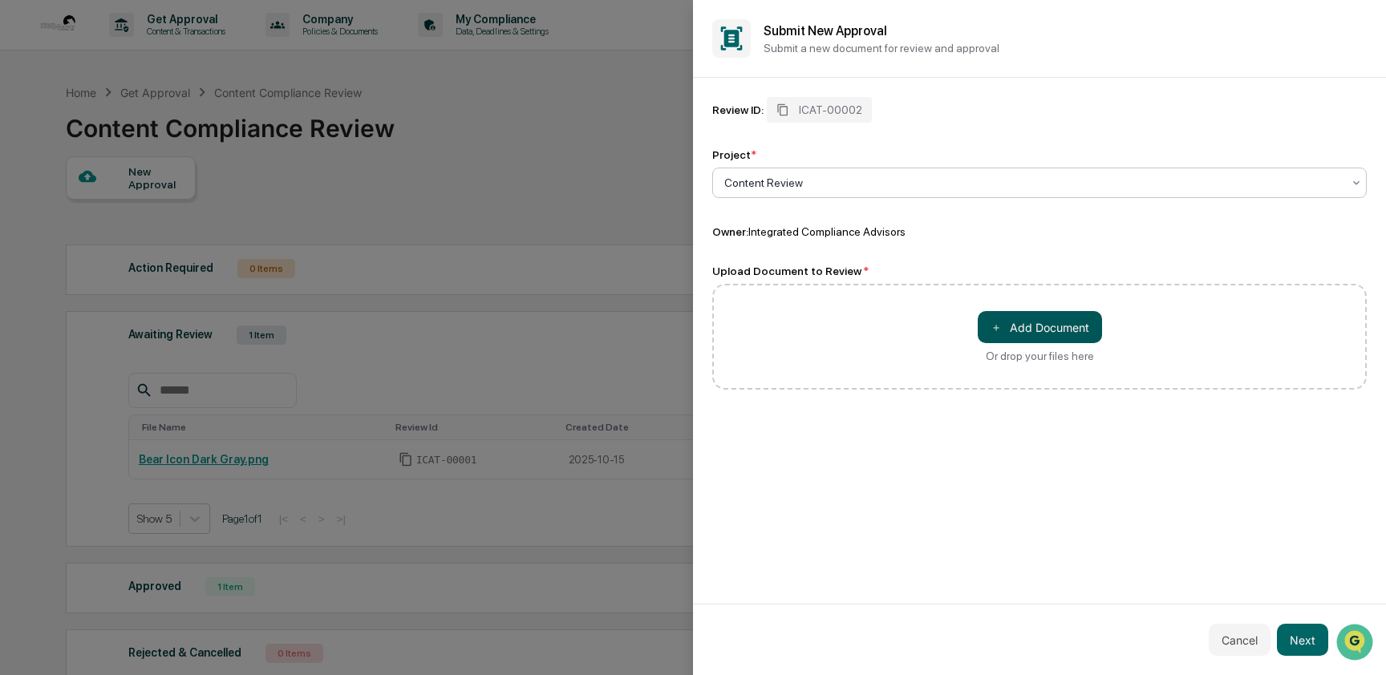
click at [1010, 336] on button "＋ Add Document" at bounding box center [1040, 327] width 124 height 32
click at [1319, 640] on button "Next" at bounding box center [1302, 640] width 51 height 32
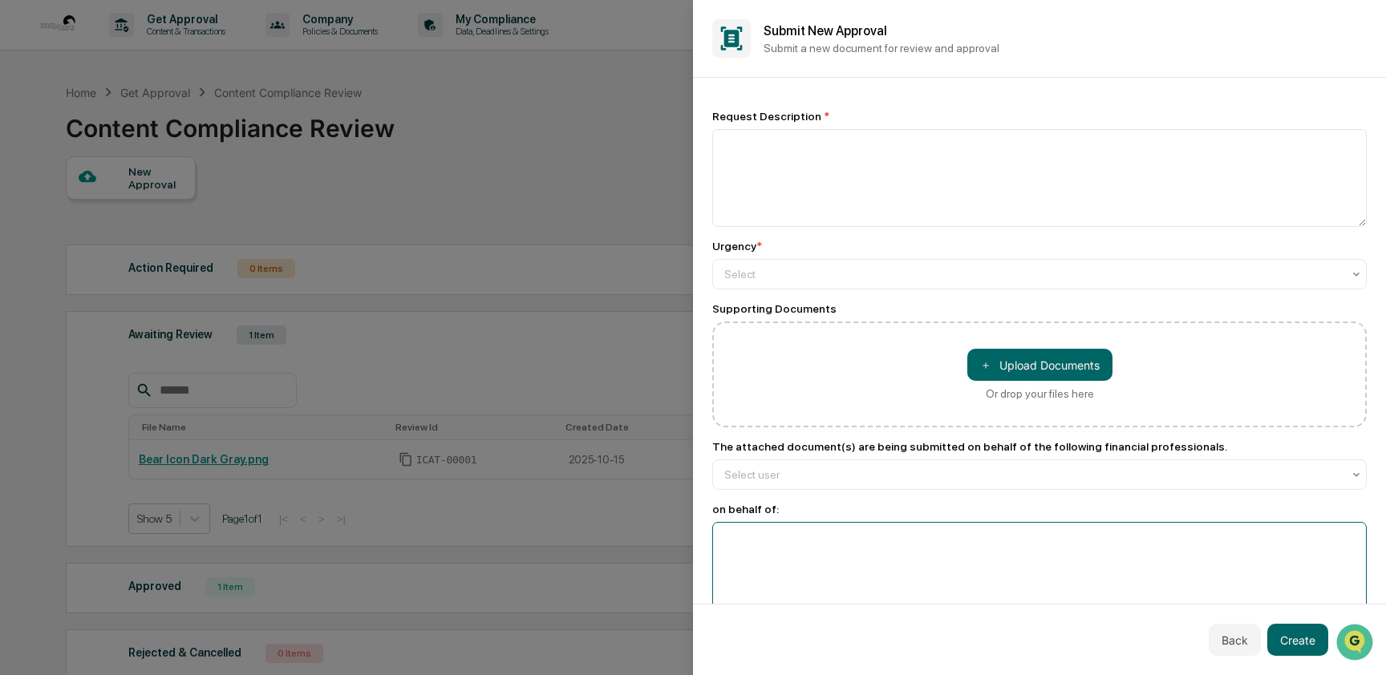
click at [784, 563] on textarea at bounding box center [1039, 571] width 654 height 98
type textarea "******"
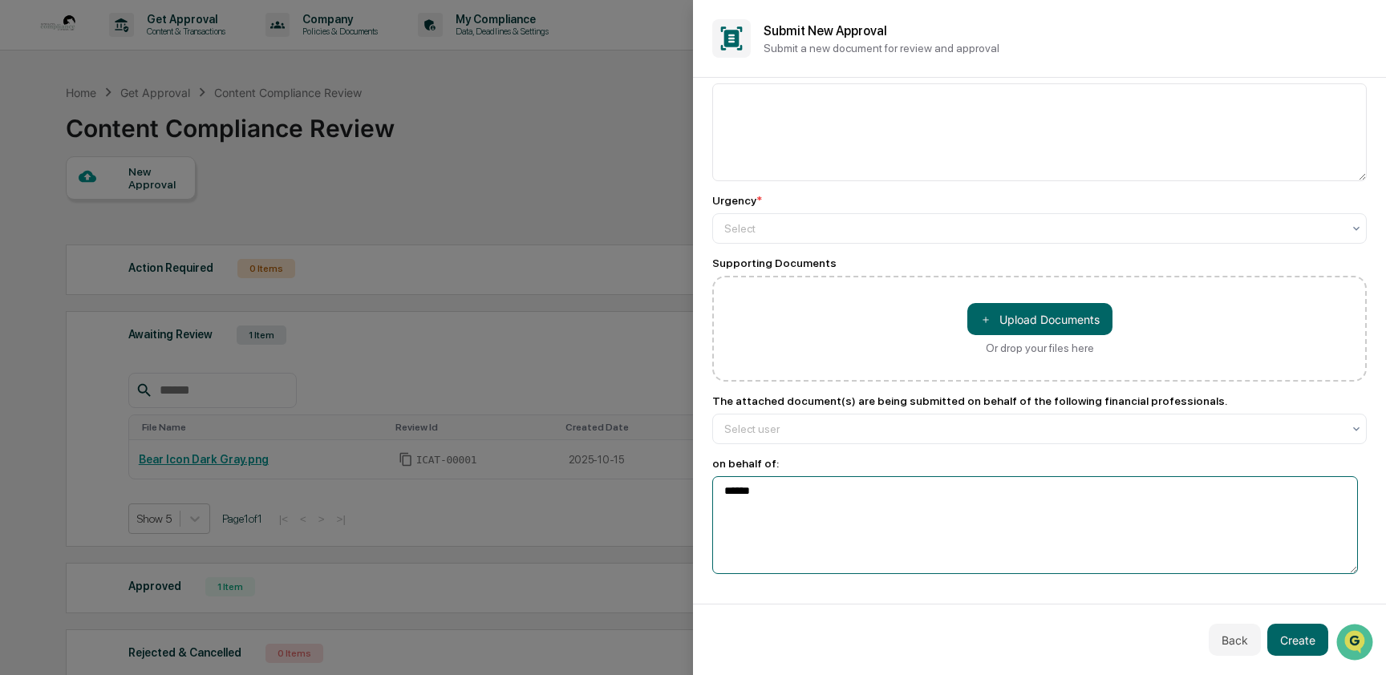
scroll to position [53, 0]
drag, startPoint x: 811, startPoint y: 481, endPoint x: 637, endPoint y: 479, distance: 174.1
click at [637, 479] on body "Get Approval Content & Transactions Company Policies & Documents My Compliance …" at bounding box center [688, 406] width 1377 height 812
click at [760, 494] on textarea "******" at bounding box center [1035, 523] width 646 height 98
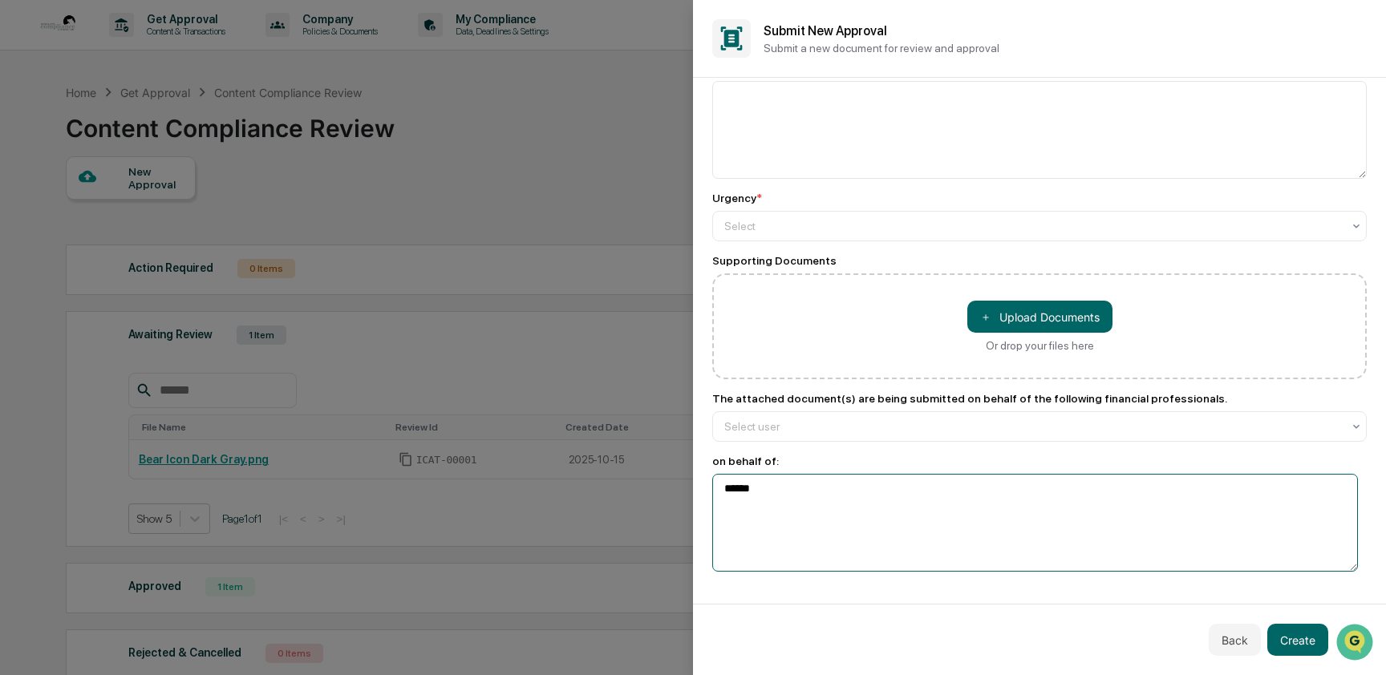
click at [760, 494] on textarea "******" at bounding box center [1035, 523] width 646 height 98
click at [766, 426] on div at bounding box center [1033, 427] width 618 height 16
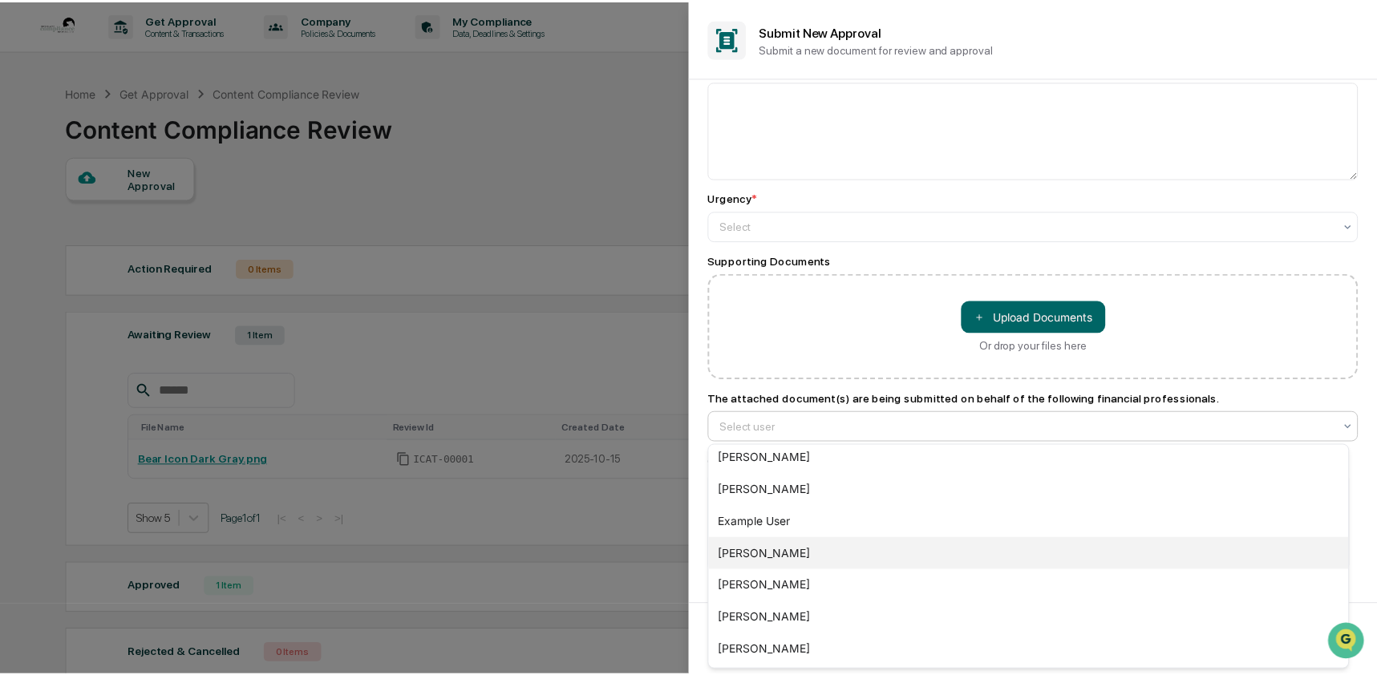
scroll to position [0, 0]
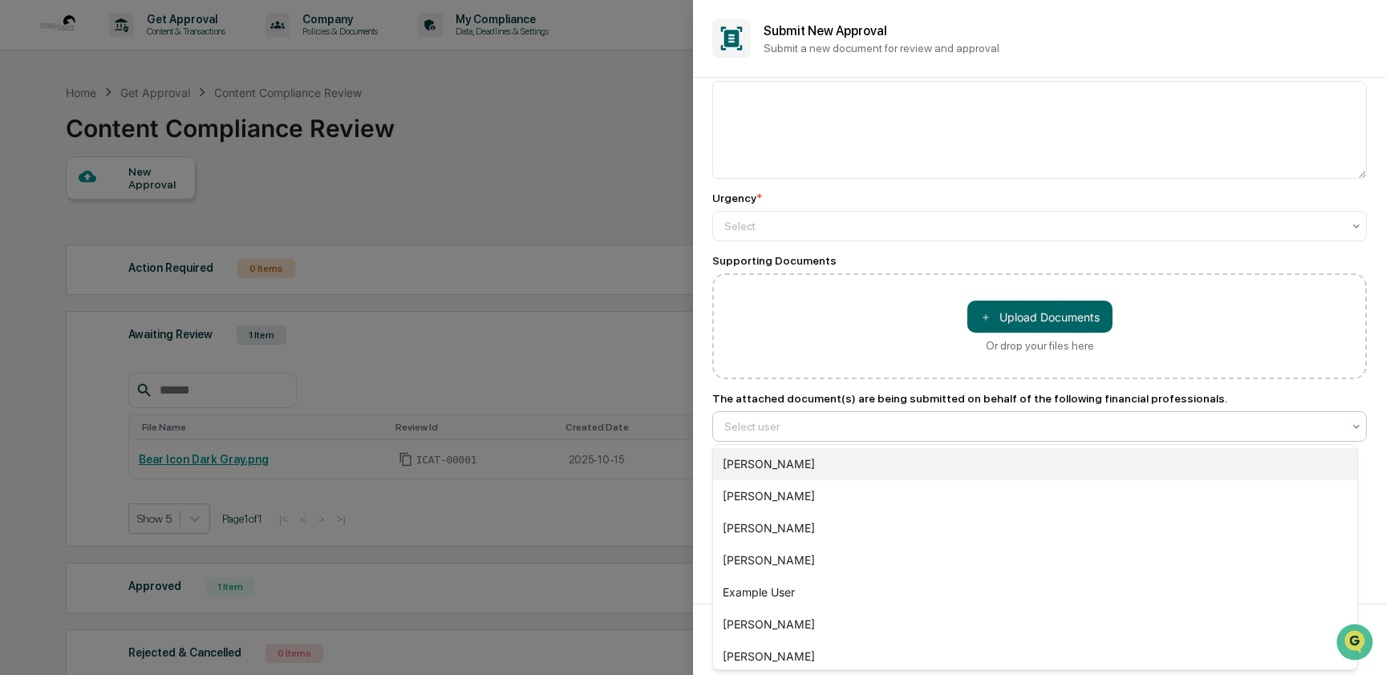
click at [839, 465] on div "[PERSON_NAME]" at bounding box center [1035, 464] width 644 height 32
click at [835, 435] on div "[PERSON_NAME]" at bounding box center [1033, 426] width 634 height 22
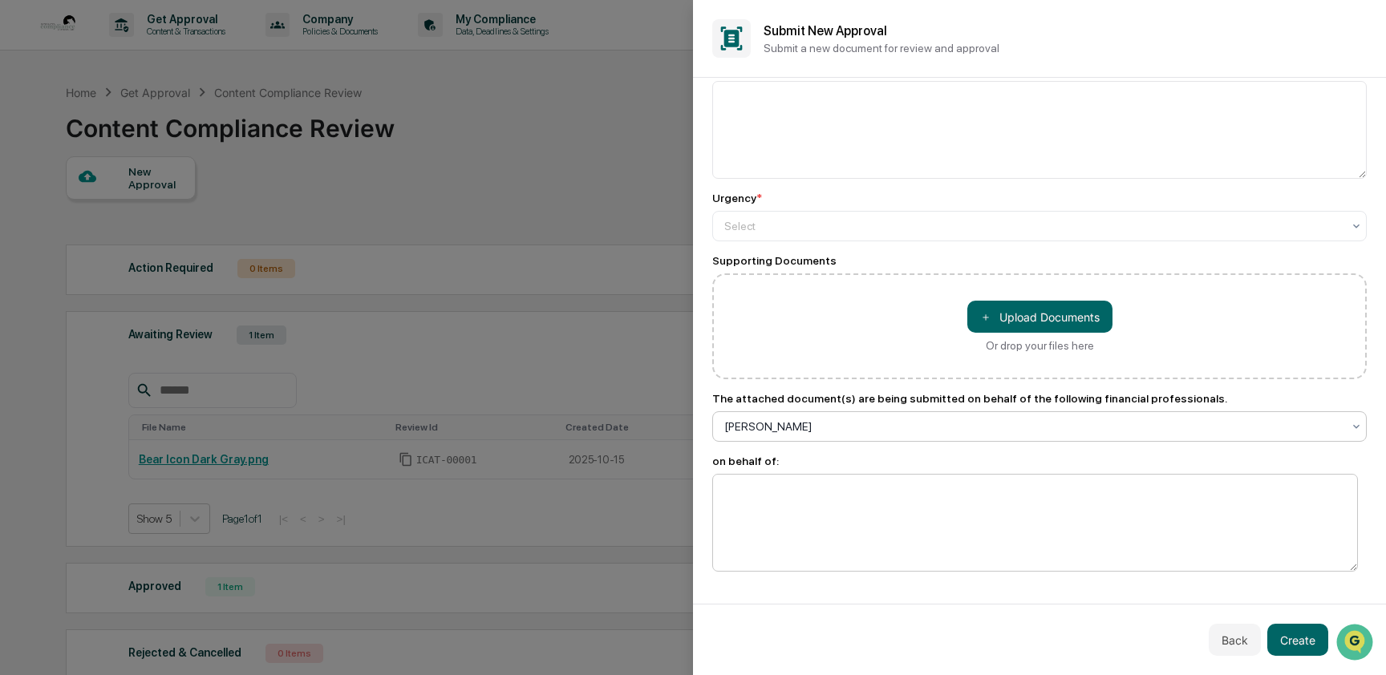
click at [820, 521] on textarea at bounding box center [1035, 523] width 646 height 98
click at [774, 501] on textarea at bounding box center [1035, 523] width 646 height 98
type textarea "*"
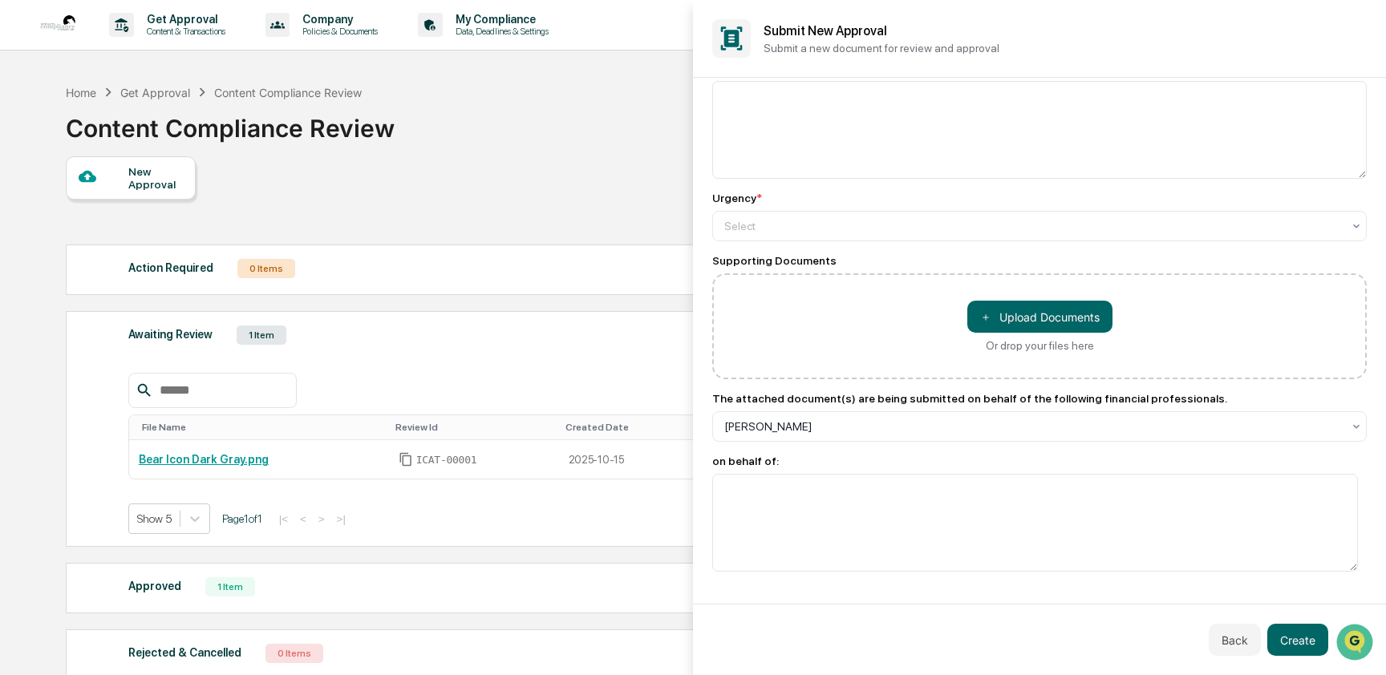
click at [582, 591] on div at bounding box center [693, 337] width 1386 height 675
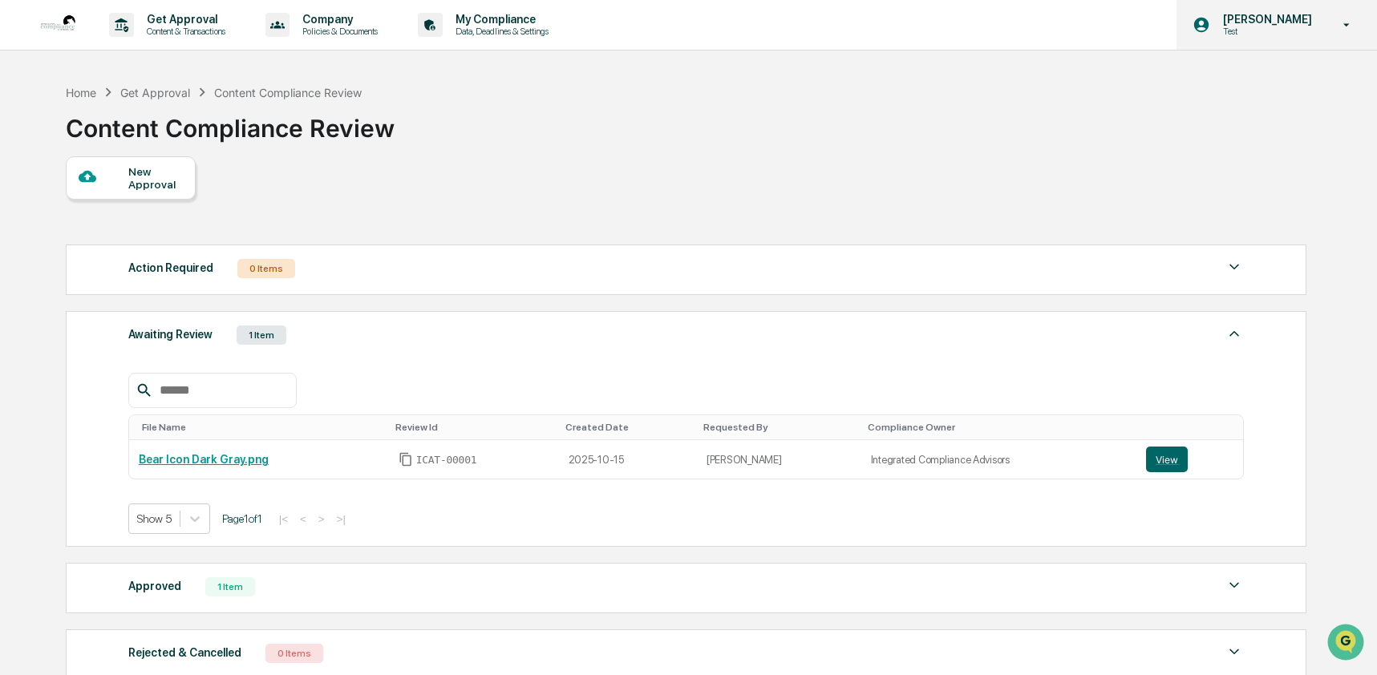
click at [1272, 40] on div "Ashley Craddock Test" at bounding box center [1277, 25] width 201 height 50
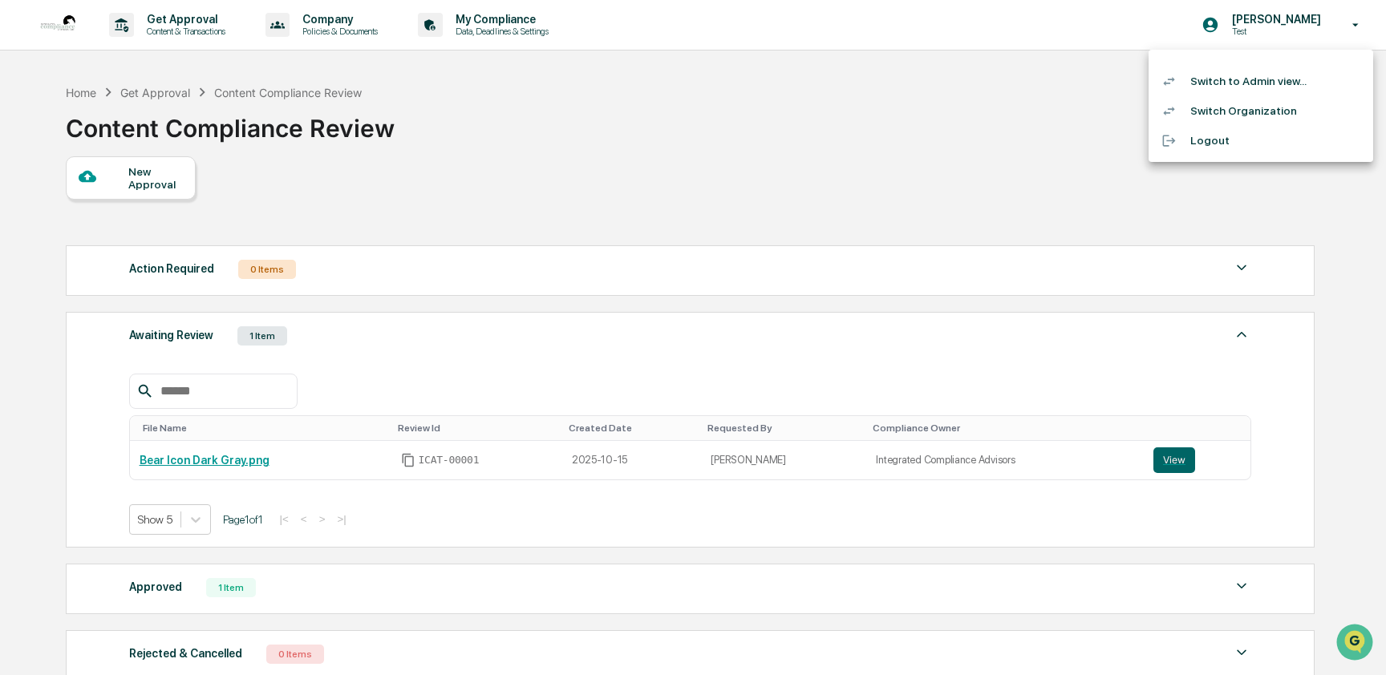
click at [1272, 78] on li "Switch to Admin view..." at bounding box center [1260, 82] width 225 height 30
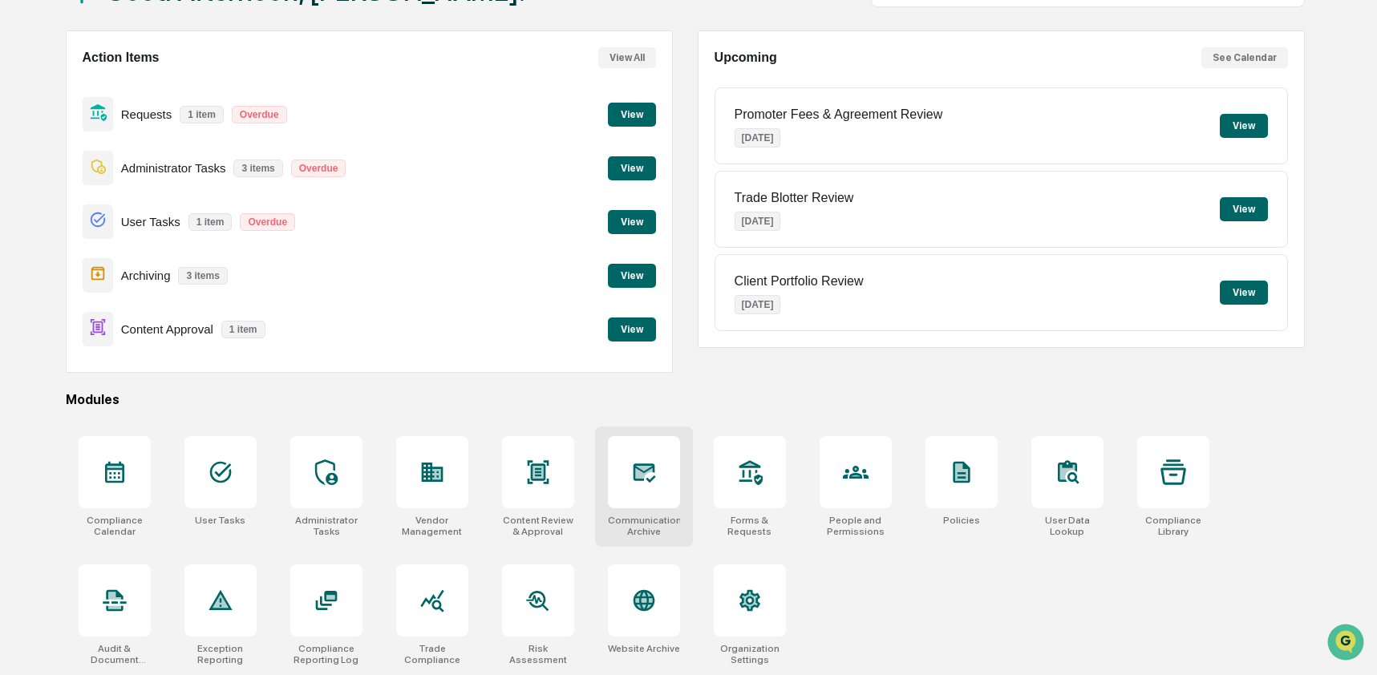
scroll to position [129, 0]
click at [734, 490] on div at bounding box center [750, 472] width 72 height 72
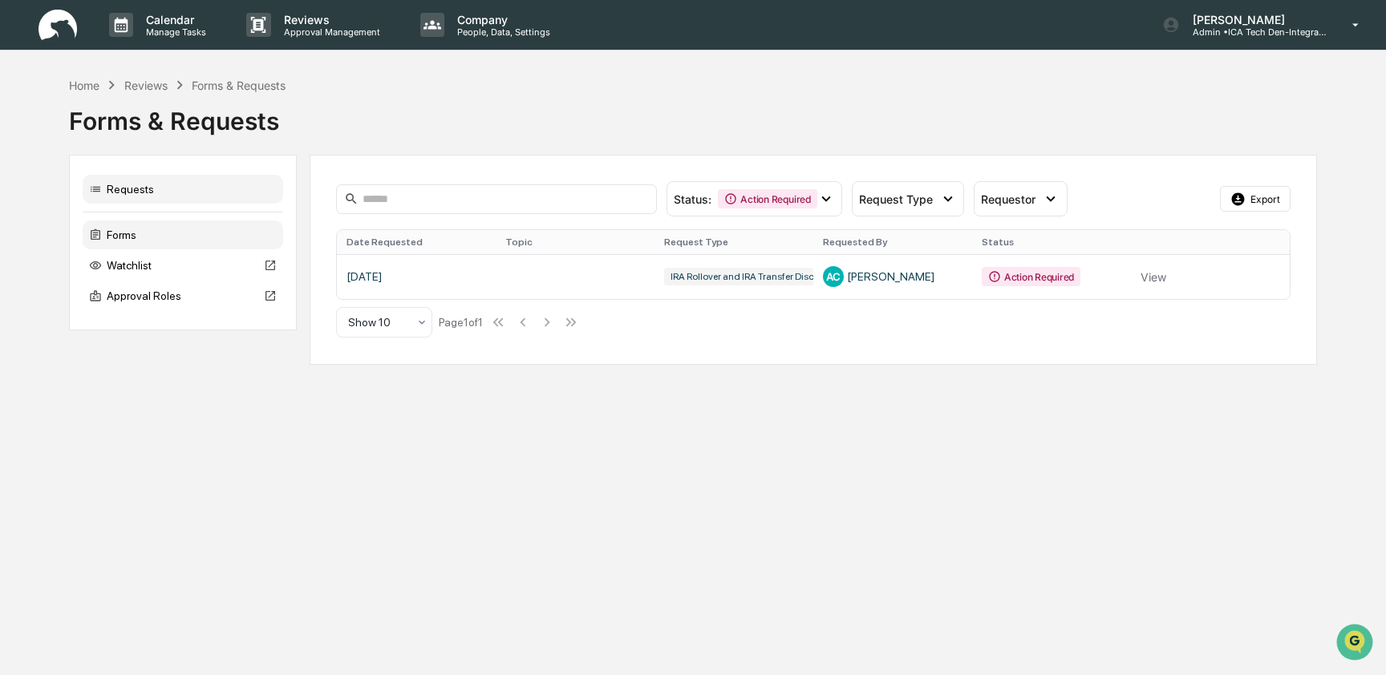
click at [132, 234] on div "Forms" at bounding box center [183, 235] width 201 height 29
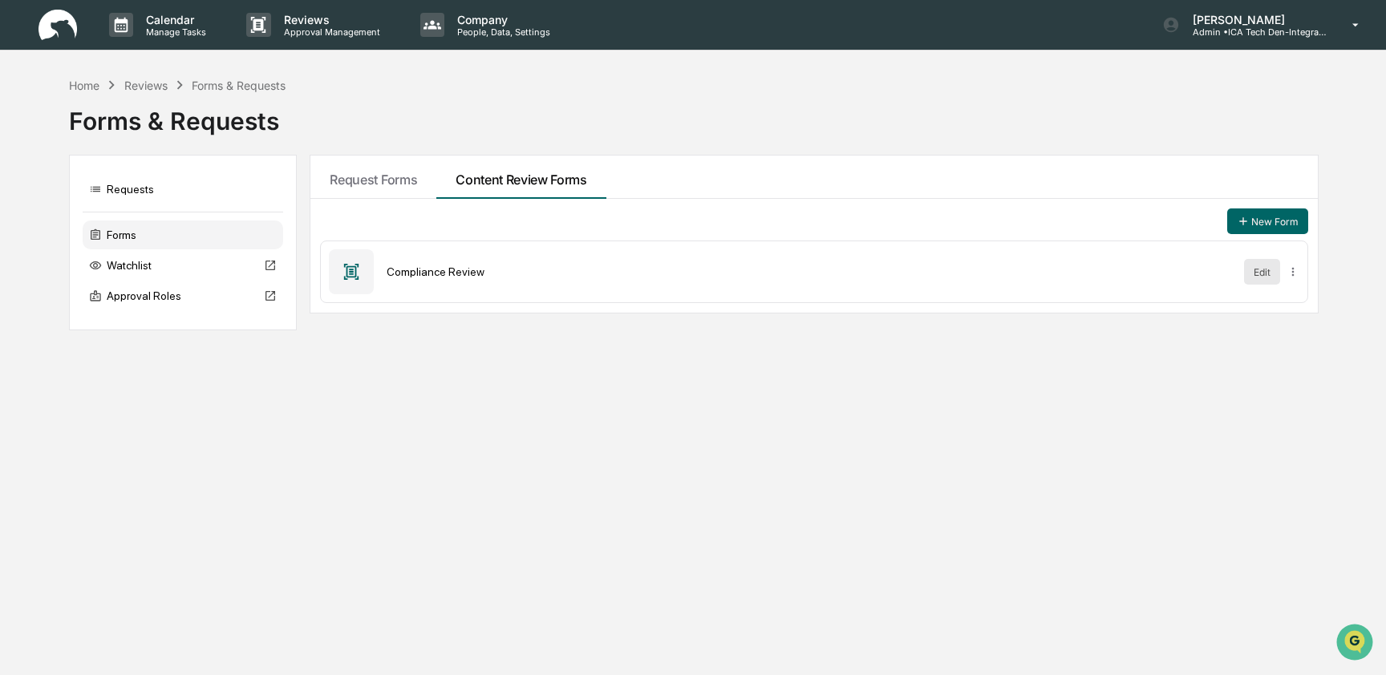
click at [1265, 269] on button "Edit" at bounding box center [1262, 272] width 36 height 26
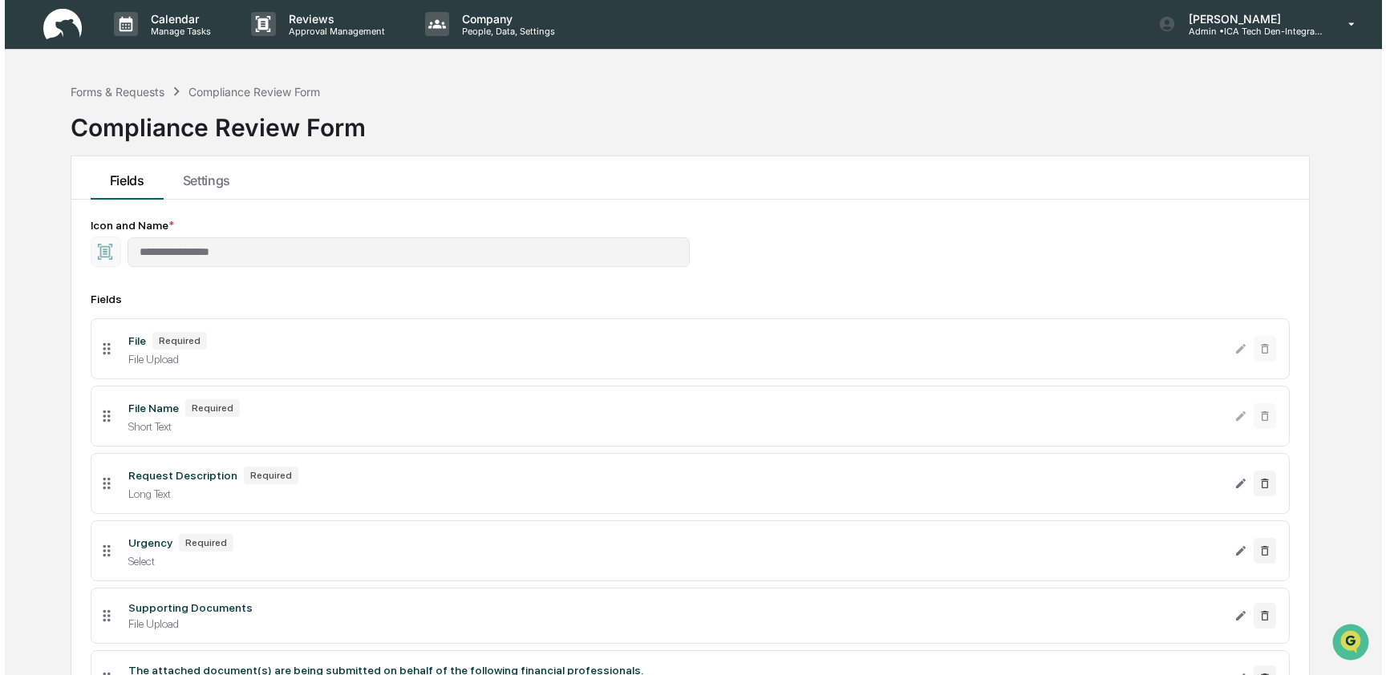
scroll to position [224, 0]
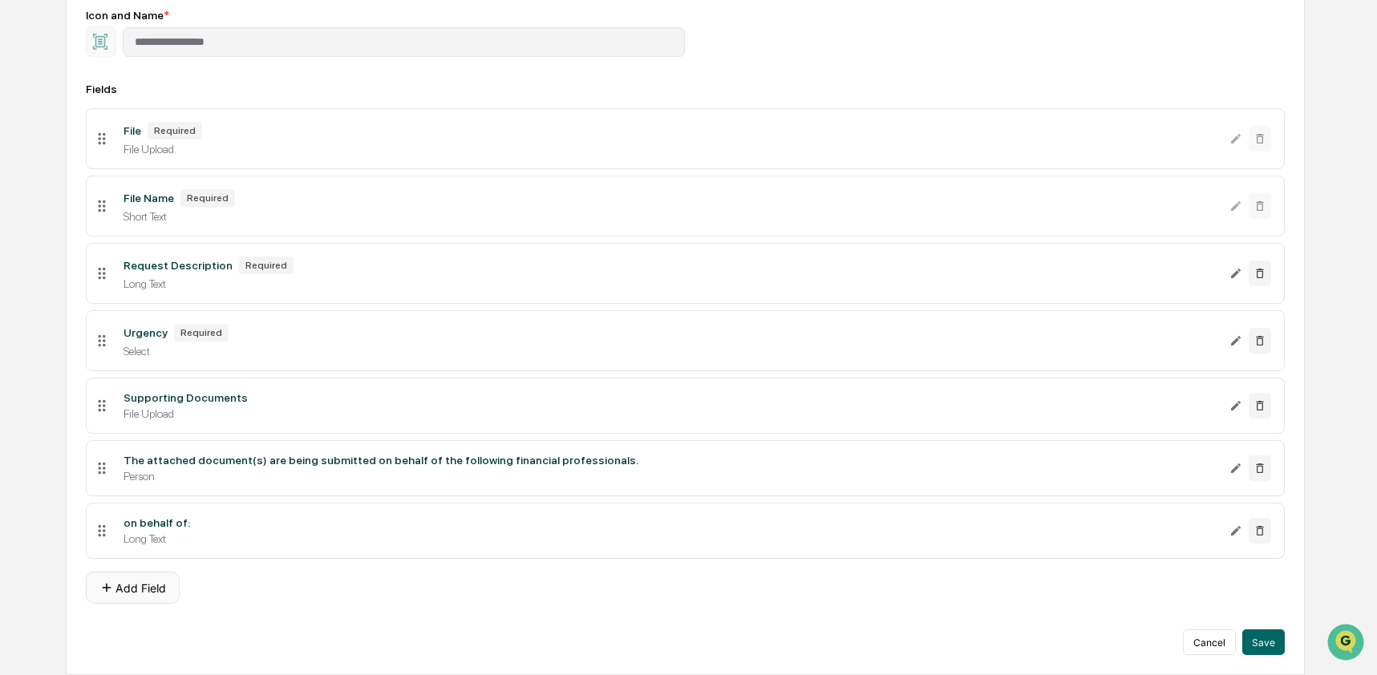
click at [107, 589] on icon at bounding box center [106, 588] width 14 height 14
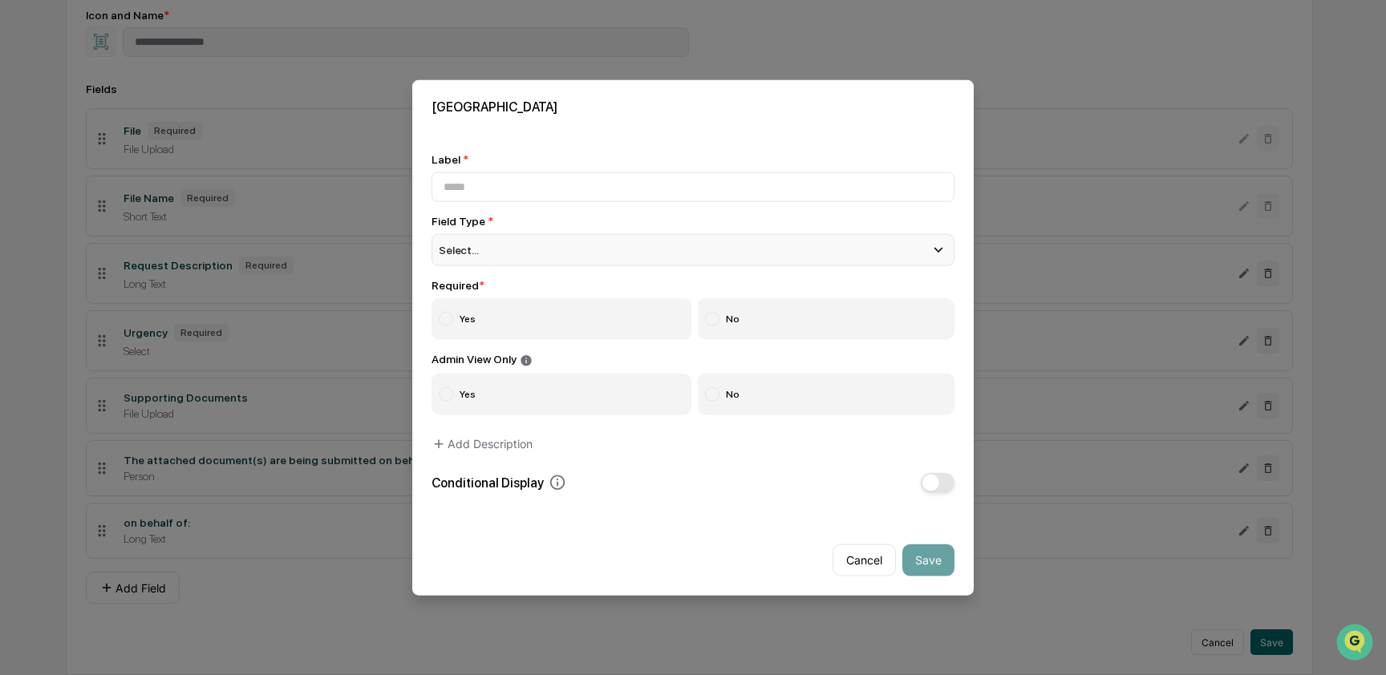
click at [610, 246] on div "Select..." at bounding box center [692, 250] width 523 height 32
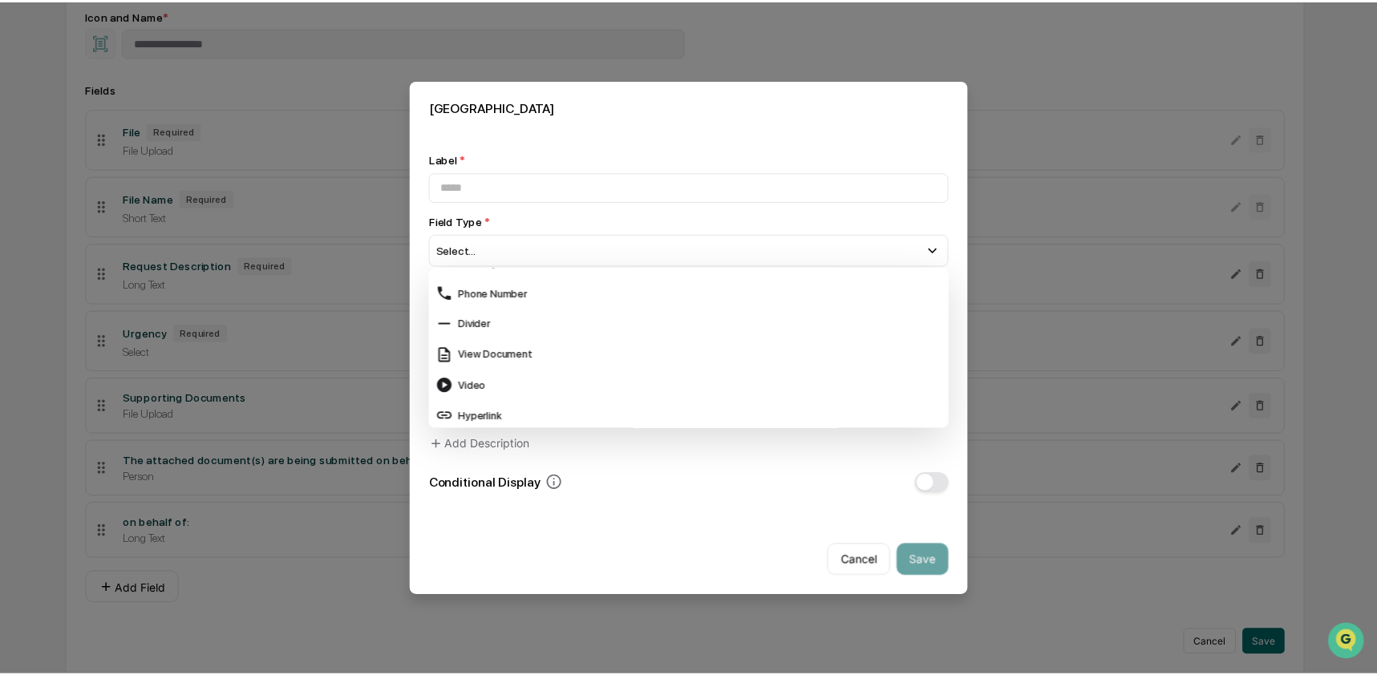
scroll to position [638, 0]
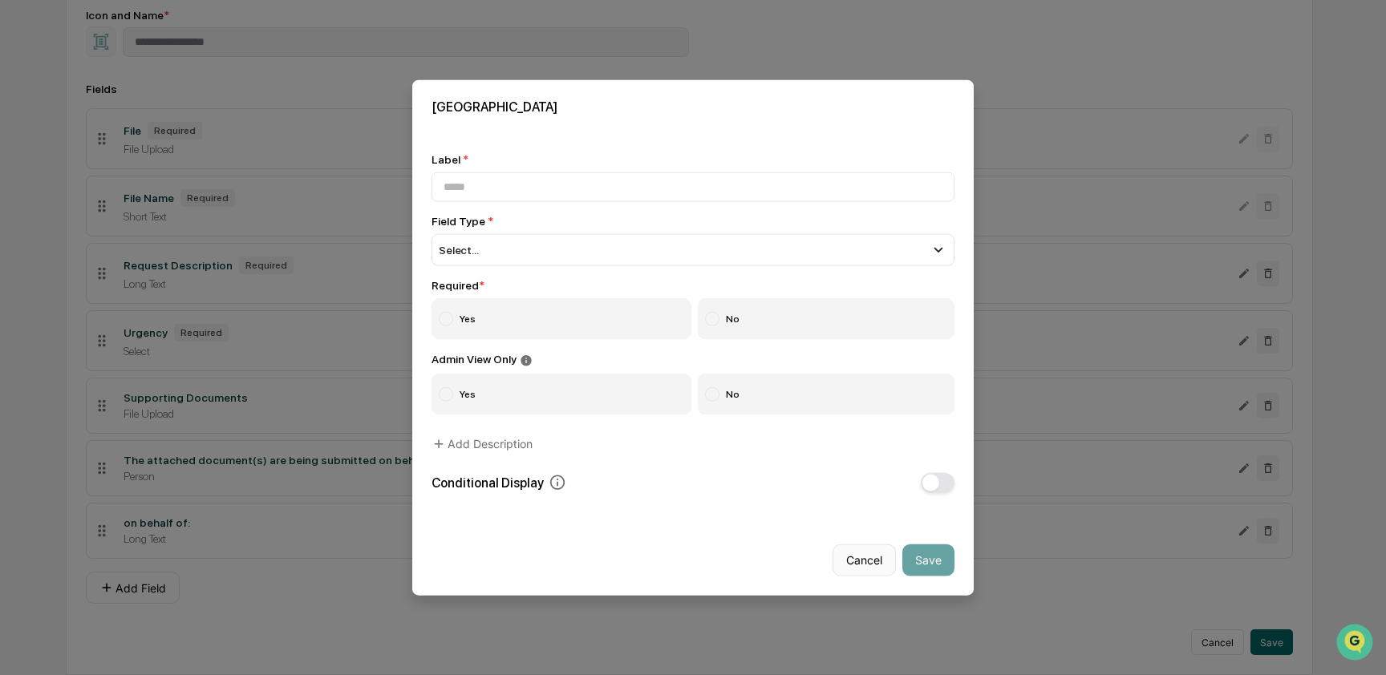
click at [849, 565] on button "Cancel" at bounding box center [863, 560] width 63 height 32
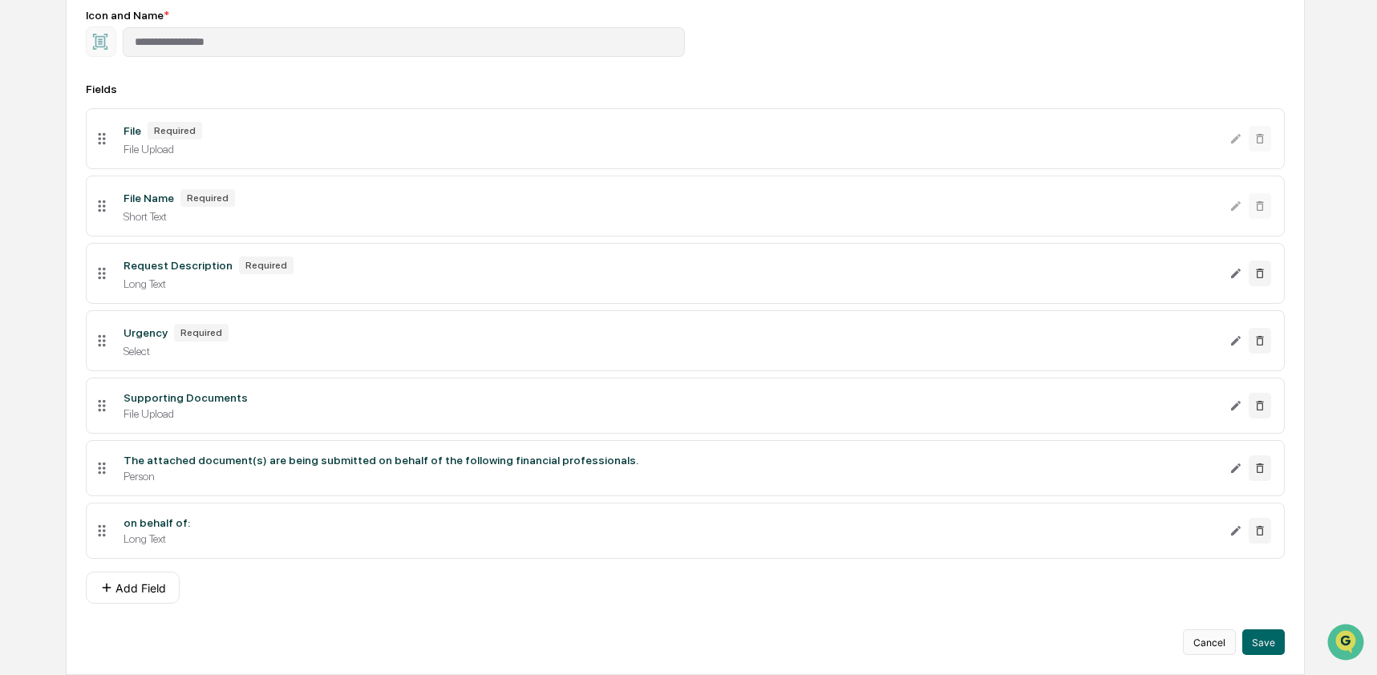
click at [1221, 645] on button "Cancel" at bounding box center [1209, 643] width 53 height 26
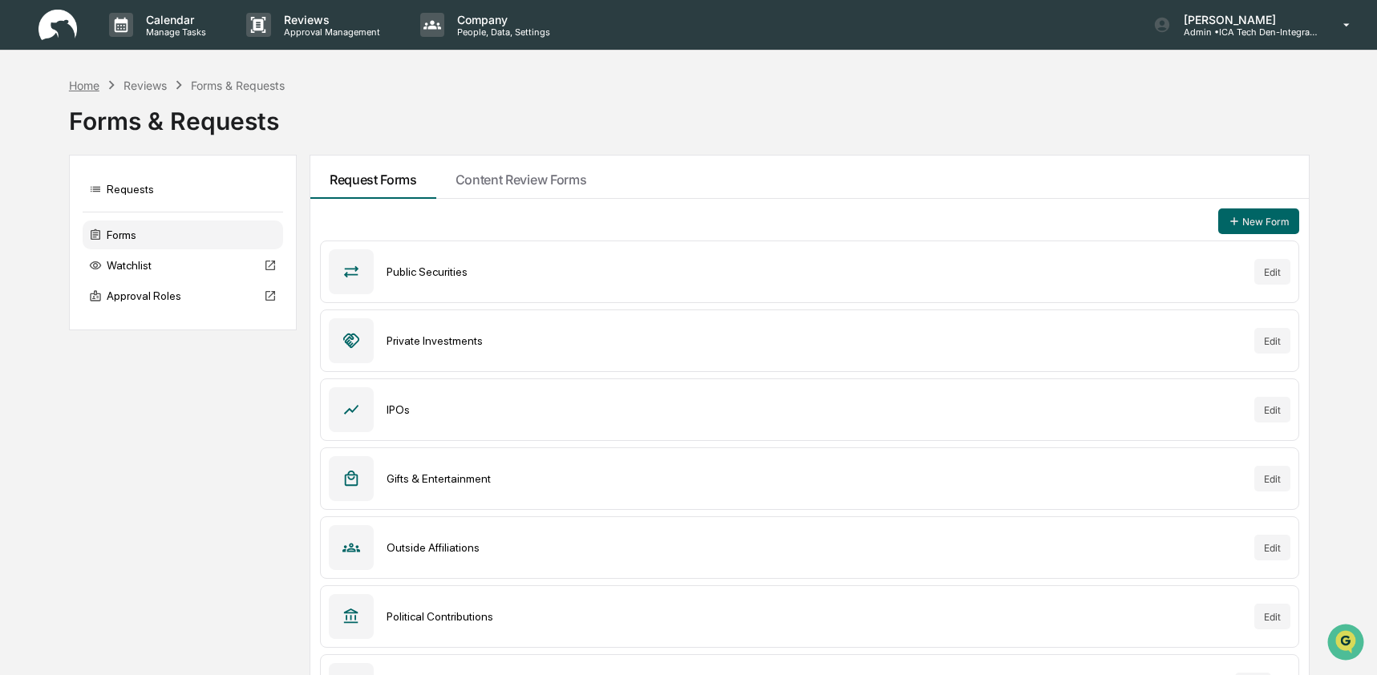
click at [99, 84] on div "Home" at bounding box center [84, 86] width 30 height 14
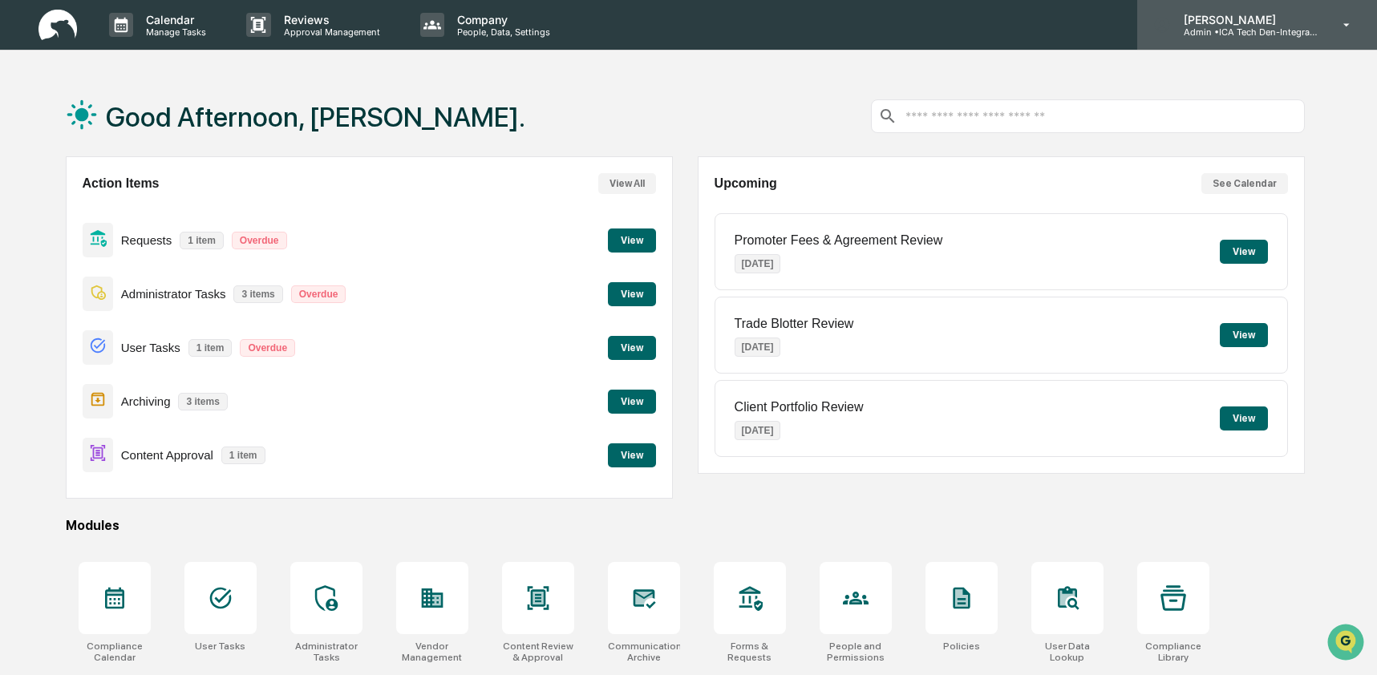
click at [1269, 35] on p "Admin • ICA Tech Den-Integrated Compliance Advisors" at bounding box center [1245, 31] width 149 height 11
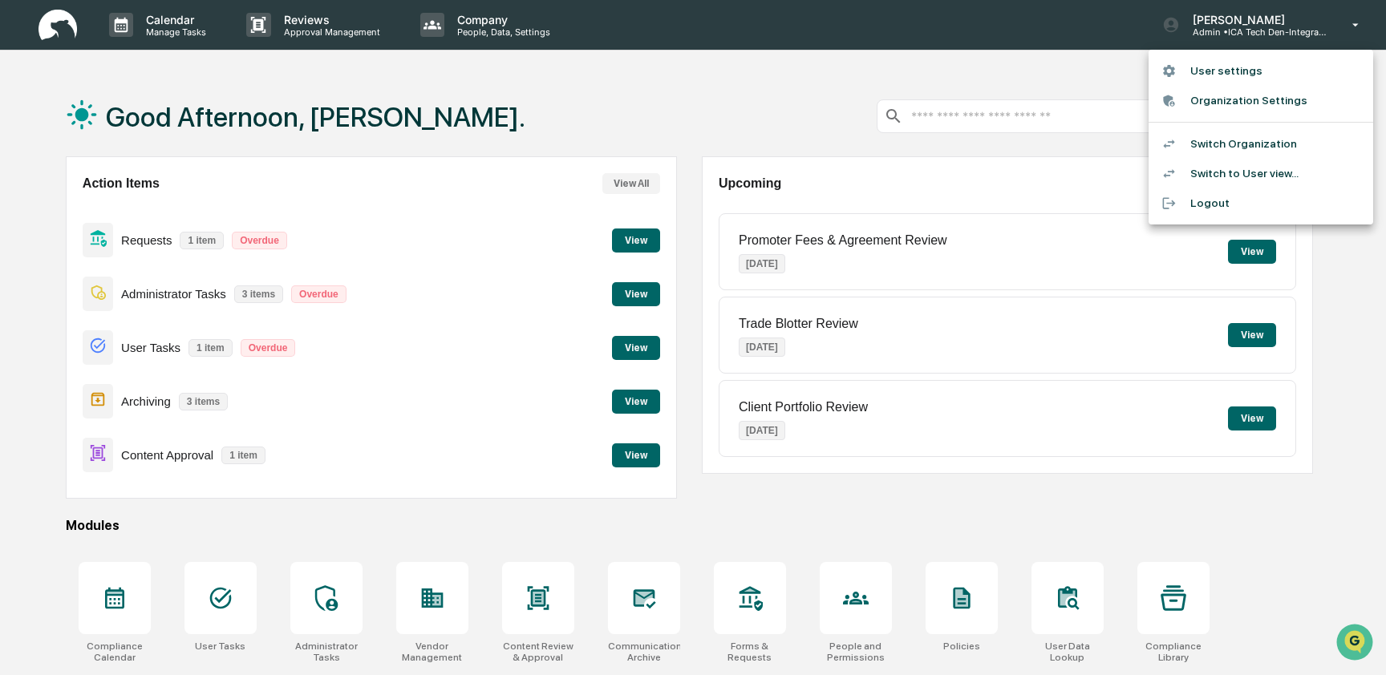
click at [1266, 182] on li "Switch to User view..." at bounding box center [1260, 174] width 225 height 30
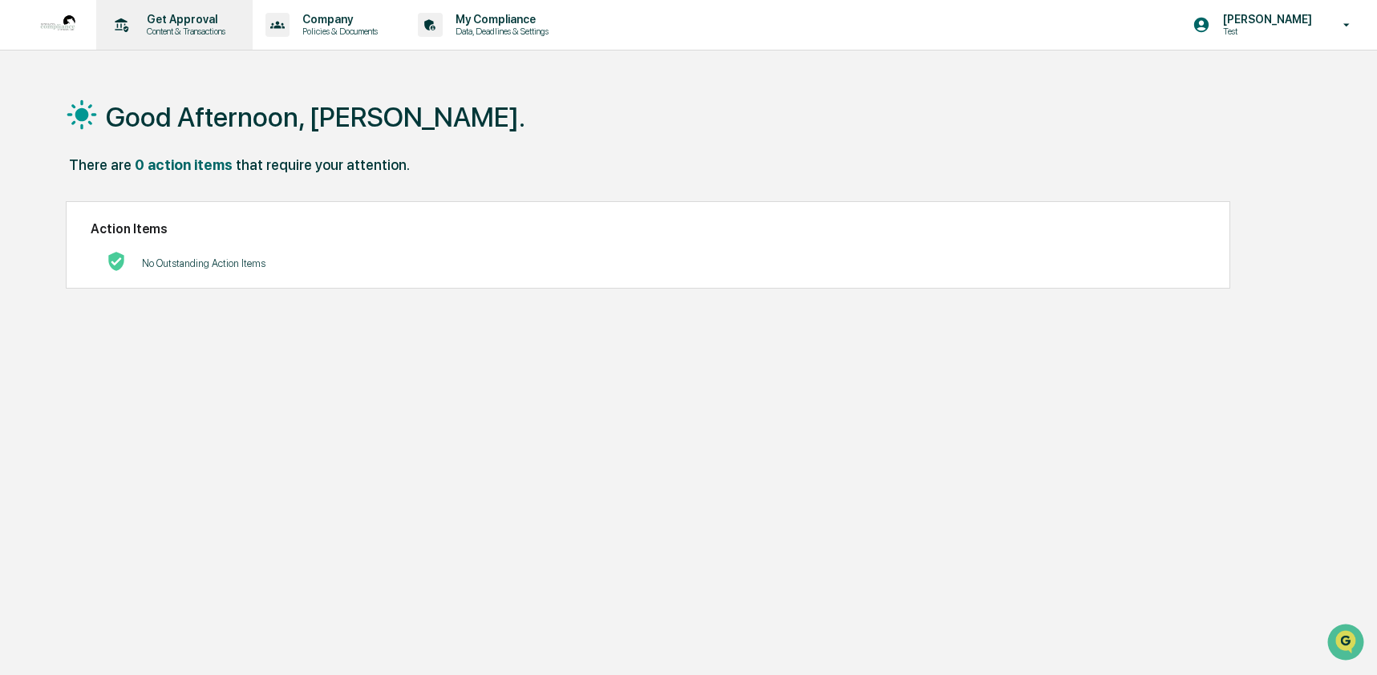
click at [223, 30] on p "Content & Transactions" at bounding box center [183, 31] width 99 height 11
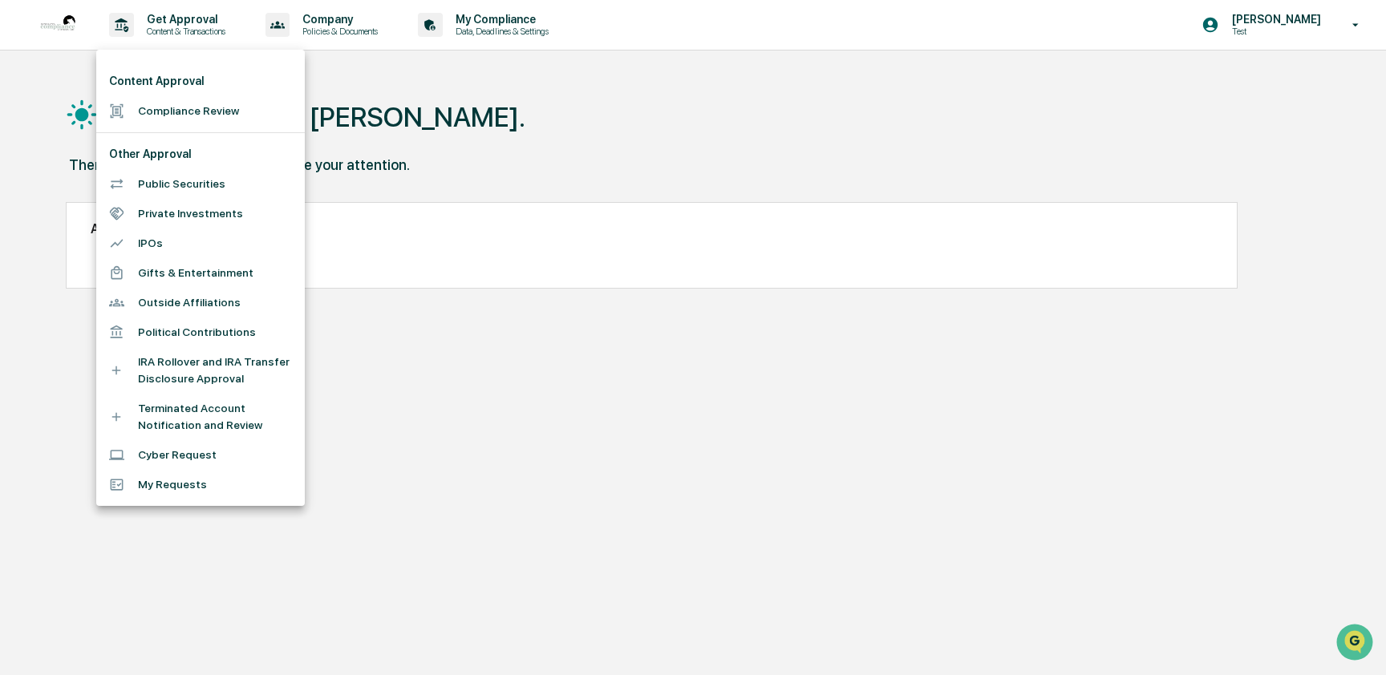
click at [210, 118] on li "Compliance Review" at bounding box center [200, 111] width 209 height 30
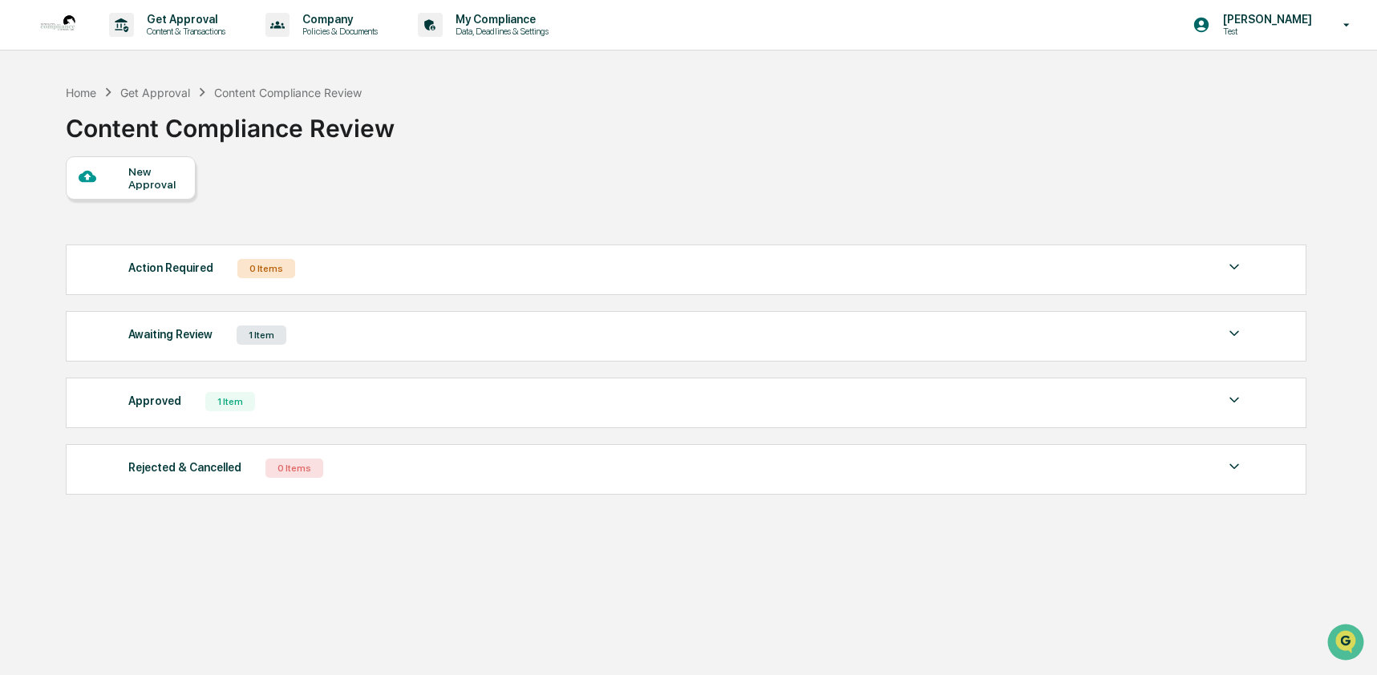
click at [364, 329] on div "Awaiting Review 1 Item" at bounding box center [686, 335] width 1116 height 22
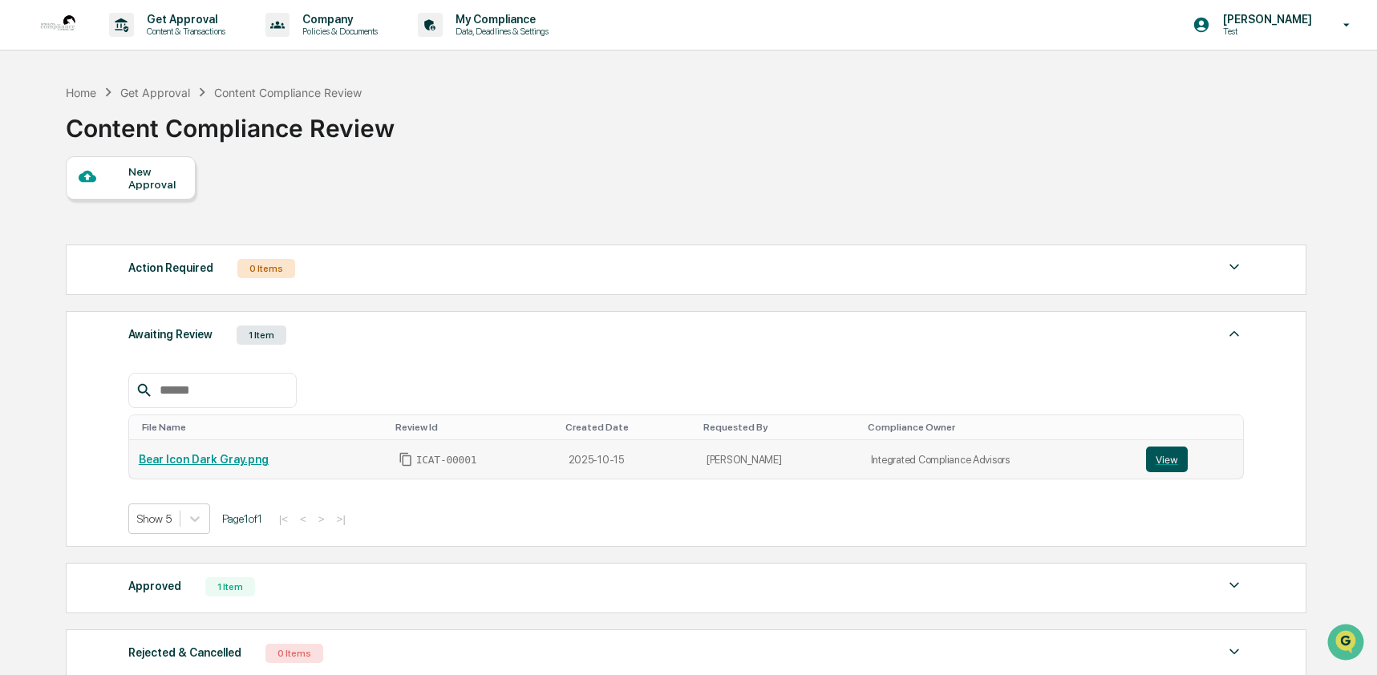
click at [1188, 468] on button "View" at bounding box center [1167, 460] width 42 height 26
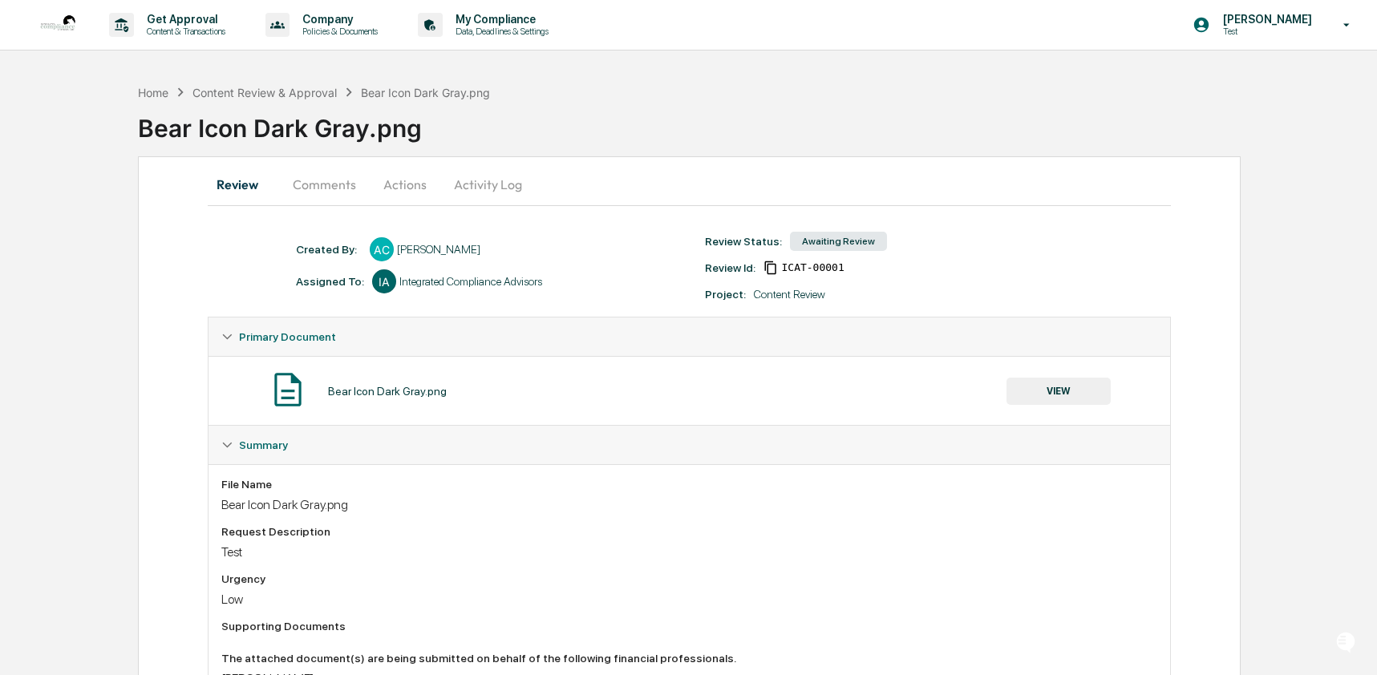
click at [322, 192] on button "Comments" at bounding box center [324, 184] width 89 height 38
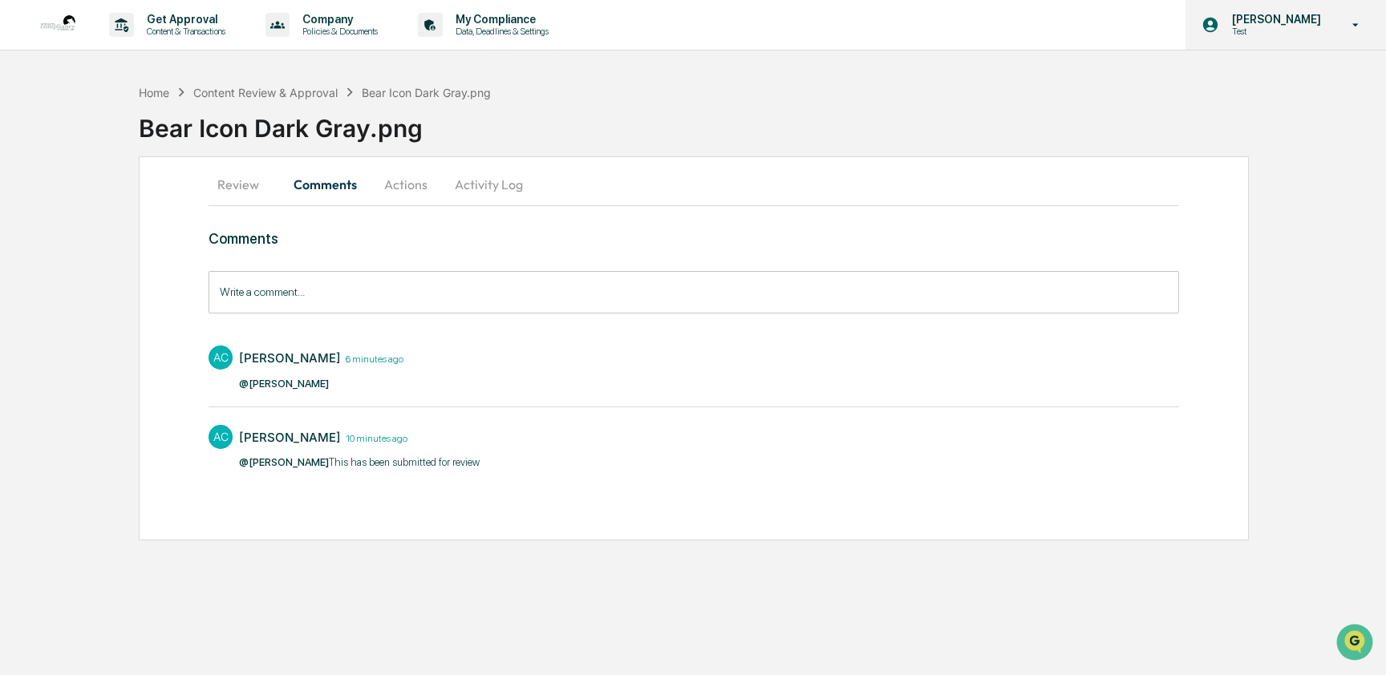
click at [1264, 32] on p "Test" at bounding box center [1274, 31] width 110 height 11
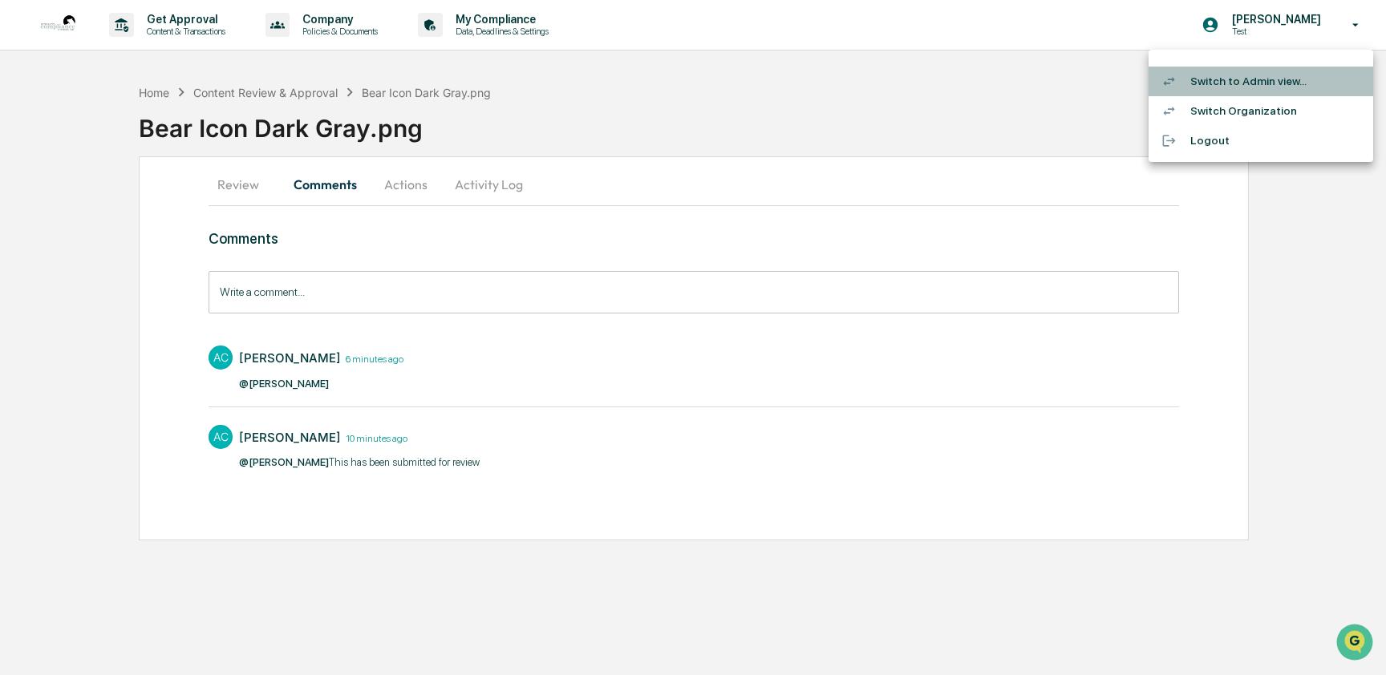
click at [1278, 81] on li "Switch to Admin view..." at bounding box center [1260, 82] width 225 height 30
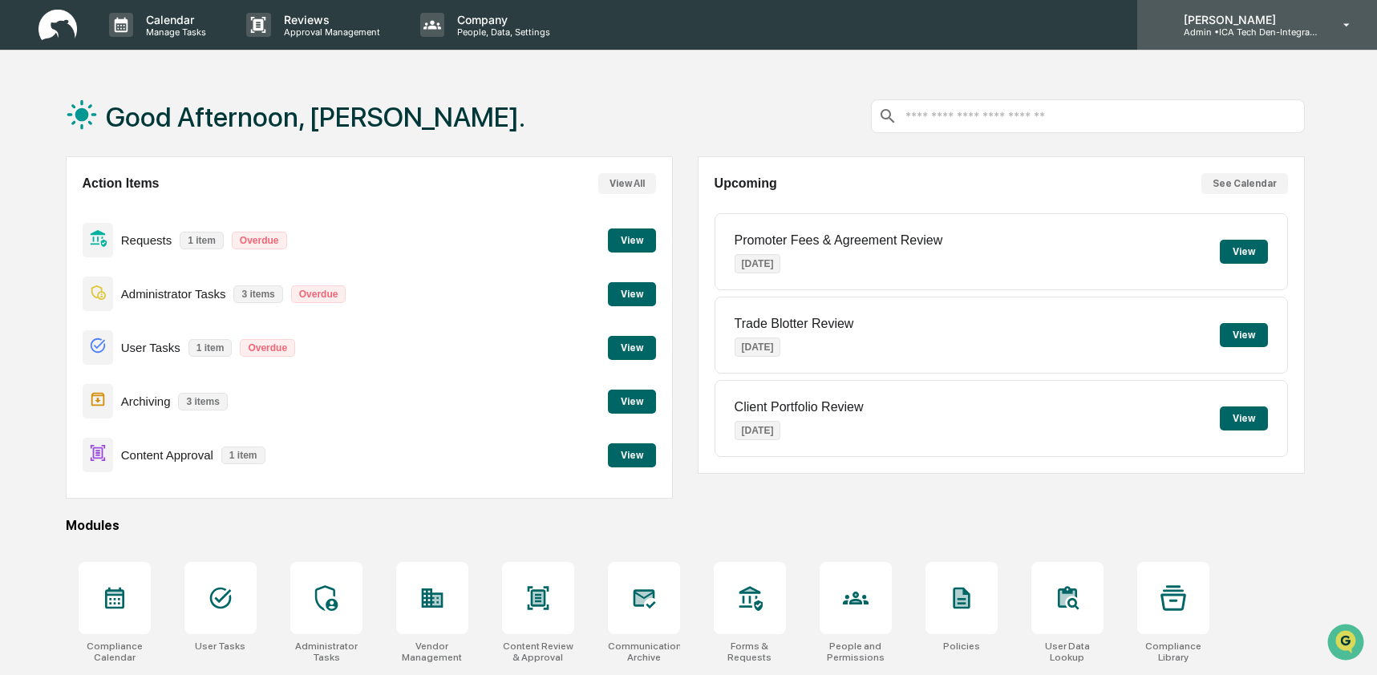
click at [1223, 26] on p "Admin • ICA Tech Den-Integrated Compliance Advisors" at bounding box center [1245, 31] width 149 height 11
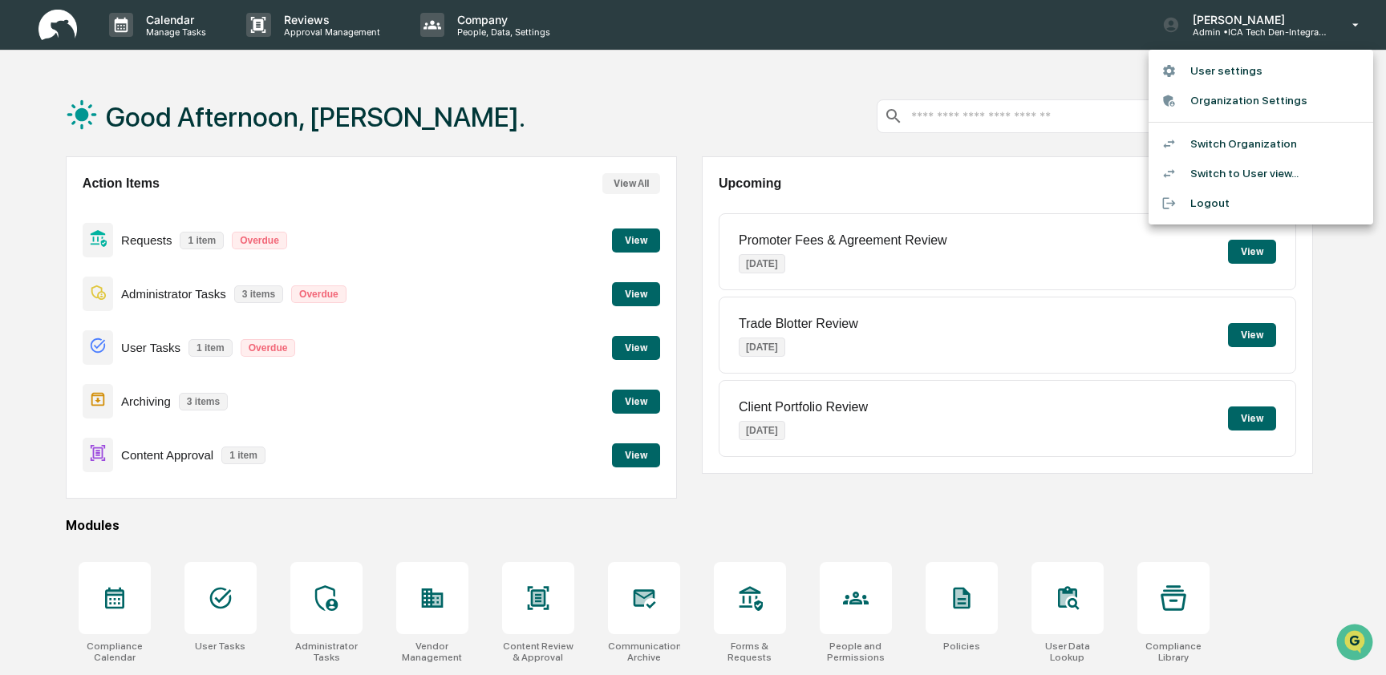
click at [1224, 154] on li "Switch Organization" at bounding box center [1260, 144] width 225 height 30
